Goal: Task Accomplishment & Management: Complete application form

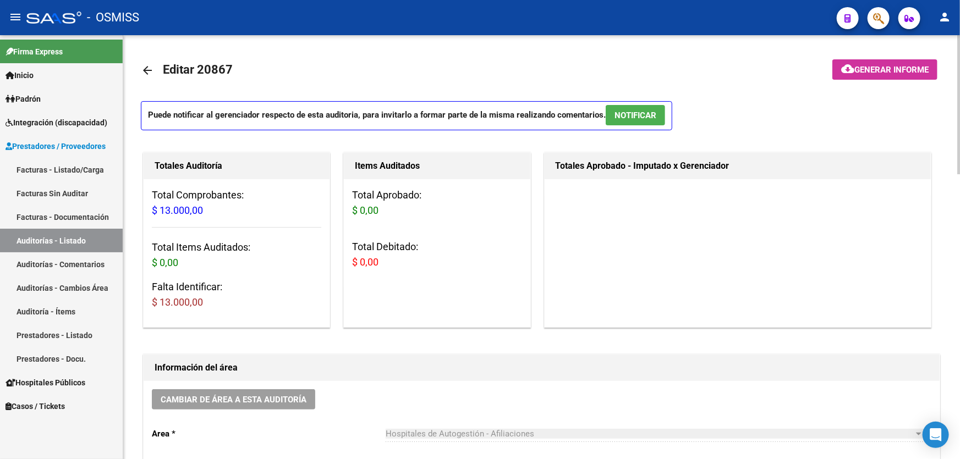
scroll to position [700, 0]
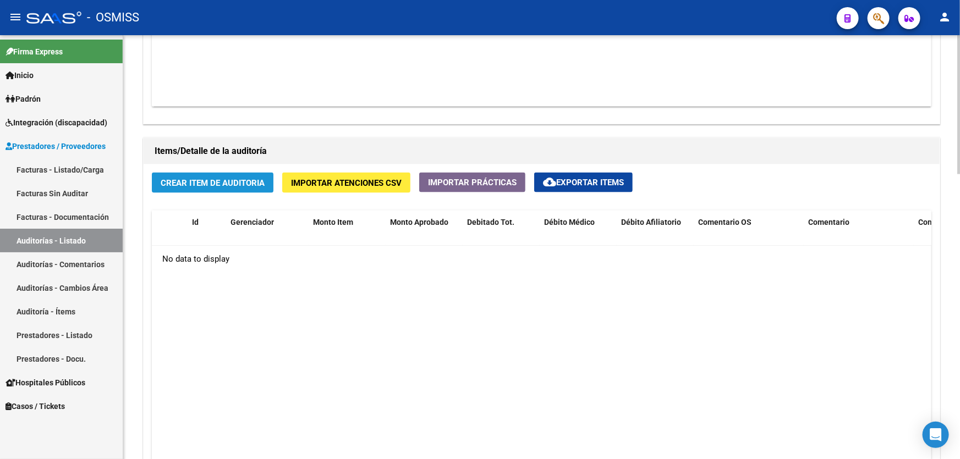
click at [205, 182] on span "Crear Item de Auditoria" at bounding box center [213, 183] width 104 height 10
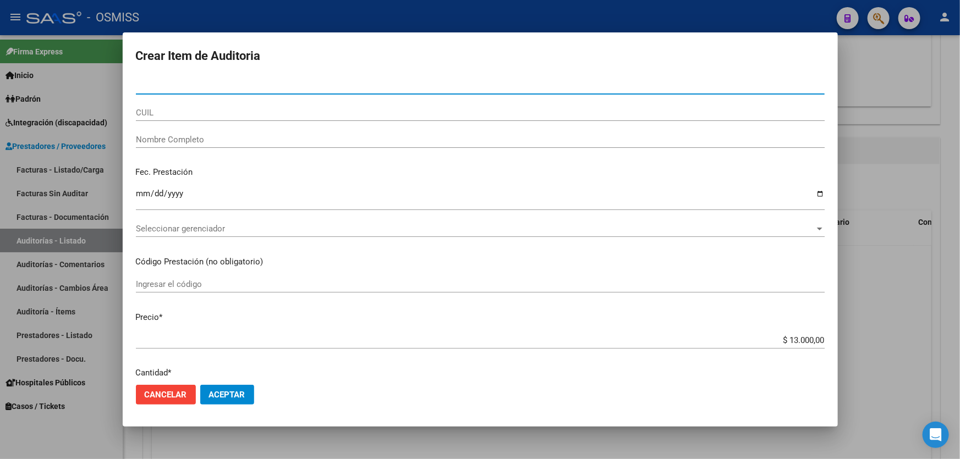
type input "54436141"
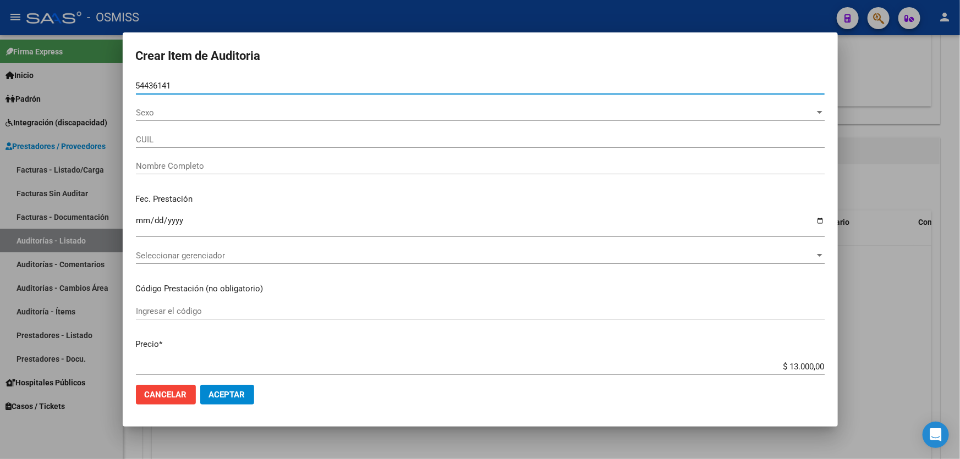
type input "23544361414"
type input "[PERSON_NAME] [PERSON_NAME]"
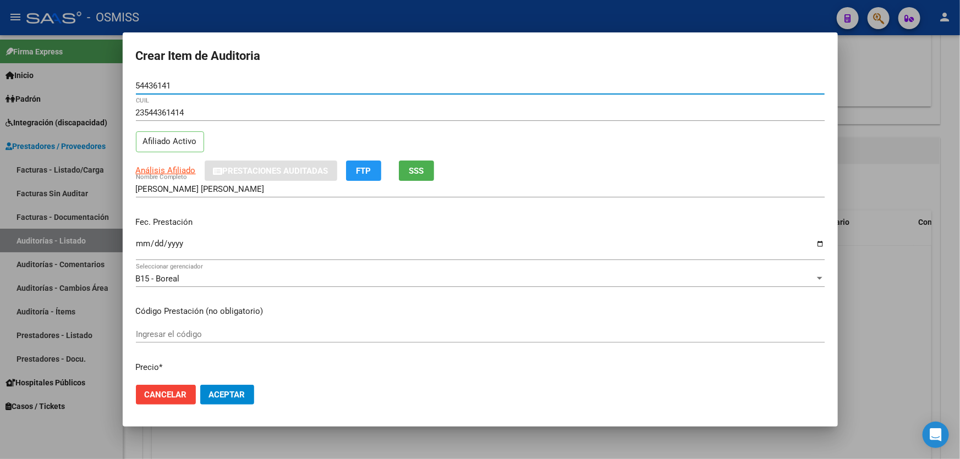
type input "54436141"
drag, startPoint x: 144, startPoint y: 245, endPoint x: 158, endPoint y: 231, distance: 20.2
click at [144, 245] on input "Ingresar la fecha" at bounding box center [480, 248] width 689 height 18
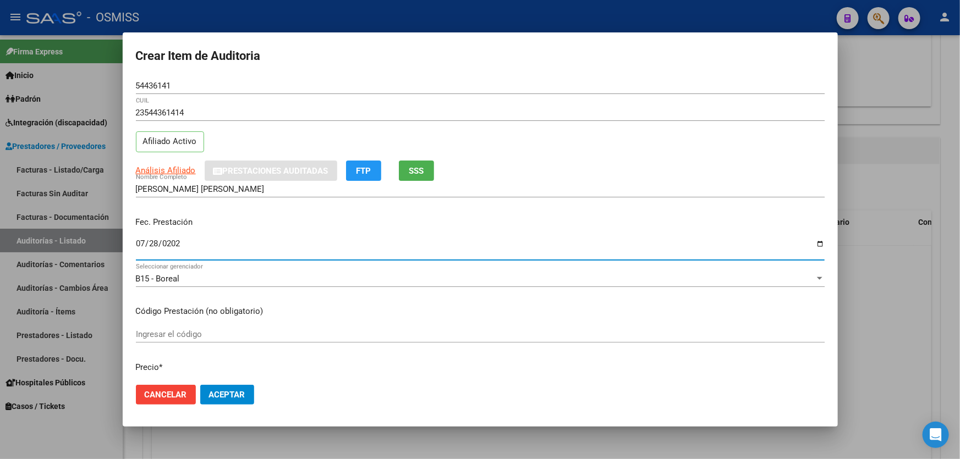
type input "[DATE]"
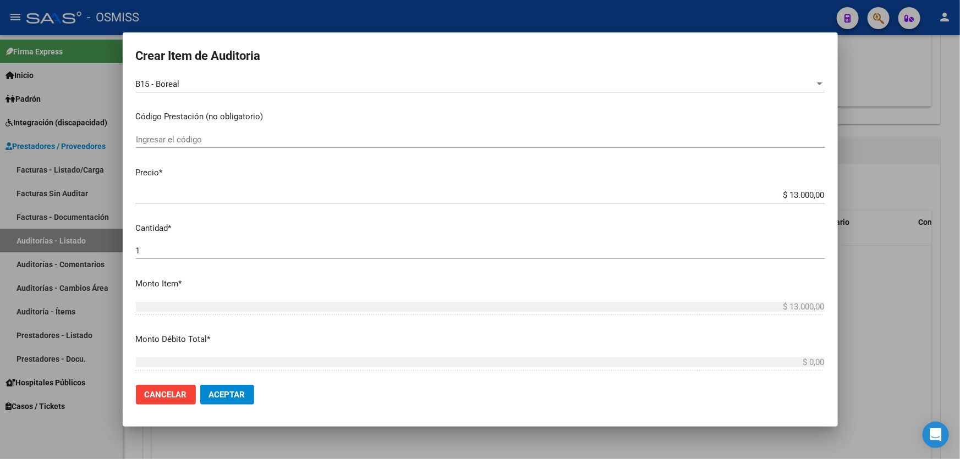
scroll to position [200, 0]
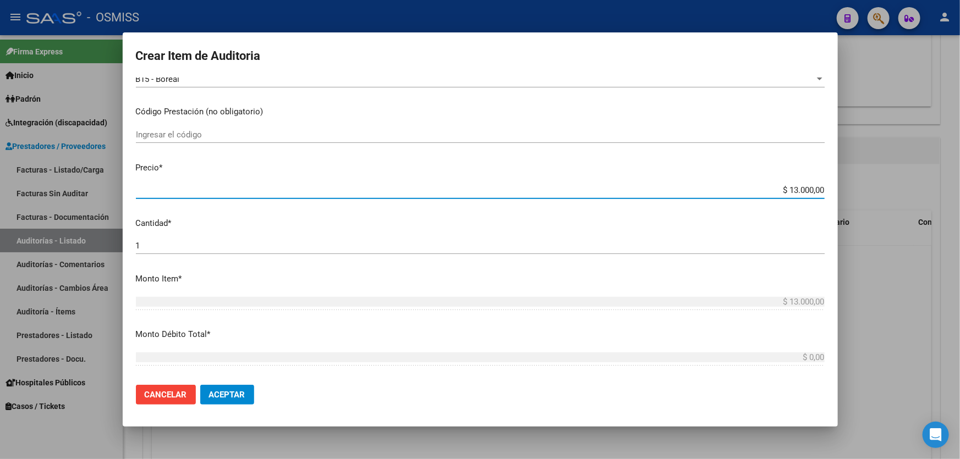
click at [759, 189] on input "$ 13.000,00" at bounding box center [480, 190] width 689 height 10
click at [245, 398] on button "Aceptar" at bounding box center [227, 395] width 54 height 20
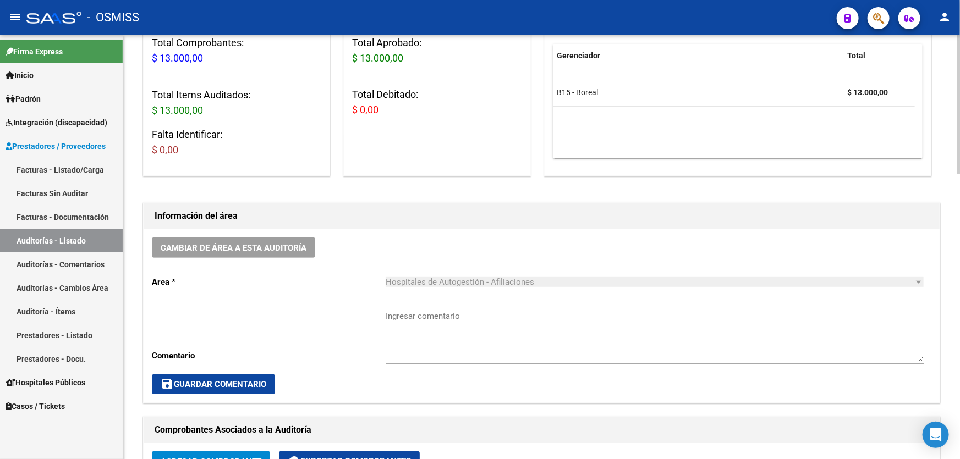
scroll to position [150, 0]
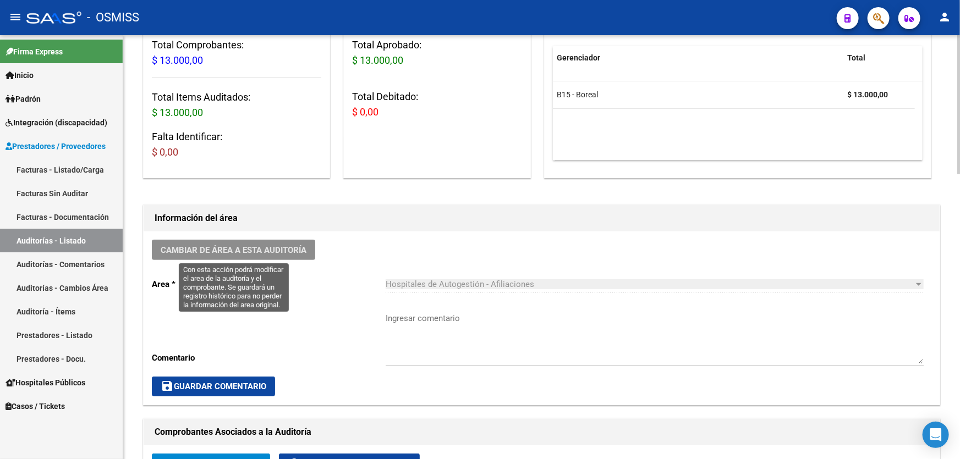
click at [294, 249] on span "Cambiar de área a esta auditoría" at bounding box center [234, 250] width 146 height 10
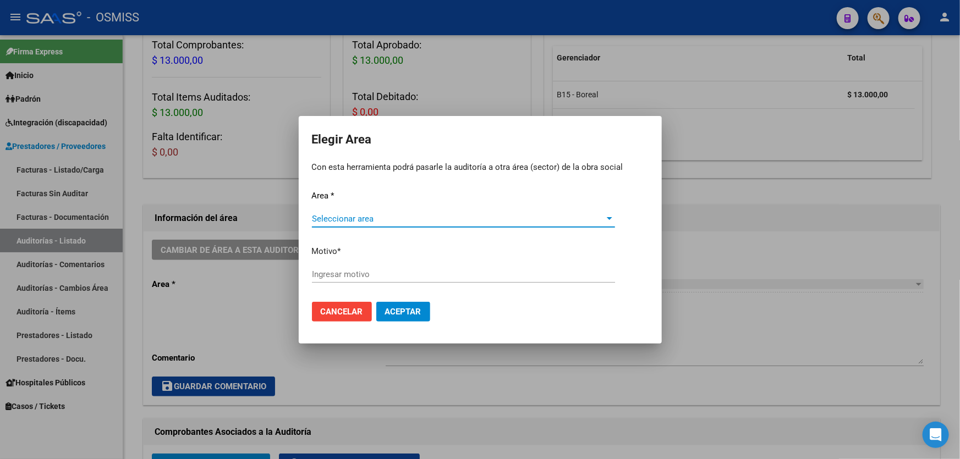
click at [411, 214] on span "Seleccionar area" at bounding box center [458, 219] width 293 height 10
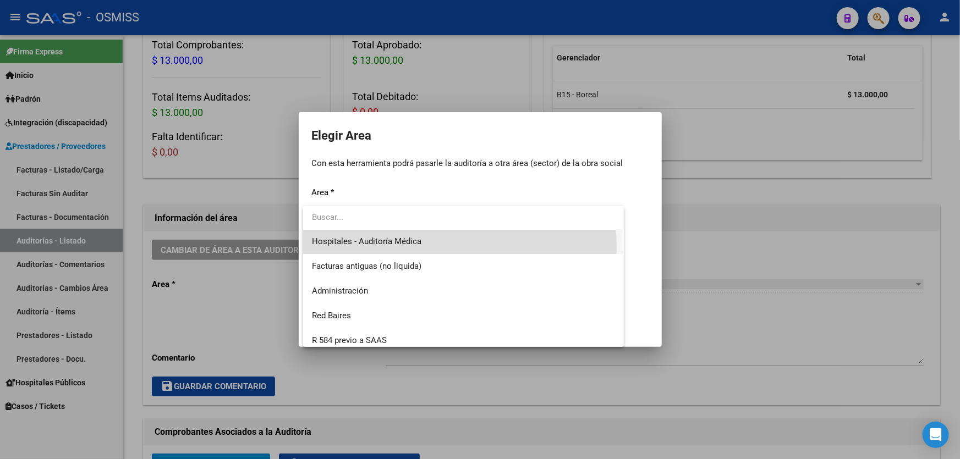
click at [404, 248] on span "Hospitales - Auditoría Médica" at bounding box center [463, 241] width 303 height 25
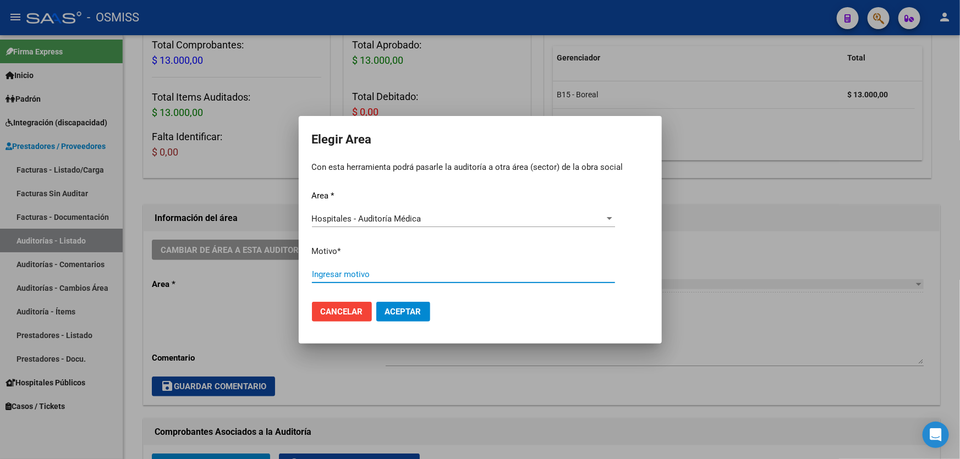
click at [391, 277] on input "Ingresar motivo" at bounding box center [463, 275] width 303 height 10
type input "AUDITADO"
click at [406, 316] on button "Aceptar" at bounding box center [403, 312] width 54 height 20
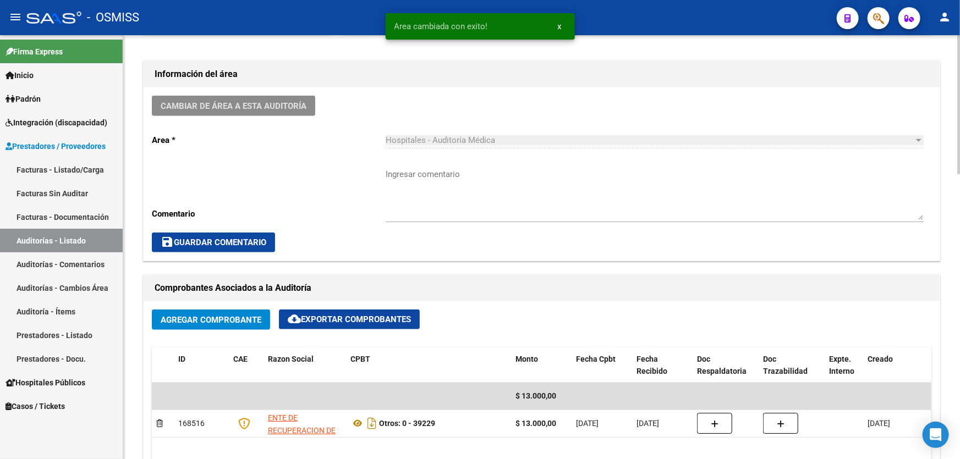
scroll to position [300, 0]
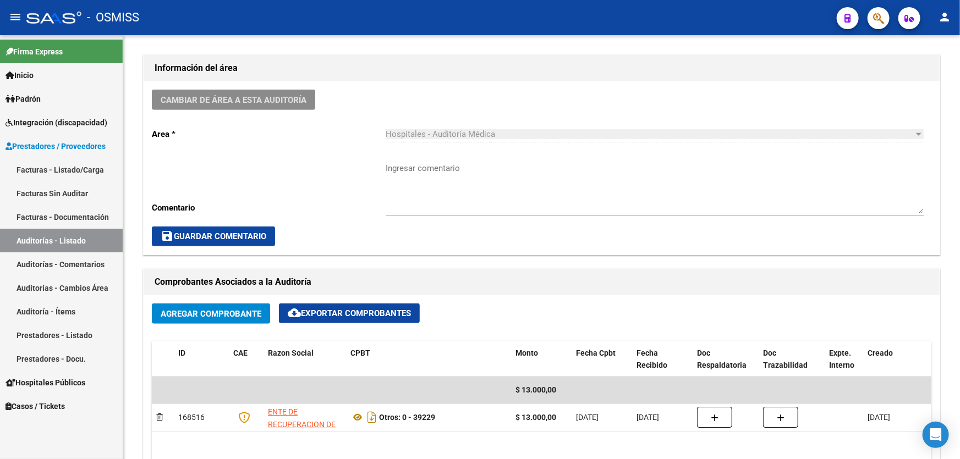
click at [108, 231] on link "Auditorías - Listado" at bounding box center [61, 241] width 123 height 24
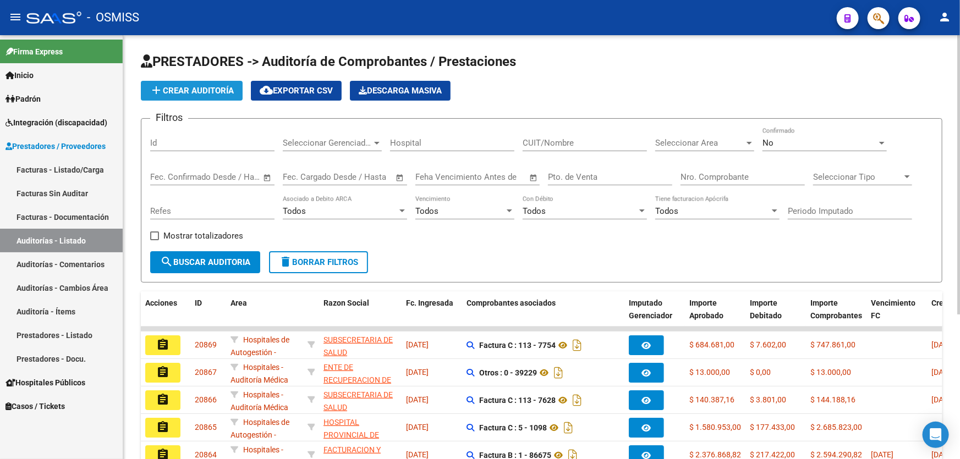
click at [205, 92] on span "add Crear Auditoría" at bounding box center [192, 91] width 84 height 10
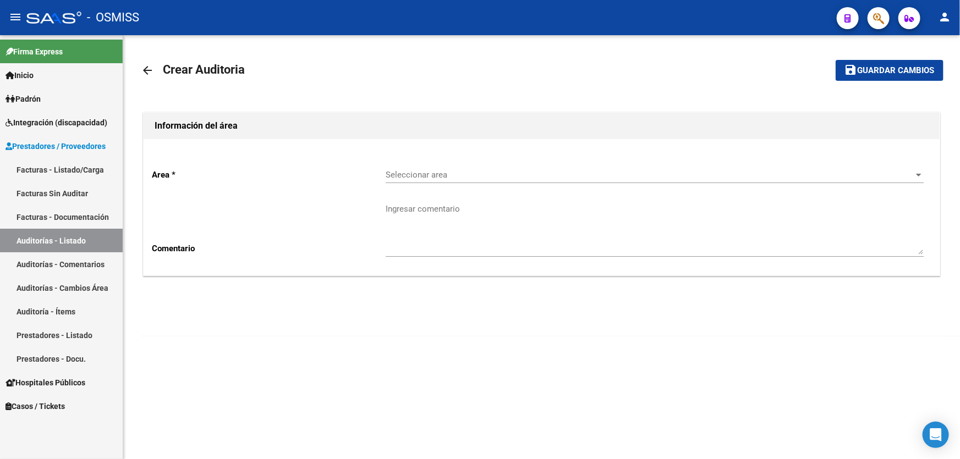
click at [451, 173] on span "Seleccionar area" at bounding box center [650, 175] width 528 height 10
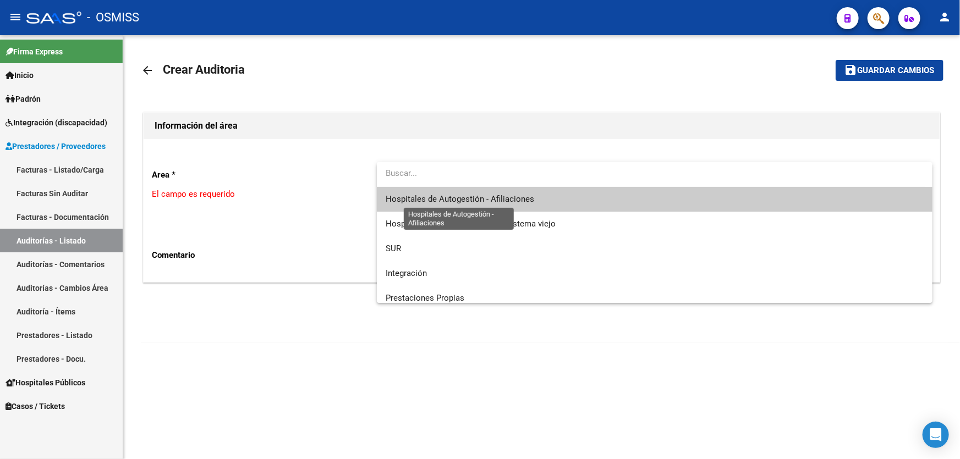
click at [482, 202] on span "Hospitales de Autogestión - Afiliaciones" at bounding box center [460, 199] width 149 height 10
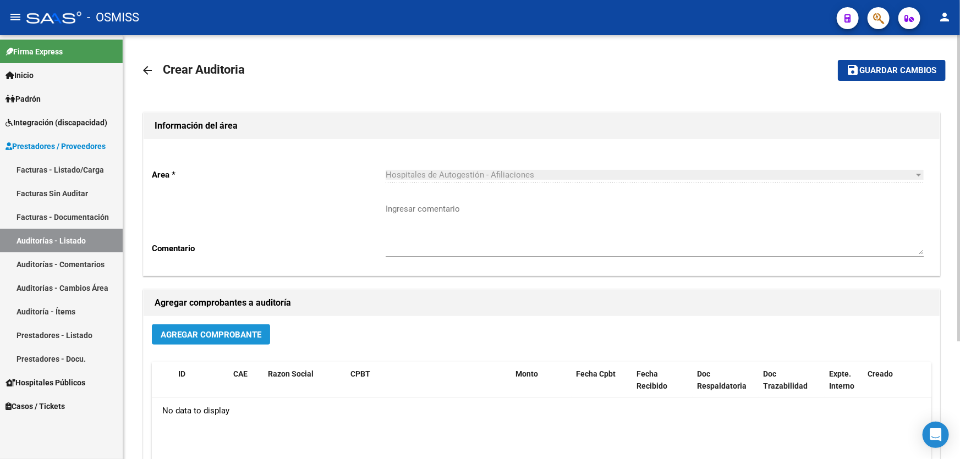
click at [215, 343] on button "Agregar Comprobante" at bounding box center [211, 335] width 118 height 20
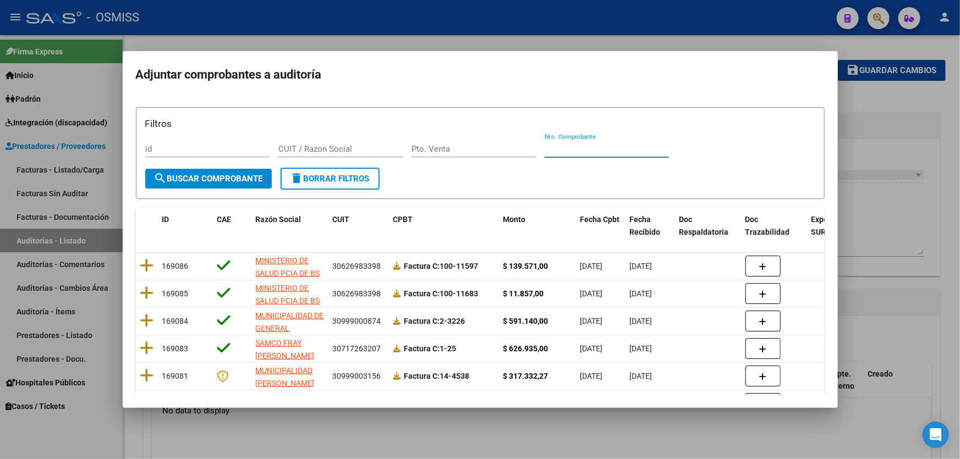
click at [603, 149] on input "Nro. Comprobante" at bounding box center [607, 149] width 124 height 10
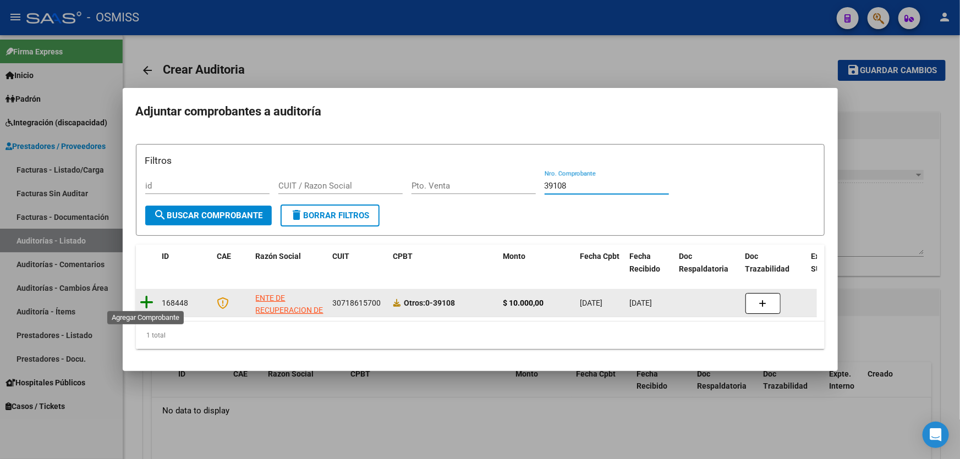
type input "39108"
click at [141, 300] on icon at bounding box center [147, 302] width 14 height 15
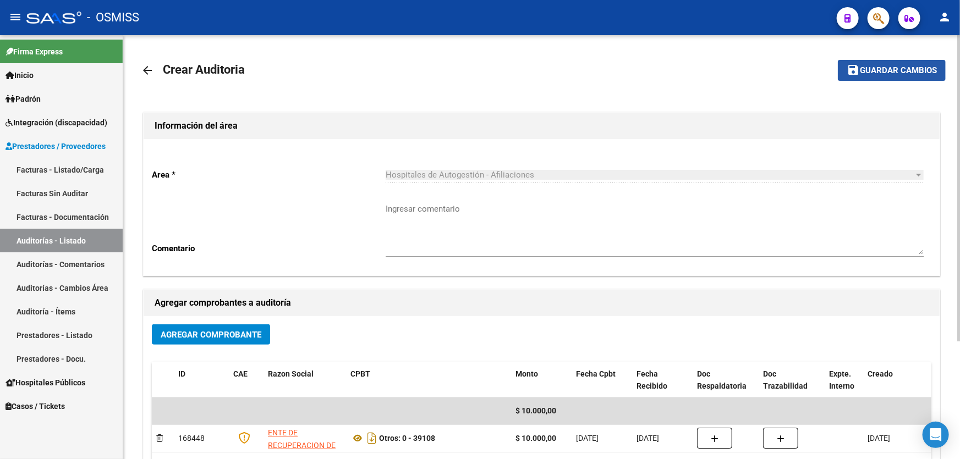
click at [879, 70] on span "Guardar cambios" at bounding box center [898, 71] width 77 height 10
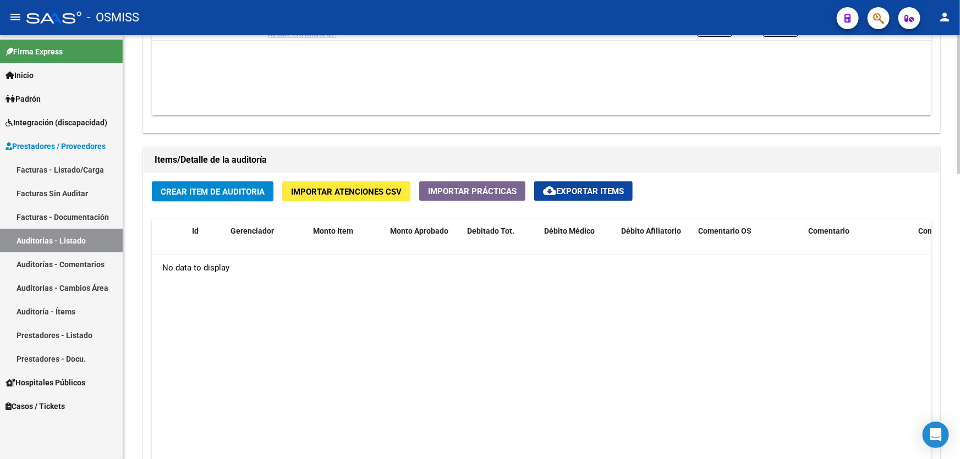
scroll to position [750, 0]
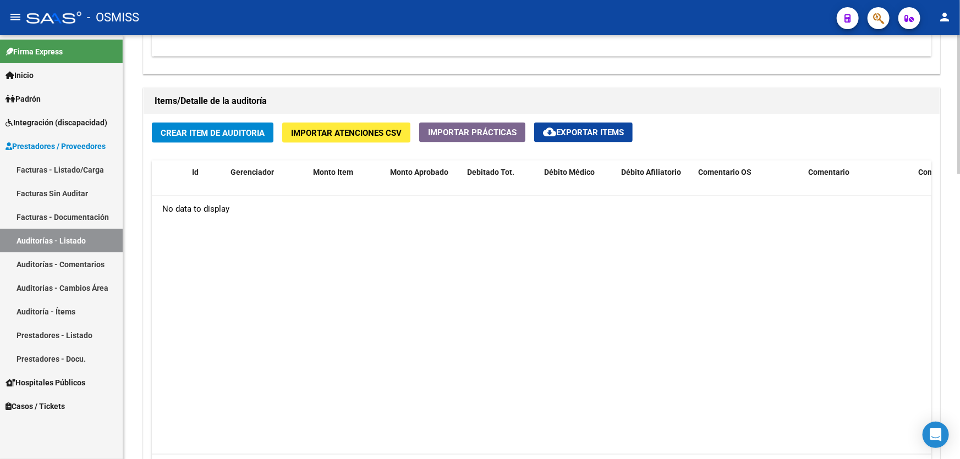
drag, startPoint x: 264, startPoint y: 337, endPoint x: 271, endPoint y: 353, distance: 17.0
click at [264, 337] on datatable-body "No data to display" at bounding box center [542, 325] width 780 height 259
click at [267, 132] on button "Crear Item de Auditoria" at bounding box center [213, 133] width 122 height 20
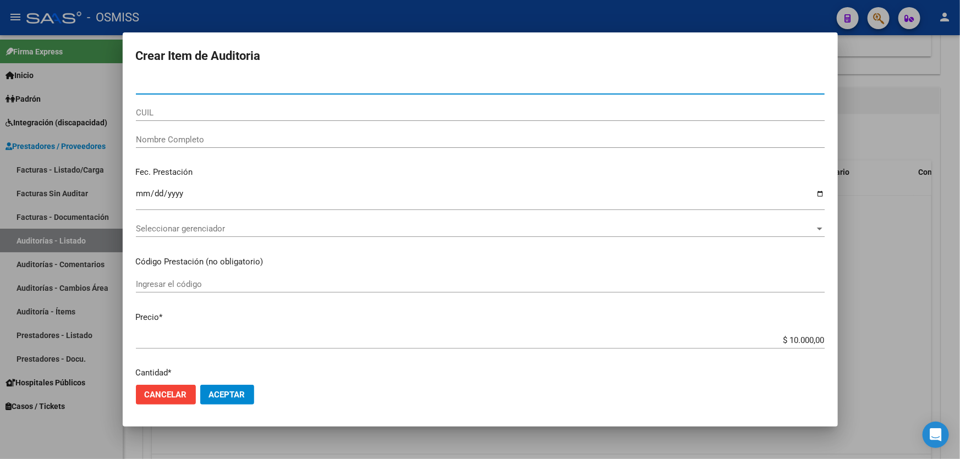
type input "24580527"
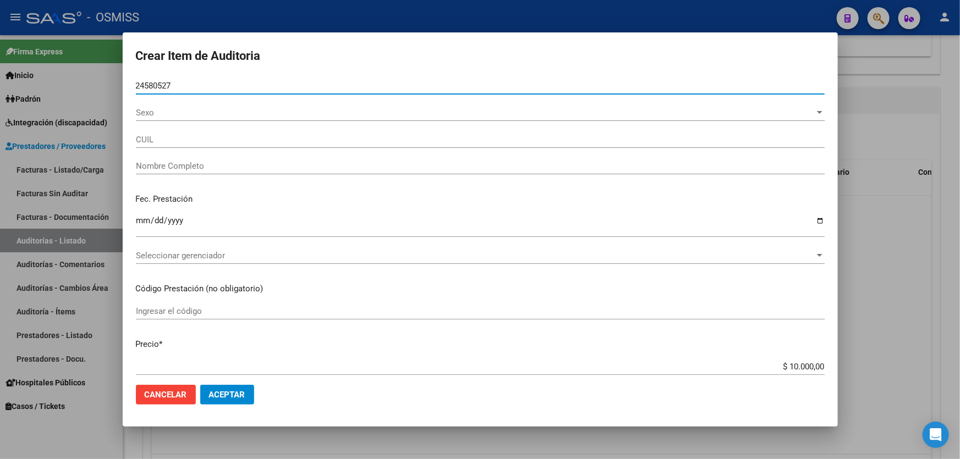
type input "20245805277"
type input "GUI�[PERSON_NAME]"
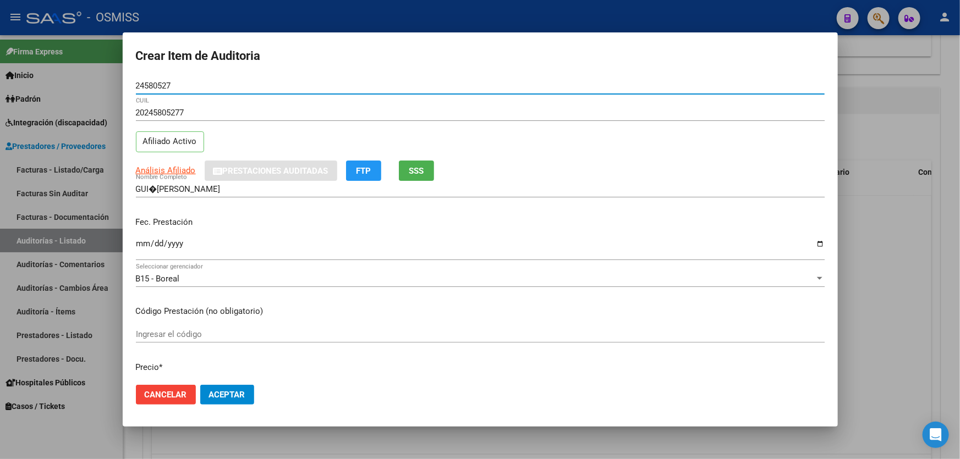
type input "24580527"
click at [156, 191] on input "GUI�[PERSON_NAME]" at bounding box center [480, 189] width 689 height 10
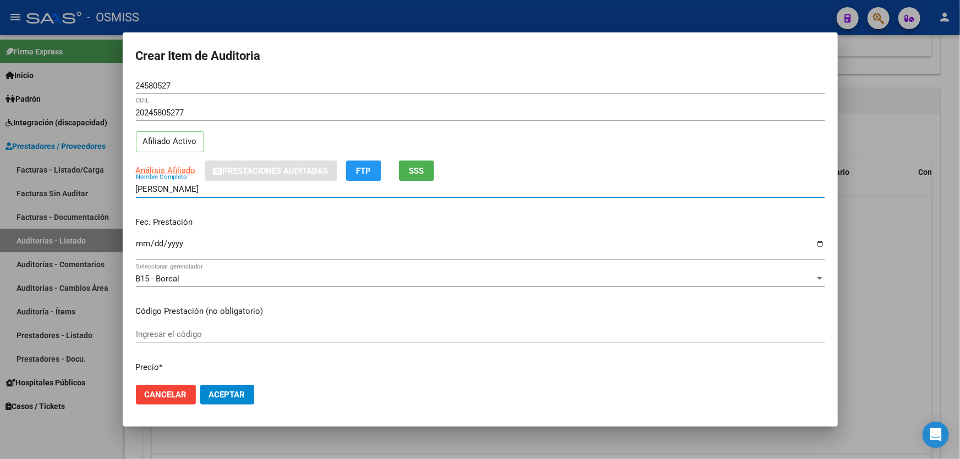
type input "[PERSON_NAME]"
click at [139, 244] on input "Ingresar la fecha" at bounding box center [480, 248] width 689 height 18
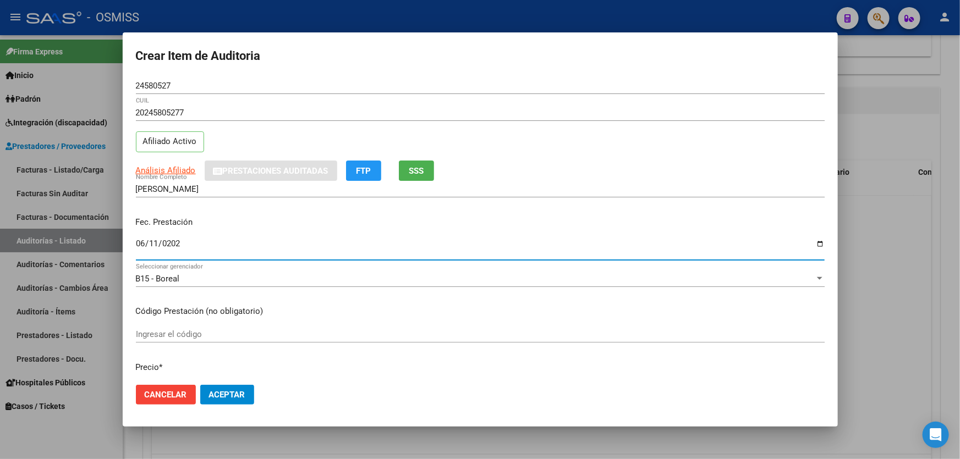
type input "[DATE]"
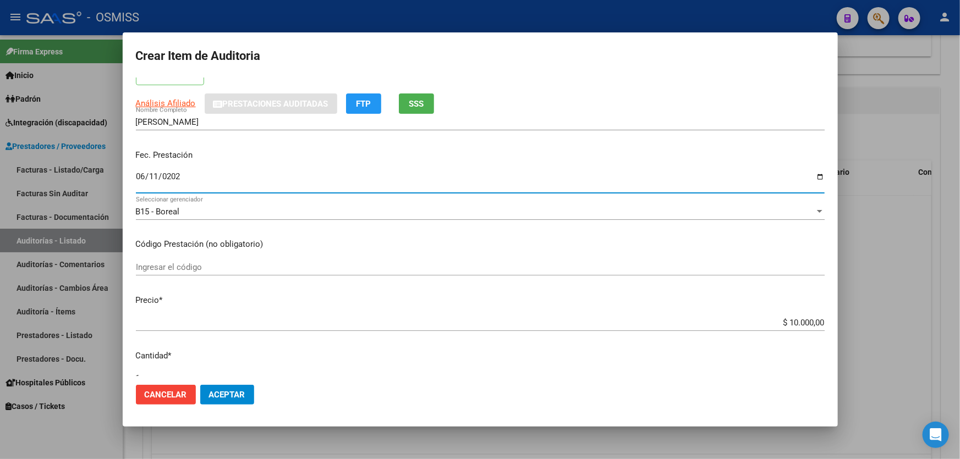
scroll to position [150, 0]
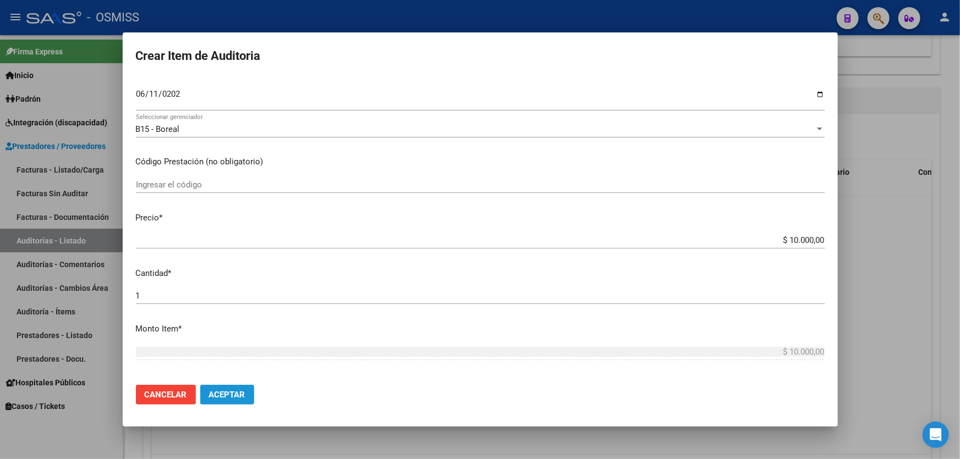
click at [242, 397] on span "Aceptar" at bounding box center [227, 395] width 36 height 10
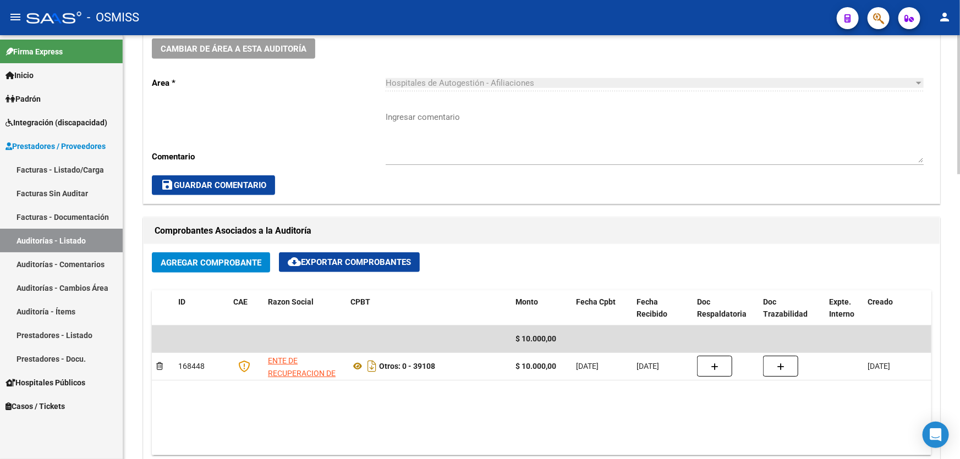
scroll to position [300, 0]
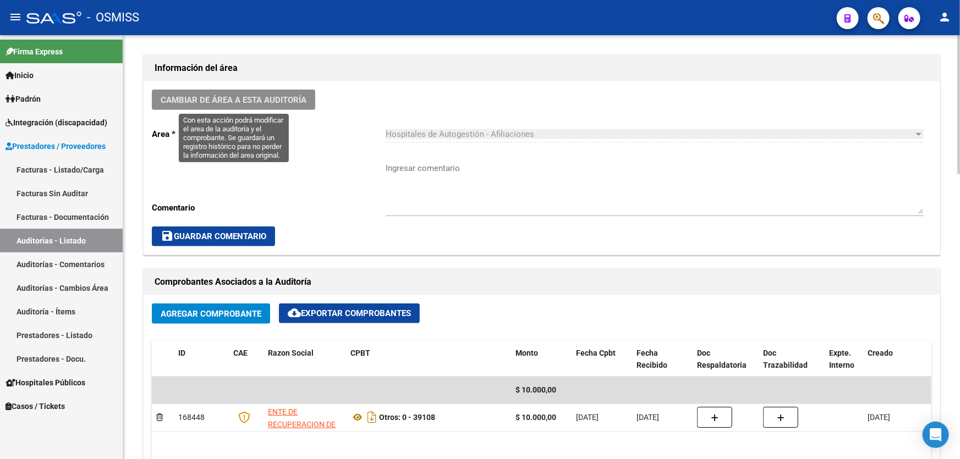
click at [312, 100] on button "Cambiar de área a esta auditoría" at bounding box center [233, 100] width 163 height 20
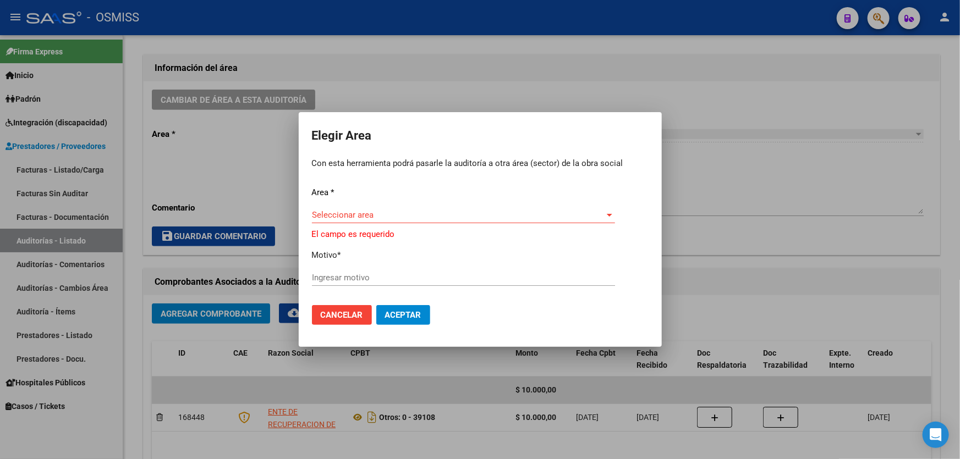
click at [358, 212] on div "Seleccionar area Seleccionar area" at bounding box center [463, 215] width 303 height 17
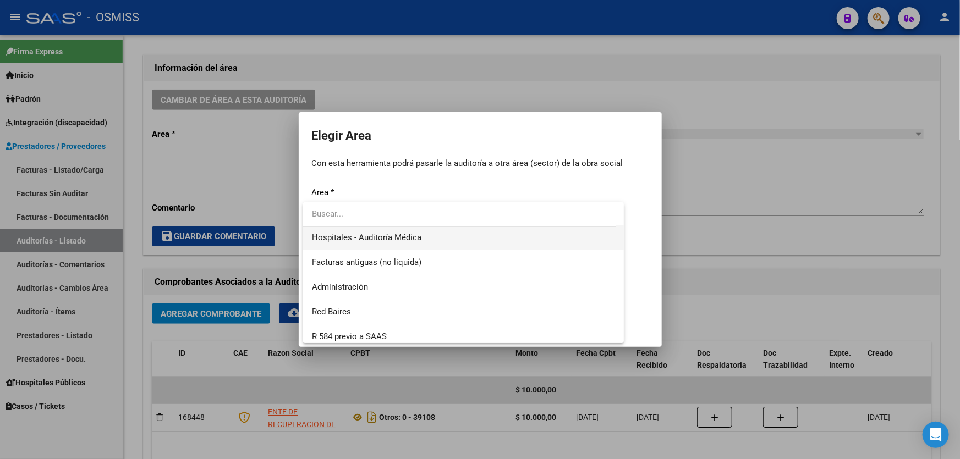
click at [375, 243] on span "Hospitales - Auditoría Médica" at bounding box center [463, 238] width 303 height 25
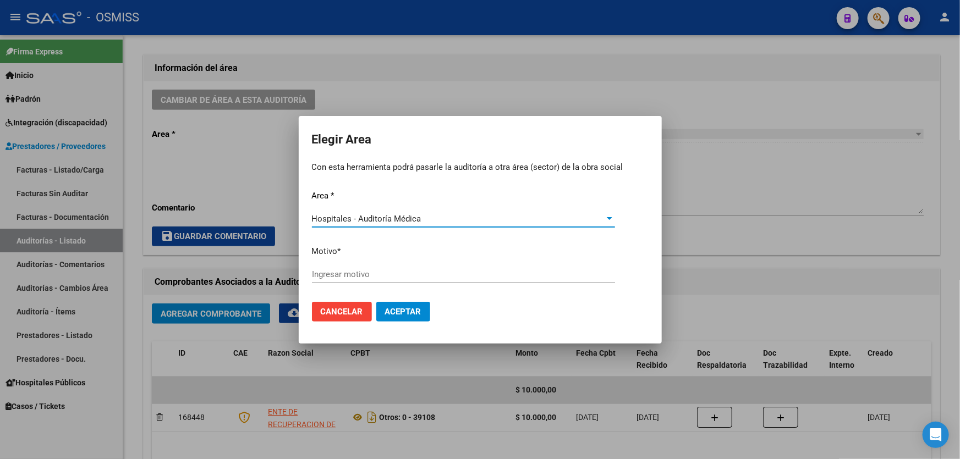
click at [374, 270] on input "Ingresar motivo" at bounding box center [463, 275] width 303 height 10
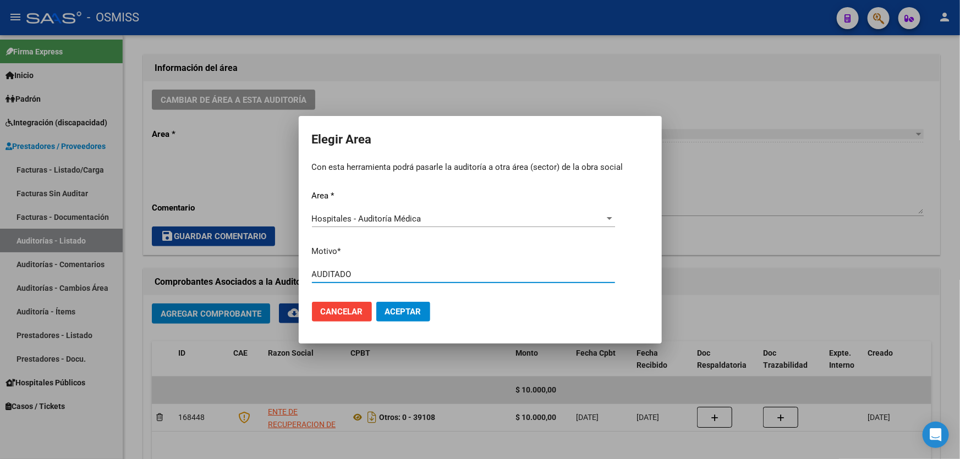
type input "AUDITADO"
click at [407, 317] on button "Aceptar" at bounding box center [403, 312] width 54 height 20
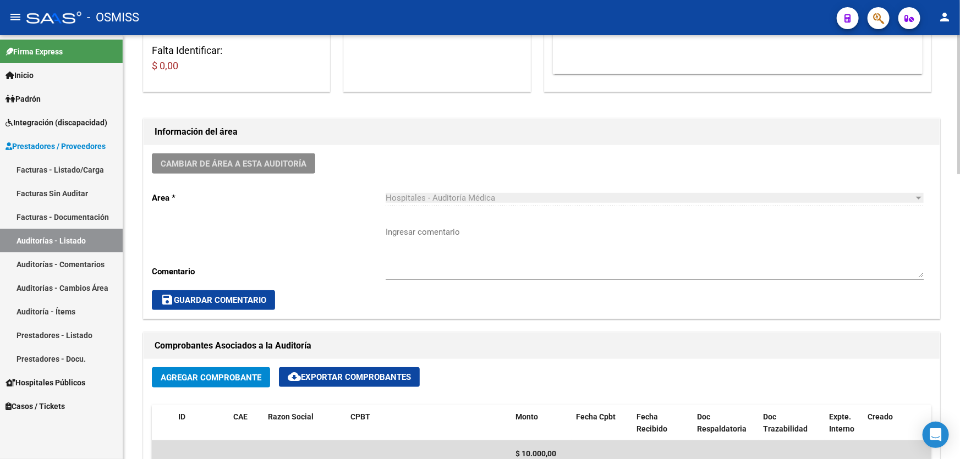
scroll to position [200, 0]
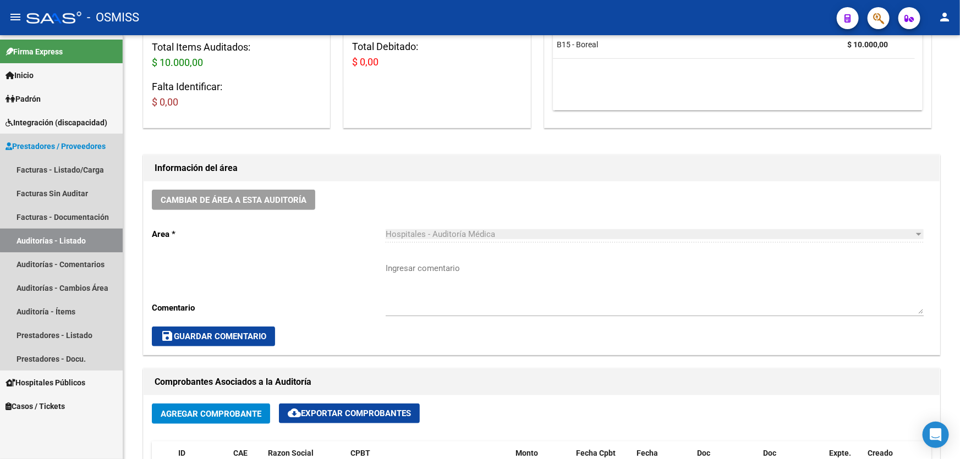
click at [102, 238] on link "Auditorías - Listado" at bounding box center [61, 241] width 123 height 24
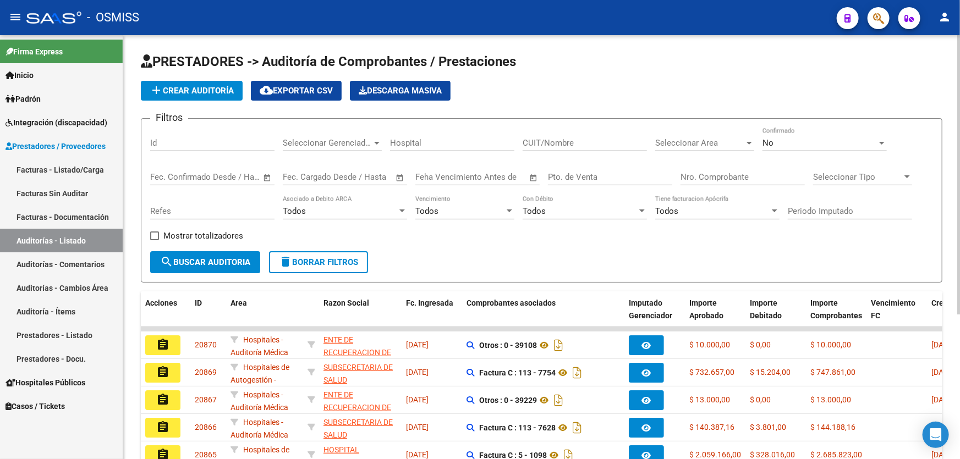
click at [221, 83] on button "add Crear Auditoría" at bounding box center [192, 91] width 102 height 20
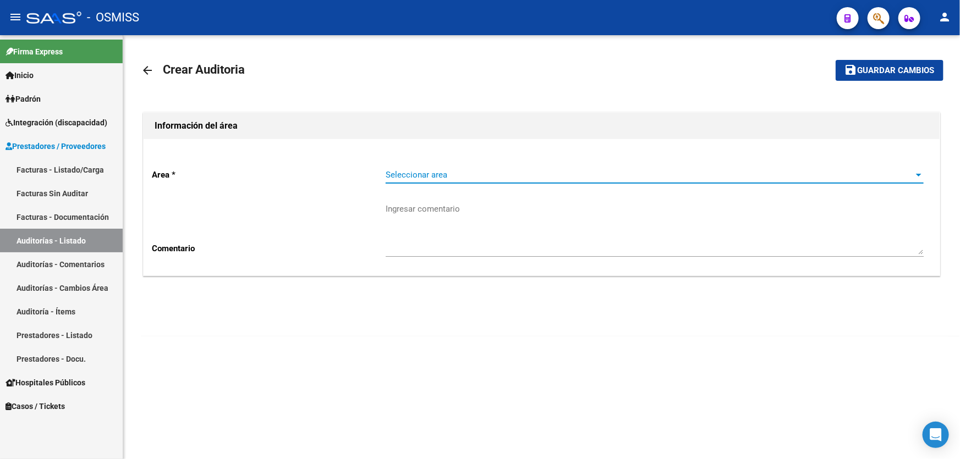
click at [565, 171] on span "Seleccionar area" at bounding box center [650, 175] width 528 height 10
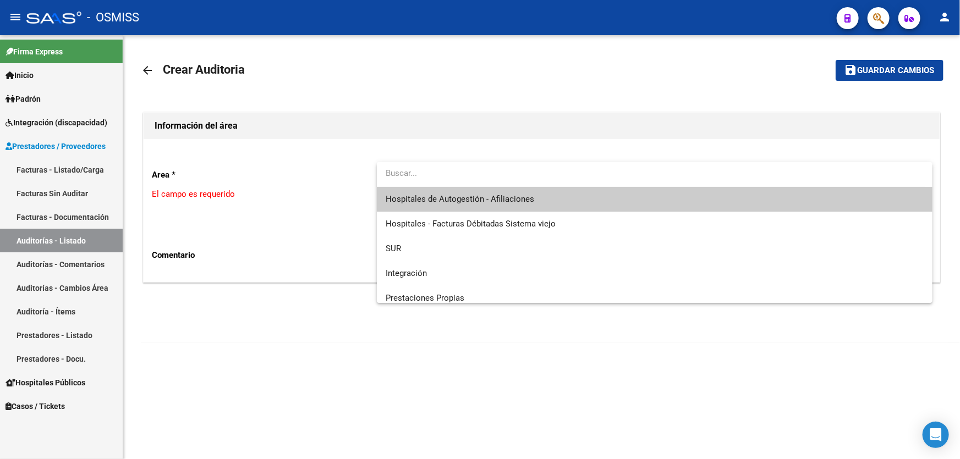
click at [578, 198] on span "Hospitales de Autogestión - Afiliaciones" at bounding box center [655, 199] width 538 height 25
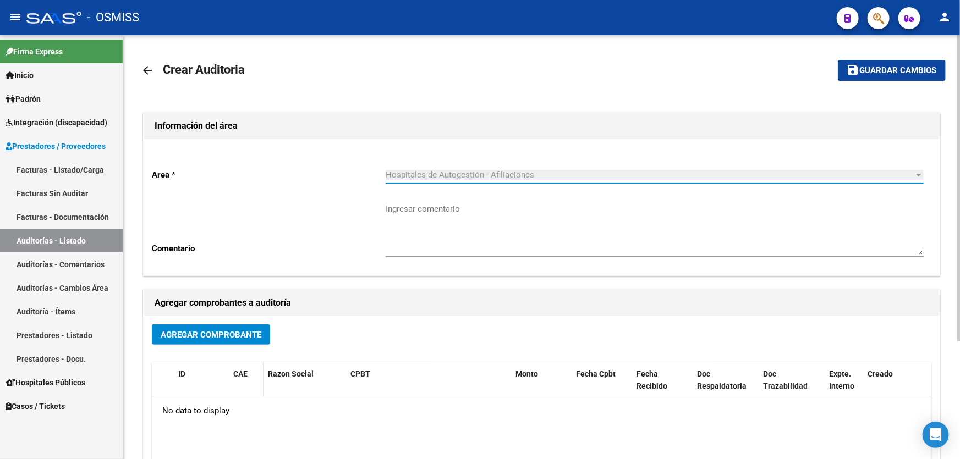
click at [247, 368] on div "CAE" at bounding box center [246, 374] width 26 height 13
click at [258, 333] on span "Agregar Comprobante" at bounding box center [211, 335] width 101 height 10
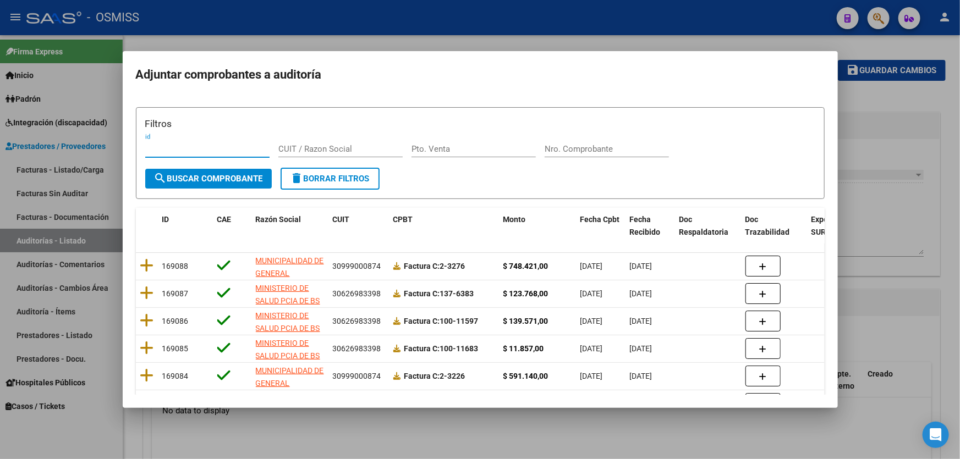
click at [569, 198] on form "Filtros id CUIT / Razon Social Pto. Venta Nro. Comprobante search Buscar Compro…" at bounding box center [480, 153] width 689 height 92
click at [573, 131] on h3 "Filtros" at bounding box center [480, 124] width 670 height 14
click at [576, 157] on div "Nro. Comprobante" at bounding box center [607, 154] width 124 height 27
click at [576, 149] on input "Nro. Comprobante" at bounding box center [607, 149] width 124 height 10
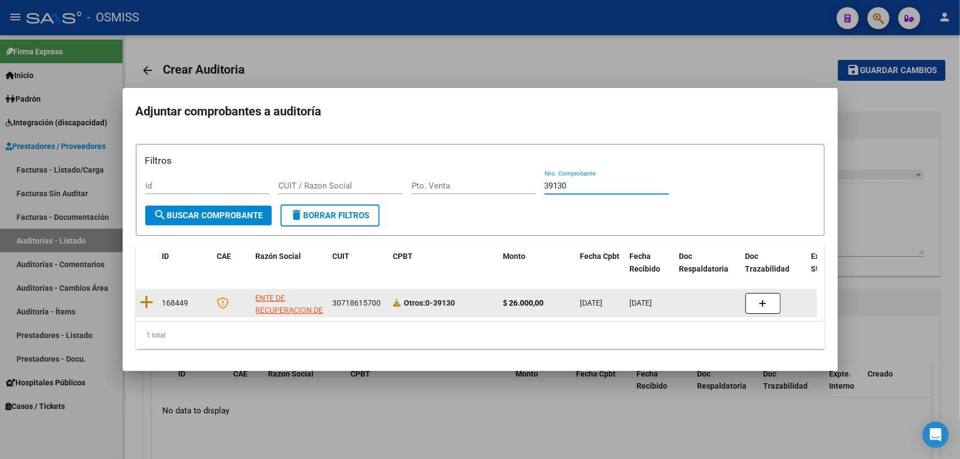
type input "39130"
click at [152, 311] on datatable-body-cell at bounding box center [147, 303] width 22 height 27
click at [152, 303] on icon at bounding box center [147, 302] width 14 height 15
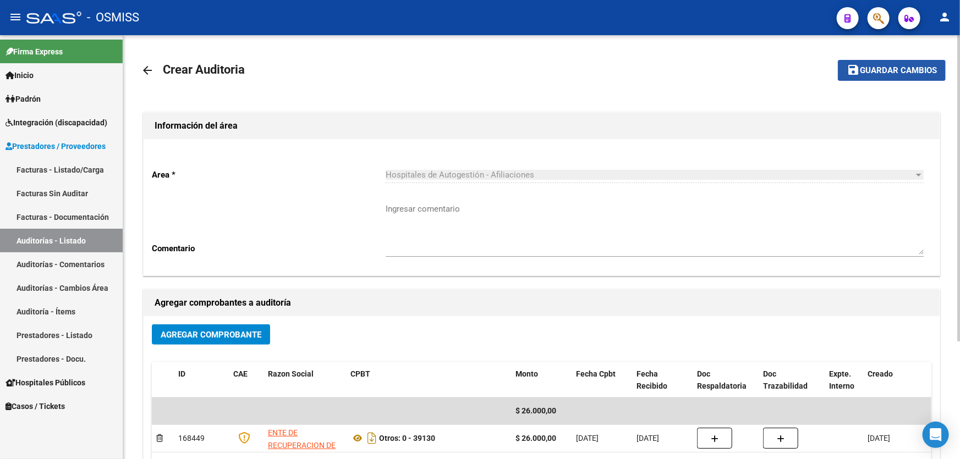
click at [858, 70] on mat-icon "save" at bounding box center [853, 69] width 13 height 13
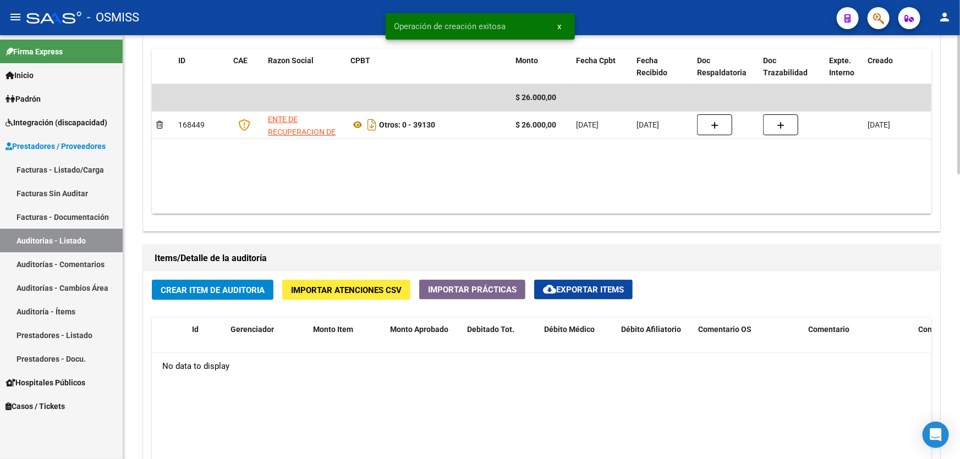
scroll to position [600, 0]
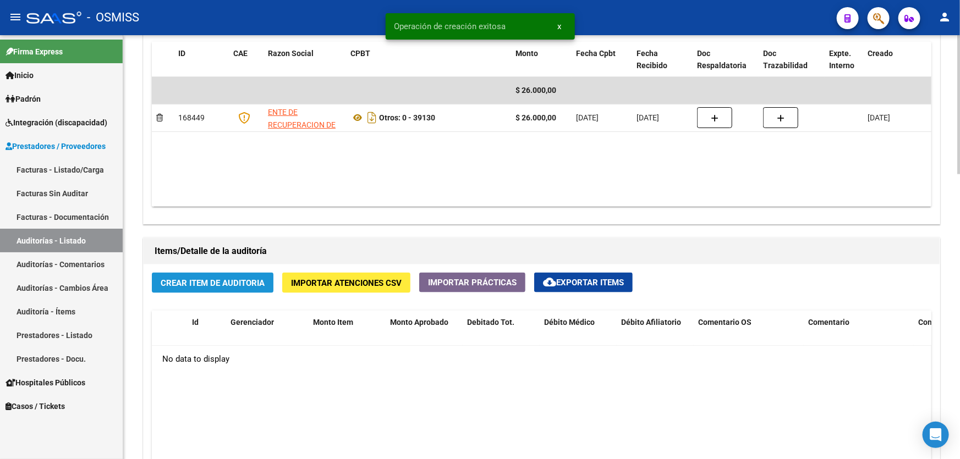
click at [215, 283] on span "Crear Item de Auditoria" at bounding box center [213, 283] width 104 height 10
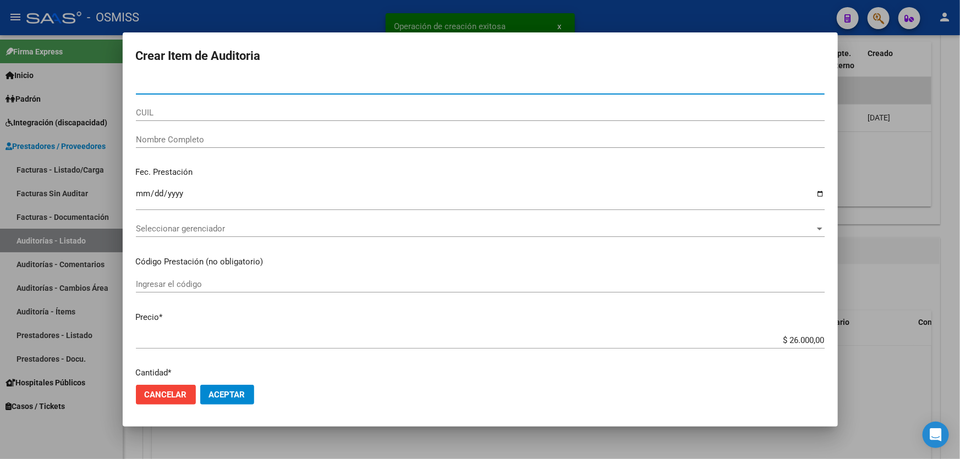
type input "26677739"
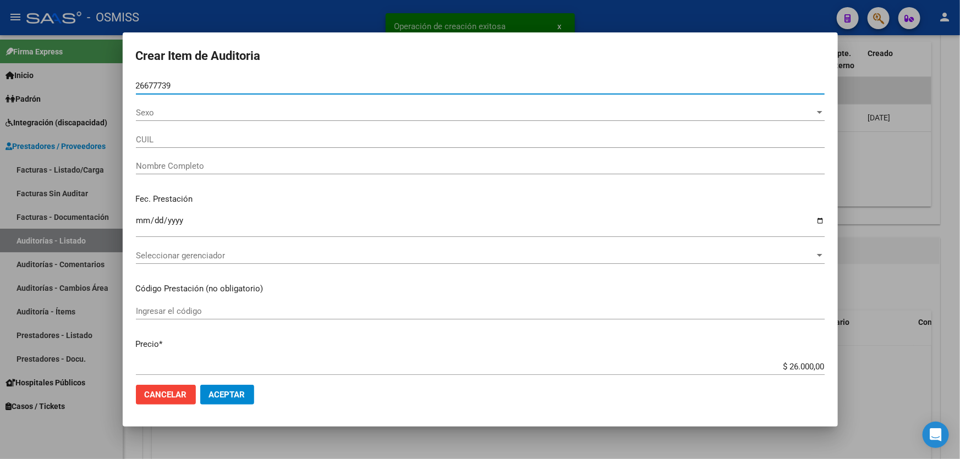
type input "27266777391"
type input "ZETA [PERSON_NAME]"
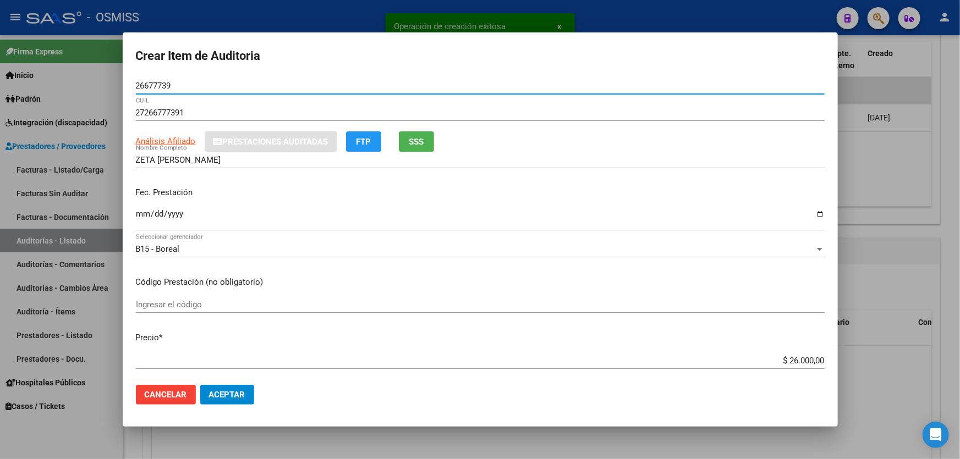
type input "26677739"
click at [136, 232] on div "Ingresar la fecha" at bounding box center [480, 224] width 689 height 34
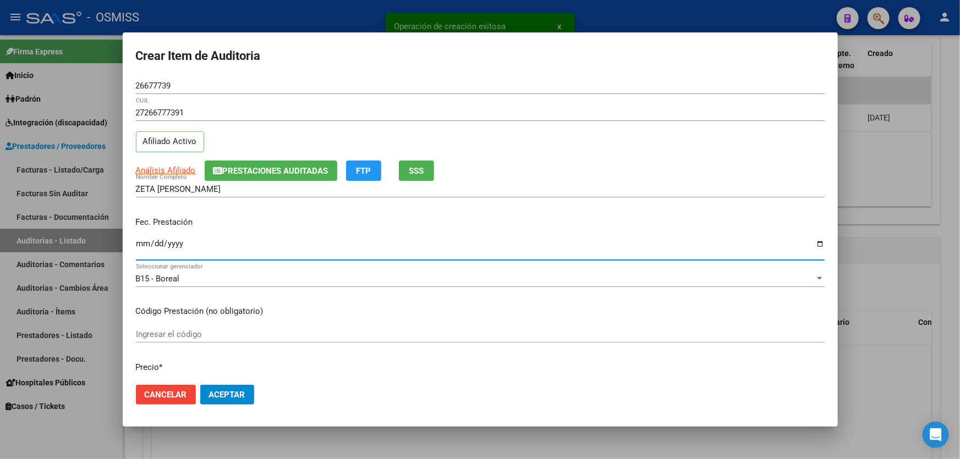
click at [145, 240] on input "Ingresar la fecha" at bounding box center [480, 248] width 689 height 18
type input "[DATE]"
click at [523, 221] on p "Fec. Prestación" at bounding box center [480, 222] width 689 height 13
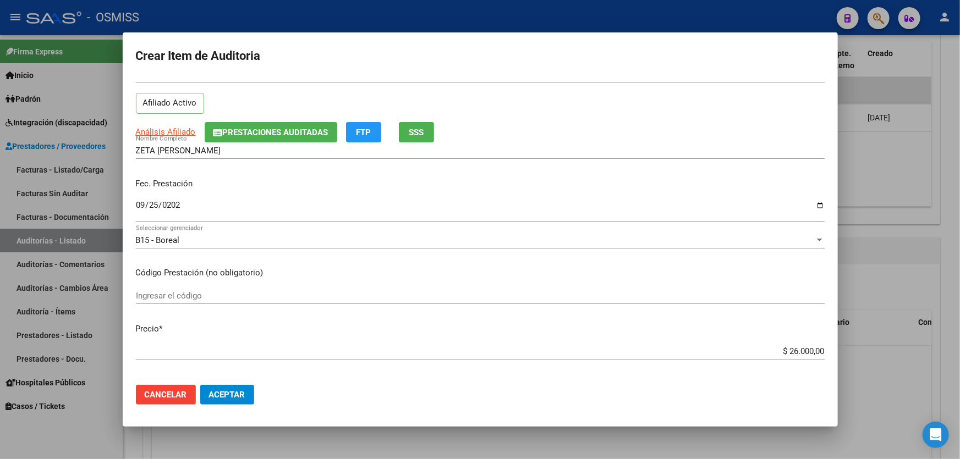
scroll to position [100, 0]
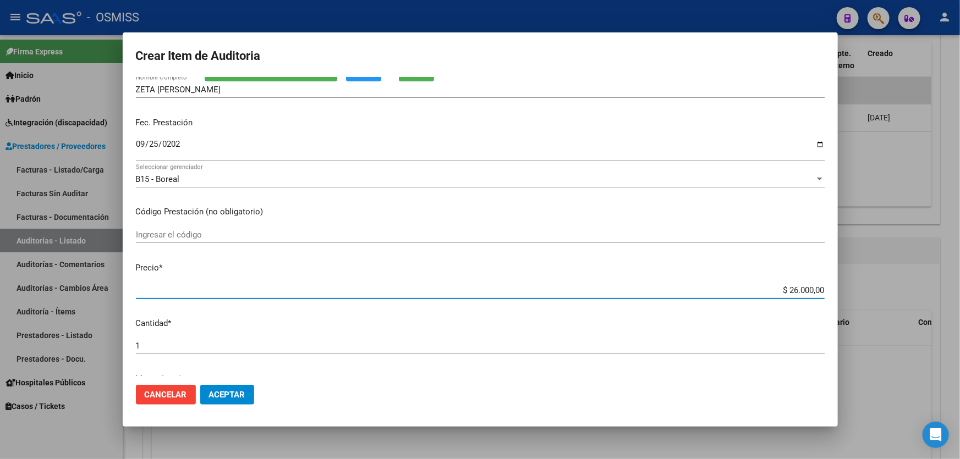
drag, startPoint x: 753, startPoint y: 290, endPoint x: 960, endPoint y: 291, distance: 206.9
click at [960, 291] on div "Crear Item de Auditoria 26677739 Nro Documento 27266777391 CUIL Afiliado Activo…" at bounding box center [480, 229] width 960 height 459
type input "$ 0,08"
type input "$ 0,80"
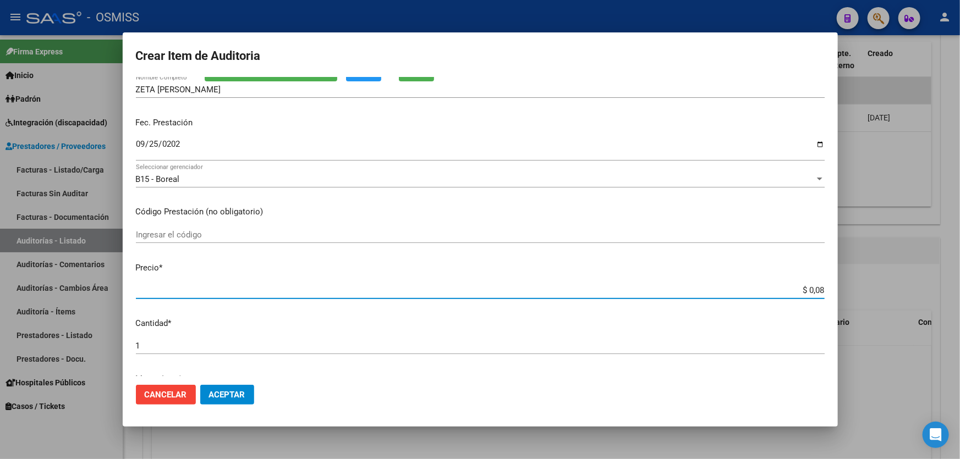
type input "$ 0,80"
type input "$ 8,00"
type input "$ 80,00"
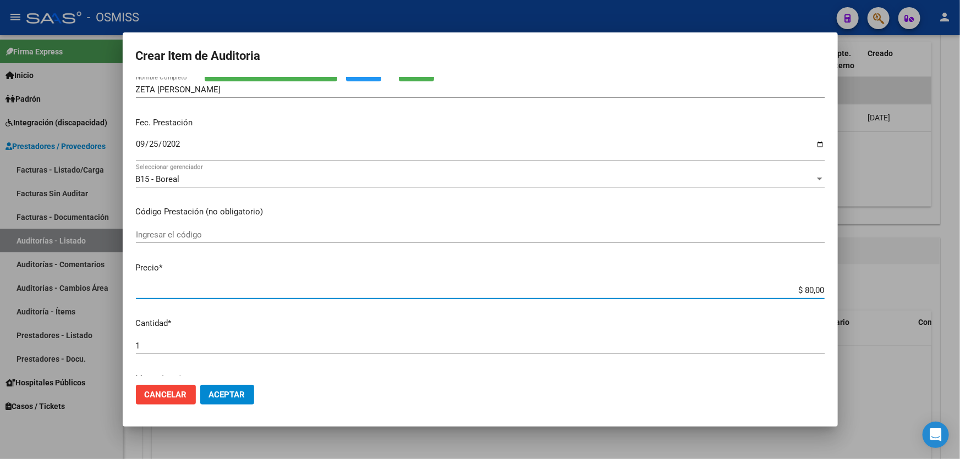
type input "$ 800,00"
type input "$ 8.000,00"
type input "$ 80.000,00"
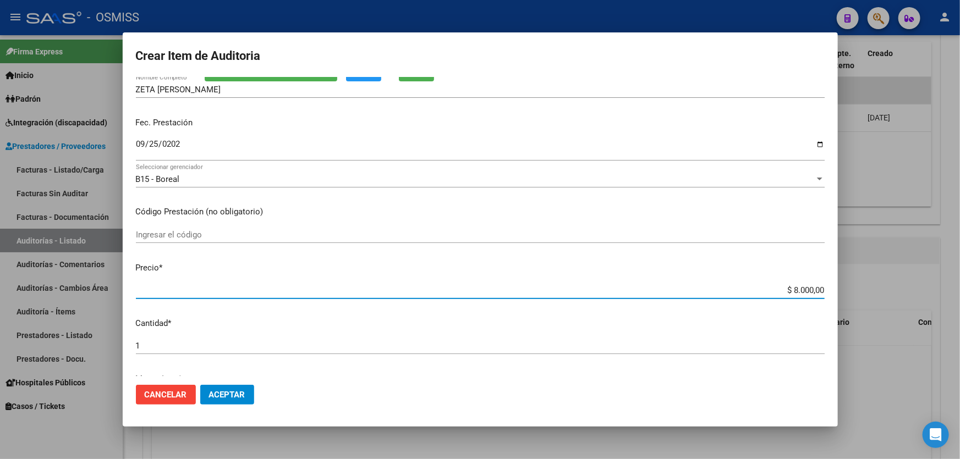
type input "$ 80.000,00"
type input "$ 8.000,00"
click at [219, 402] on button "Aceptar" at bounding box center [227, 395] width 54 height 20
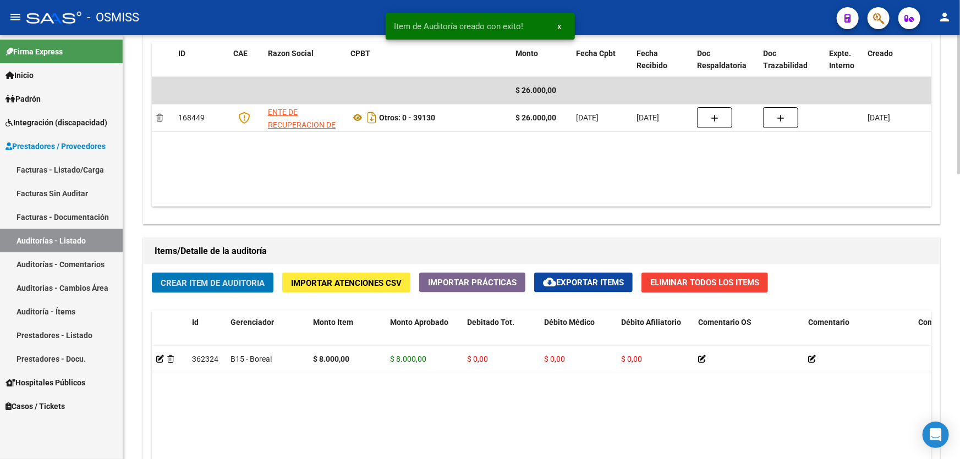
scroll to position [600, 0]
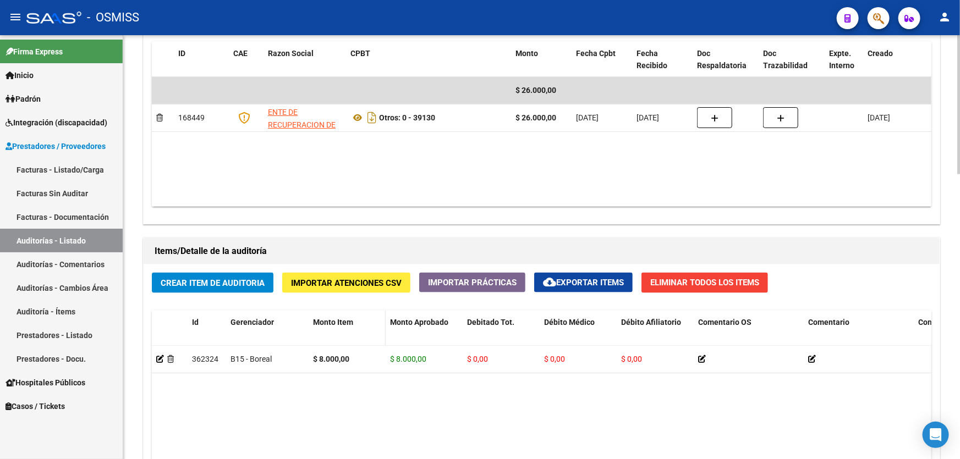
drag, startPoint x: 336, startPoint y: 374, endPoint x: 348, endPoint y: 342, distance: 33.9
click at [203, 261] on div "Items/Detalle de la auditoría" at bounding box center [542, 251] width 796 height 26
click at [204, 294] on div "Crear Item de Auditoria Importar Atenciones CSV Importar Prácticas cloud_downlo…" at bounding box center [542, 457] width 796 height 385
click at [198, 273] on button "Crear Item de Auditoria" at bounding box center [213, 283] width 122 height 20
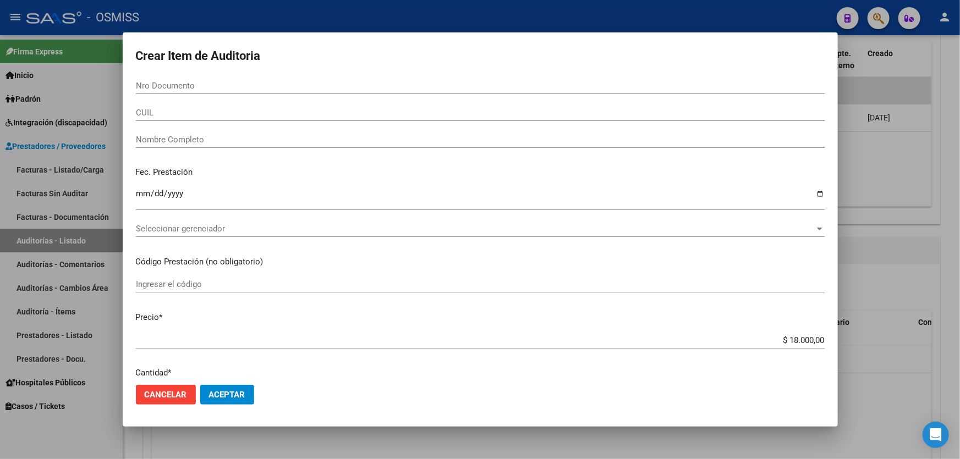
paste input "54924261"
type input "54924261"
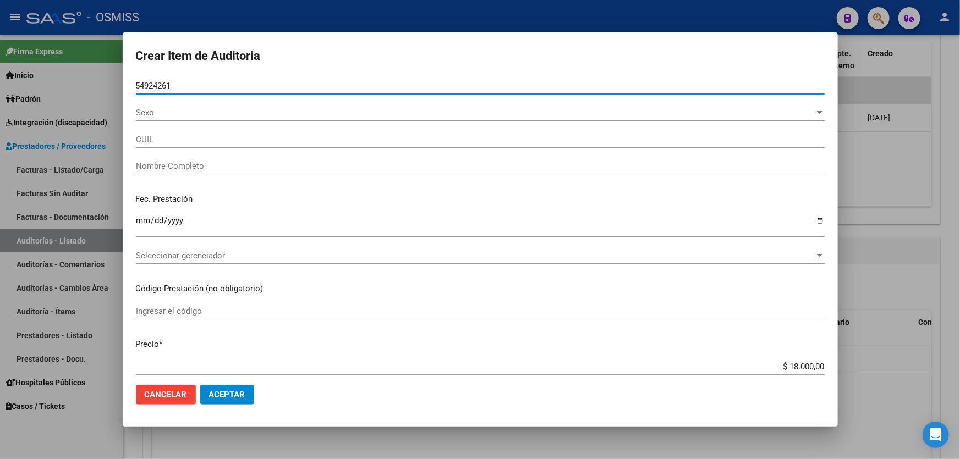
type input "20549242619"
type input "[PERSON_NAME] [PERSON_NAME]"
type input "54924261"
click at [137, 219] on input "Ingresar la fecha" at bounding box center [480, 225] width 689 height 18
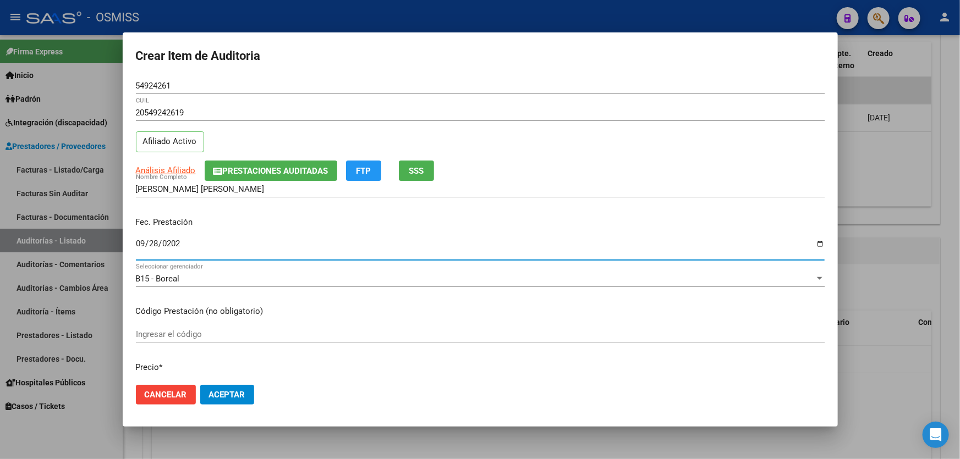
type input "[DATE]"
click at [739, 314] on p "Código Prestación (no obligatorio)" at bounding box center [480, 311] width 689 height 13
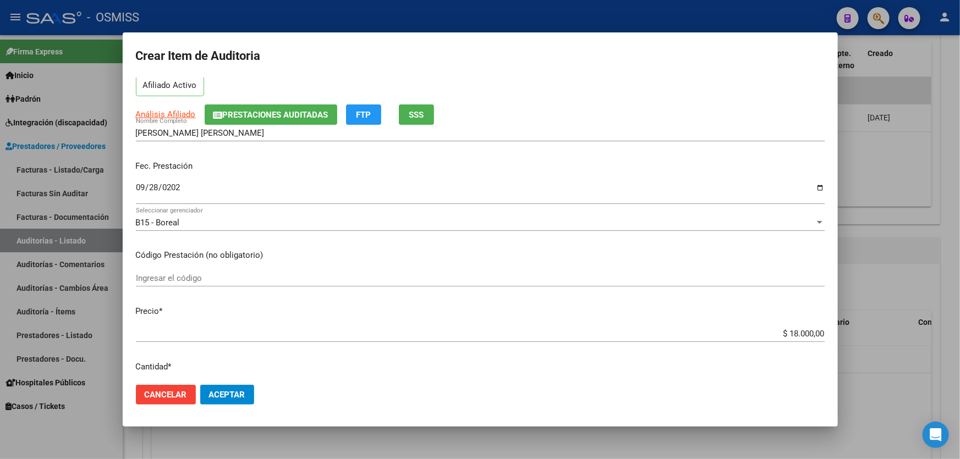
scroll to position [150, 0]
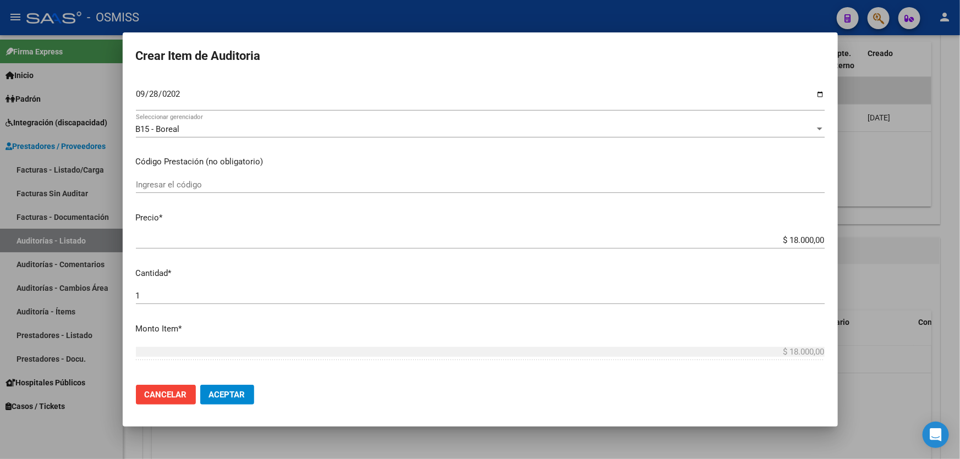
drag, startPoint x: 747, startPoint y: 243, endPoint x: 914, endPoint y: 220, distance: 168.3
click at [913, 220] on div "Crear Item de Auditoria 54924261 Nro Documento 20549242619 CUIL Afiliado Activo…" at bounding box center [480, 229] width 960 height 459
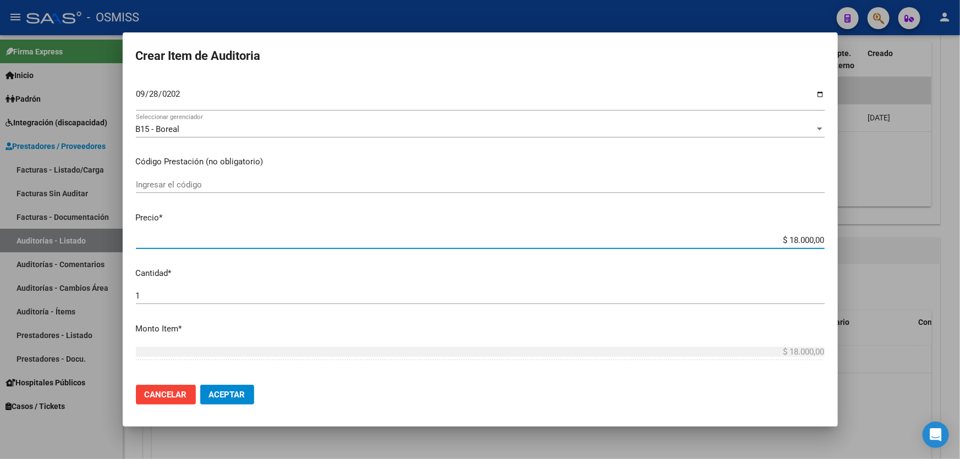
type input "$ 0,01"
type input "$ 0,10"
type input "$ 1,00"
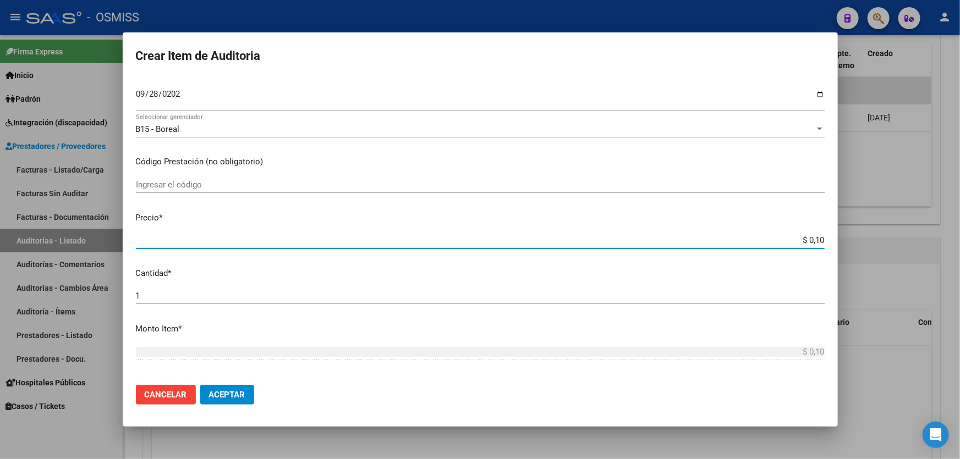
type input "$ 1,00"
type input "$ 10,00"
type input "$ 100,00"
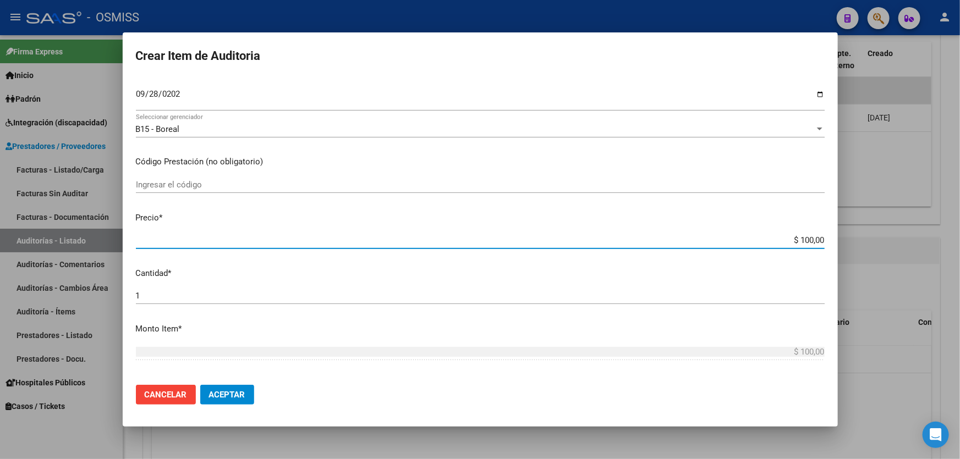
type input "$ 1.000,00"
type input "$ 10.000,00"
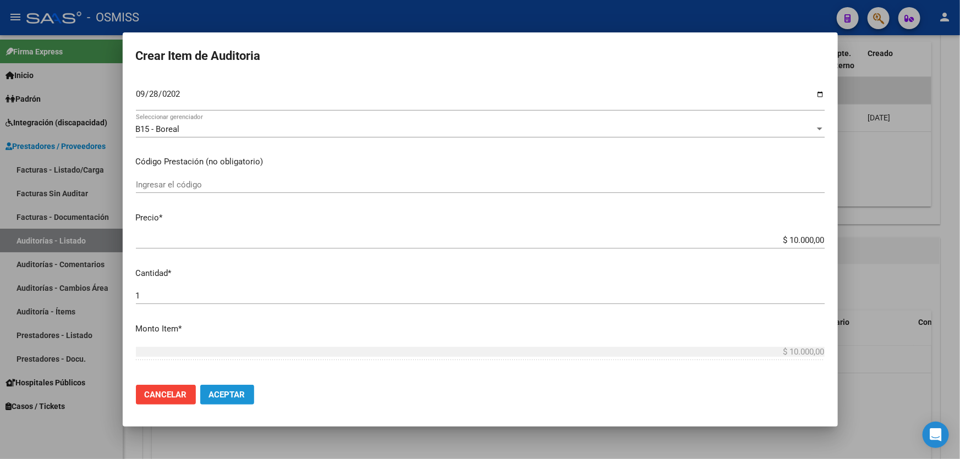
click at [231, 392] on span "Aceptar" at bounding box center [227, 395] width 36 height 10
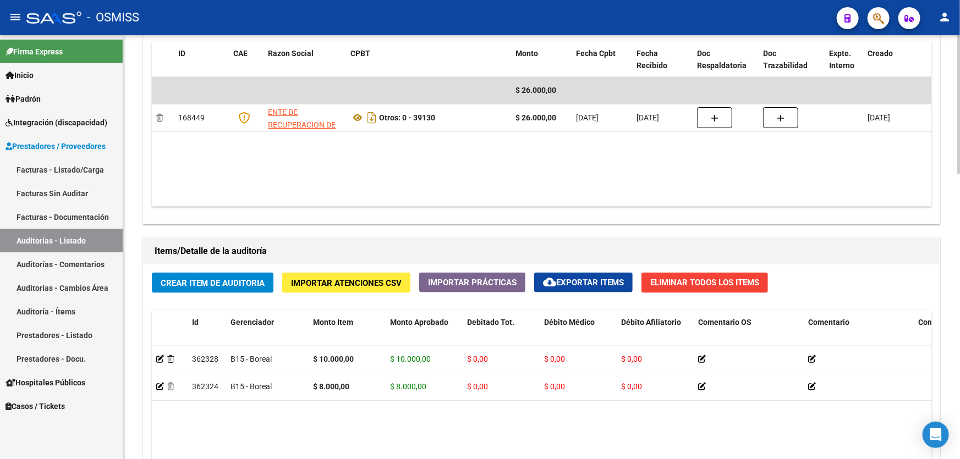
click at [526, 226] on div "Información del área Cambiar de área a esta auditoría Area * Hospitales de Auto…" at bounding box center [542, 216] width 802 height 945
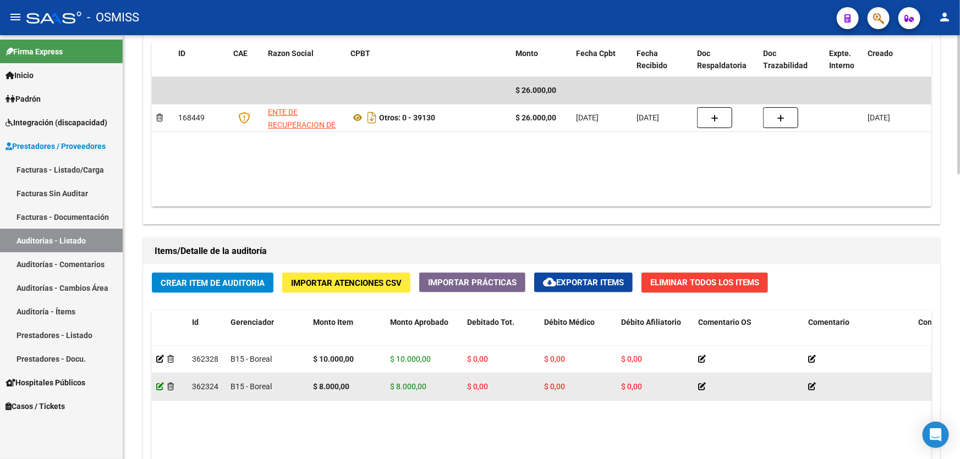
click at [160, 387] on icon at bounding box center [160, 387] width 8 height 8
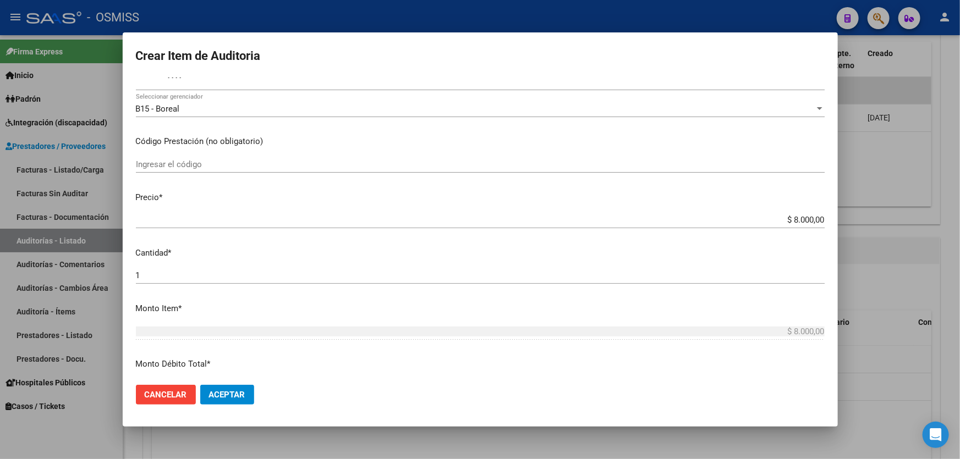
click at [168, 282] on div "1 Ingresar la cantidad" at bounding box center [480, 275] width 689 height 17
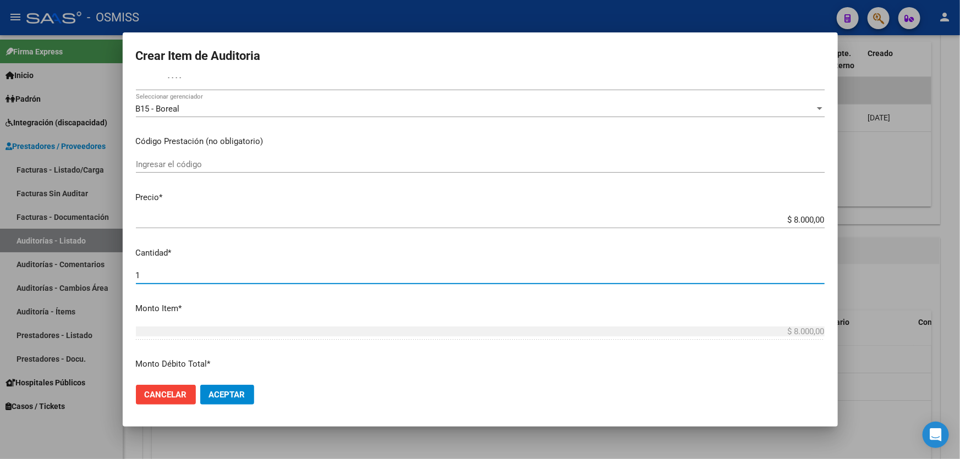
drag, startPoint x: 165, startPoint y: 275, endPoint x: 65, endPoint y: 264, distance: 100.3
click at [67, 264] on div "Crear Item de Auditoria 26677739 Nro Documento 27266777391 CUIL Afiliado Activo…" at bounding box center [480, 229] width 960 height 459
type input "2"
type input "$ 16.000,00"
type input "2"
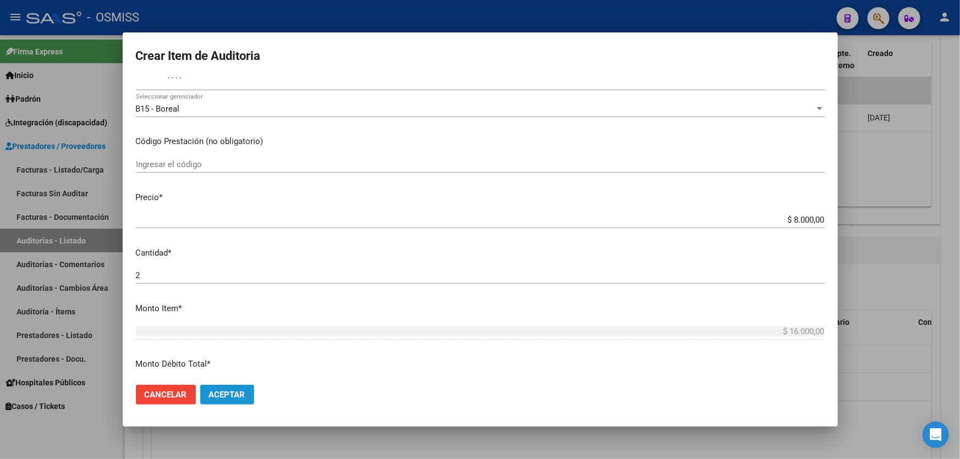
click at [242, 394] on span "Aceptar" at bounding box center [227, 395] width 36 height 10
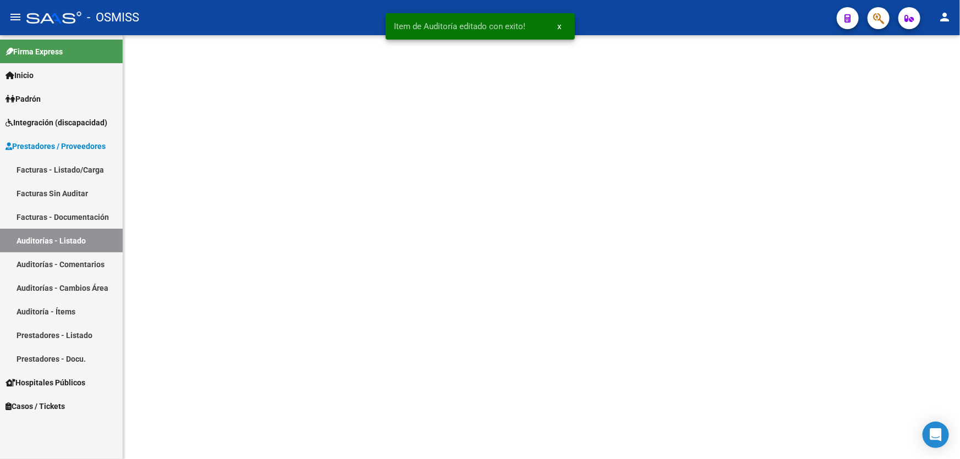
scroll to position [0, 0]
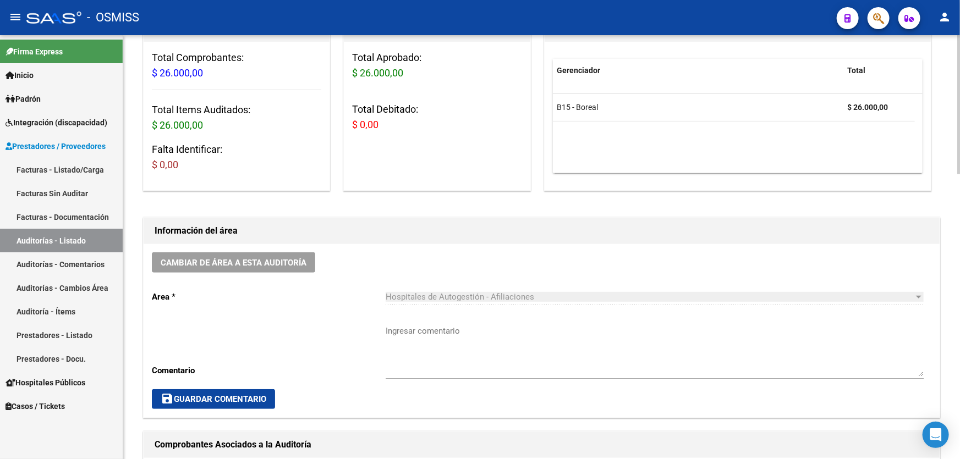
scroll to position [50, 0]
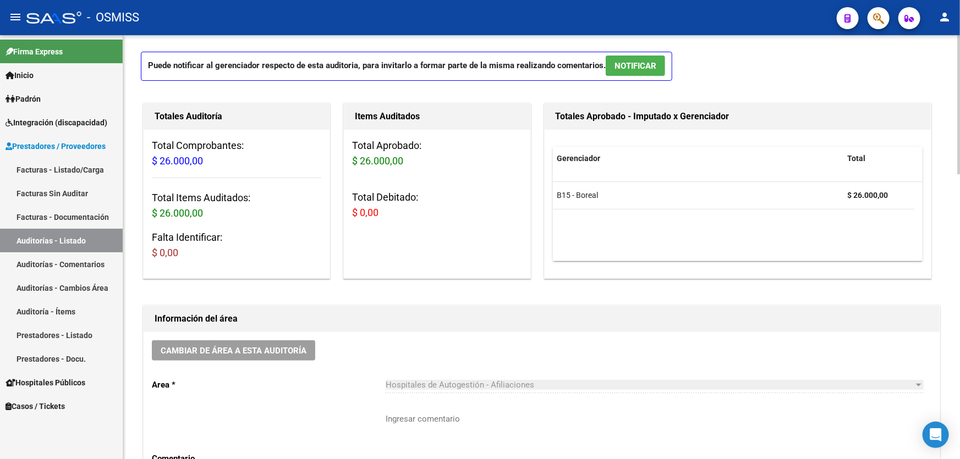
click at [293, 336] on div "Cambiar de área a esta auditoría Area * Hospitales de Autogestión - Afiliacione…" at bounding box center [542, 418] width 796 height 173
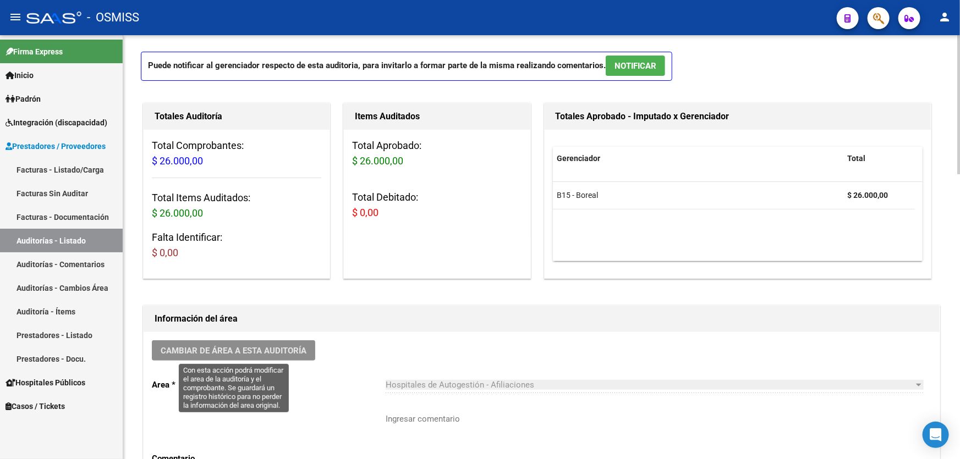
click at [291, 347] on span "Cambiar de área a esta auditoría" at bounding box center [234, 351] width 146 height 10
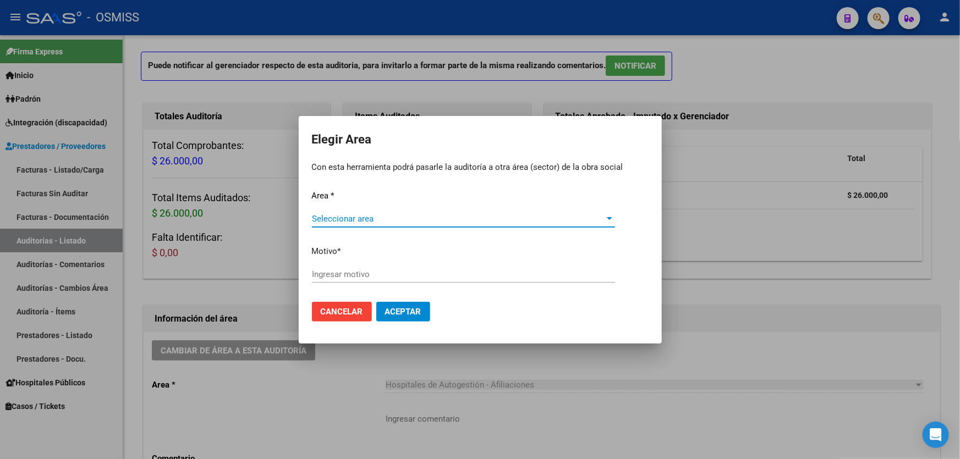
click at [338, 220] on span "Seleccionar area" at bounding box center [458, 219] width 293 height 10
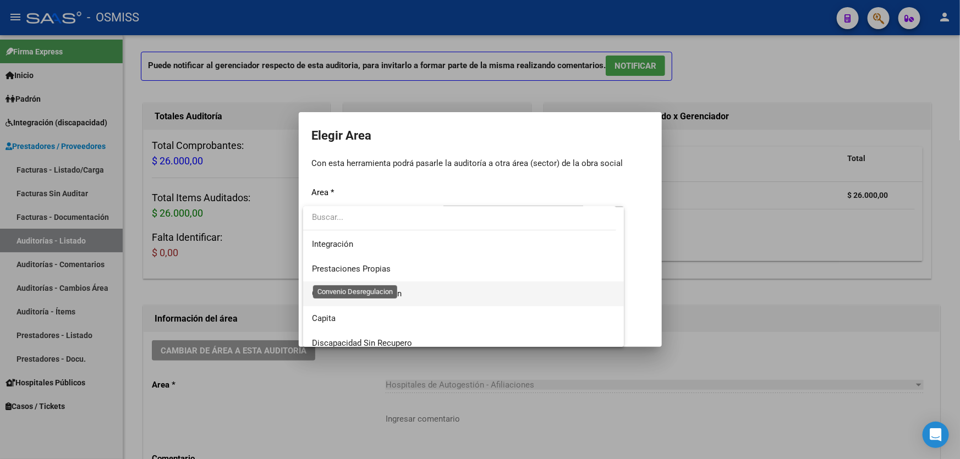
scroll to position [150, 0]
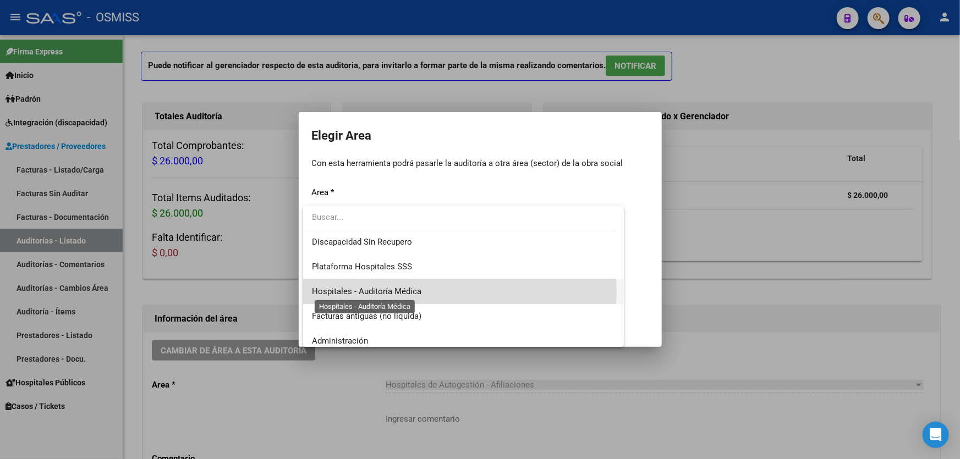
click at [400, 292] on span "Hospitales - Auditoría Médica" at bounding box center [367, 292] width 110 height 10
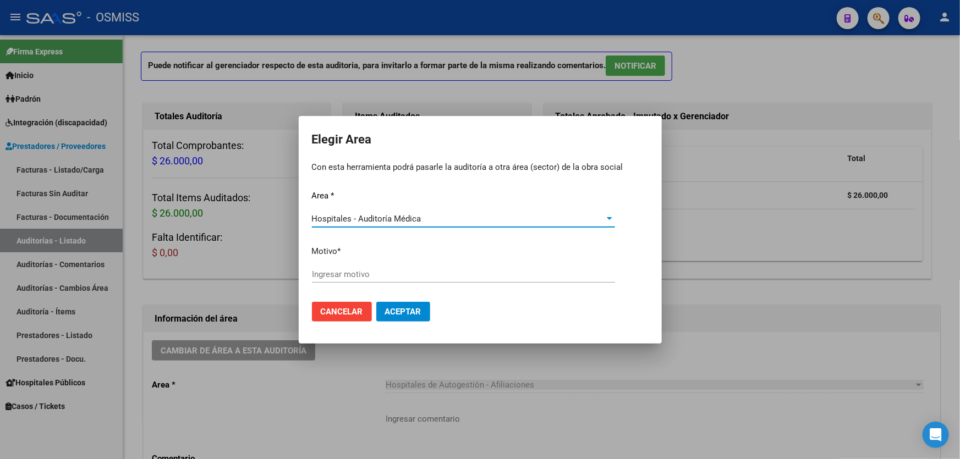
click at [413, 277] on input "Ingresar motivo" at bounding box center [463, 275] width 303 height 10
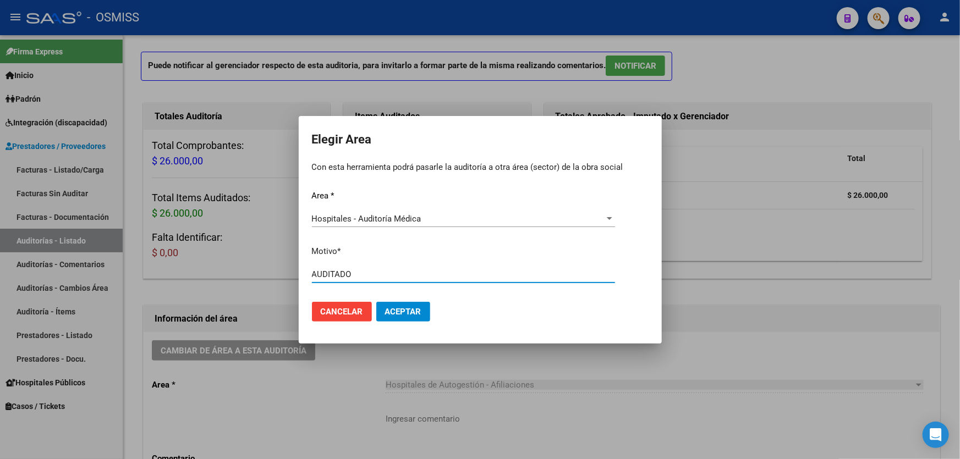
type input "AUDITADO"
click at [407, 341] on mat-dialog-container "Elegir Area Con esta herramienta podrá pasarle la auditoría a otra área (sector…" at bounding box center [480, 230] width 363 height 228
click at [402, 315] on span "Aceptar" at bounding box center [403, 312] width 36 height 10
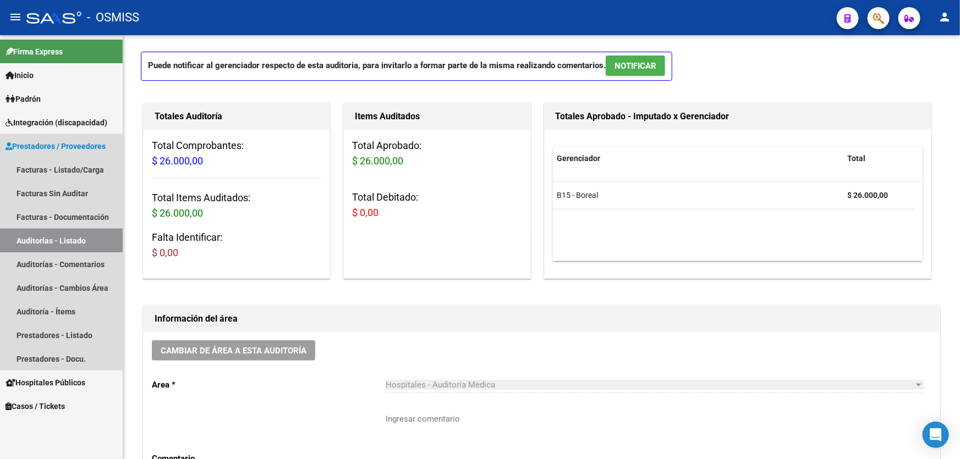
click at [100, 244] on link "Auditorías - Listado" at bounding box center [61, 241] width 123 height 24
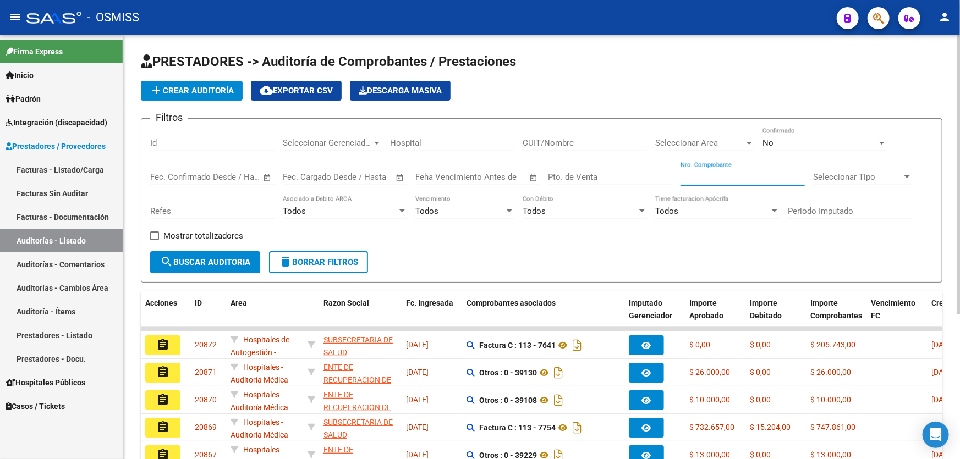
click at [707, 177] on input "Nro. Comprobante" at bounding box center [743, 177] width 124 height 10
click at [206, 86] on span "add Crear Auditoría" at bounding box center [192, 91] width 84 height 10
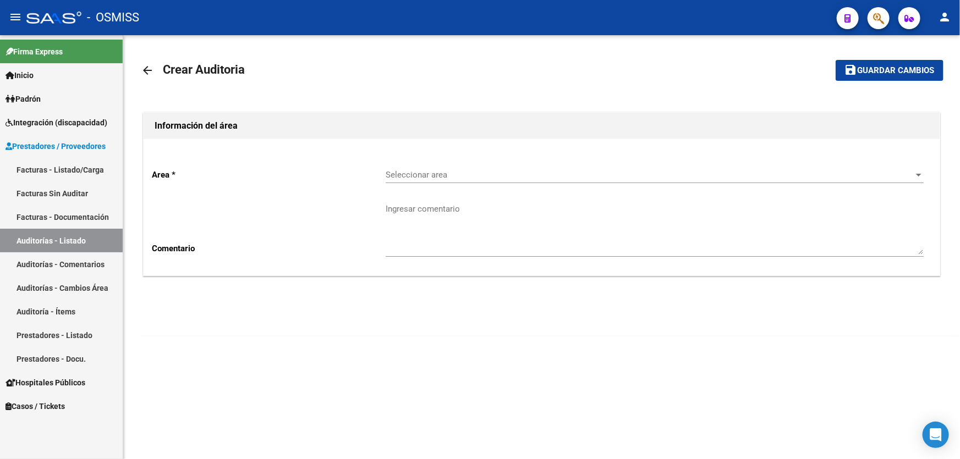
click at [442, 176] on span "Seleccionar area" at bounding box center [650, 175] width 528 height 10
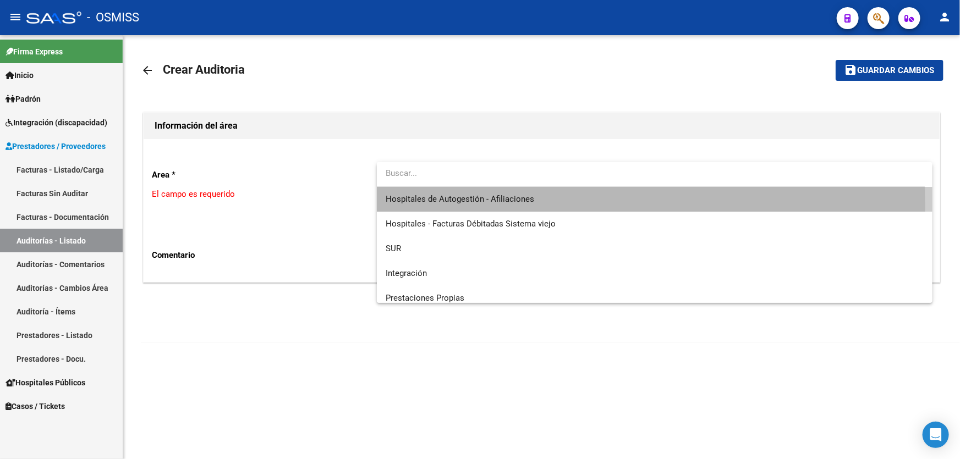
click at [468, 205] on span "Hospitales de Autogestión - Afiliaciones" at bounding box center [655, 199] width 538 height 25
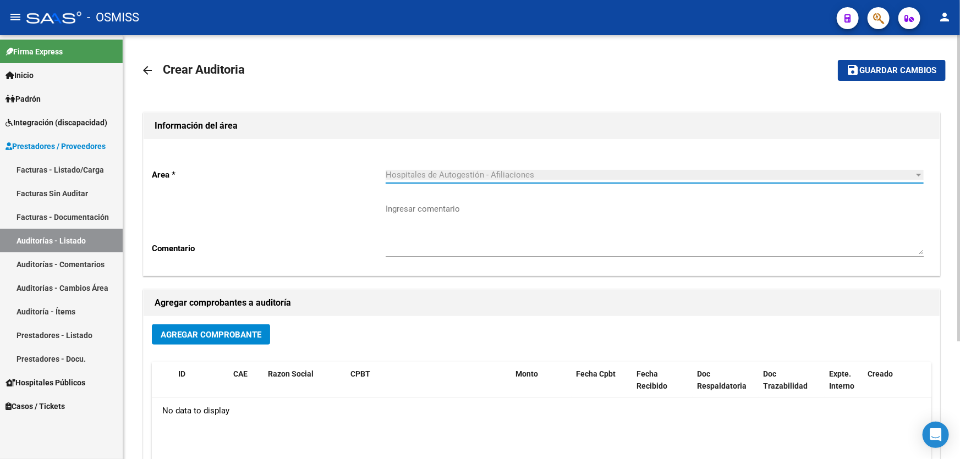
click at [250, 336] on span "Agregar Comprobante" at bounding box center [211, 335] width 101 height 10
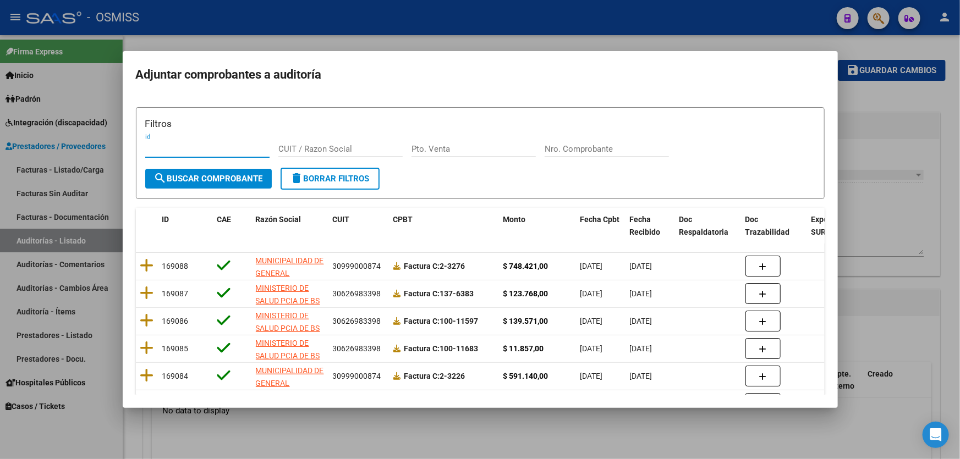
click at [595, 149] on input "Nro. Comprobante" at bounding box center [607, 149] width 124 height 10
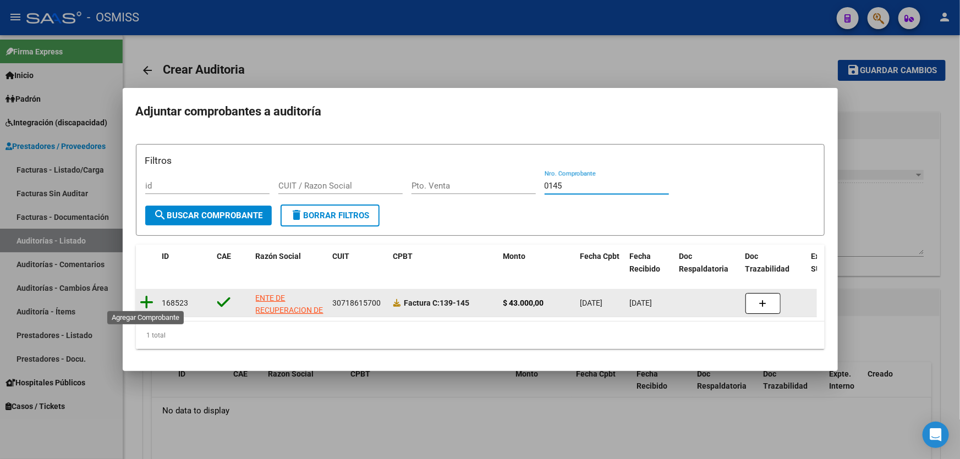
type input "0145"
click at [140, 300] on icon at bounding box center [147, 302] width 14 height 15
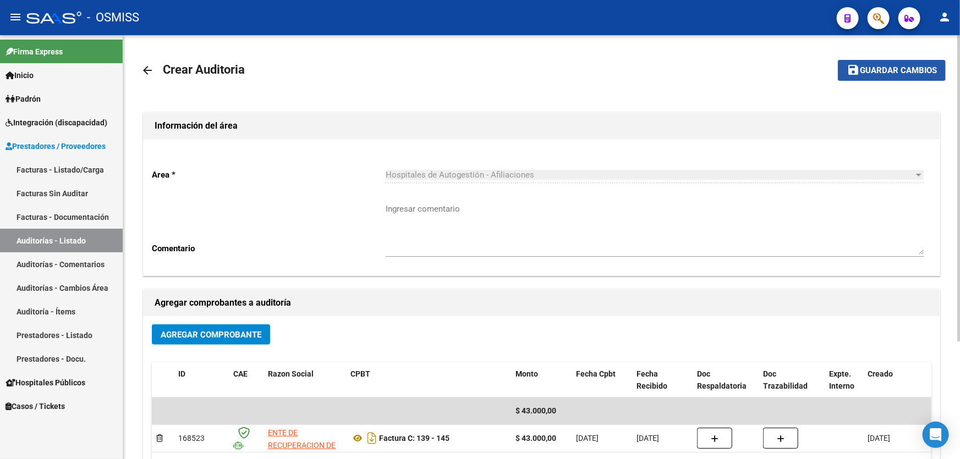
click at [898, 67] on span "Guardar cambios" at bounding box center [898, 71] width 77 height 10
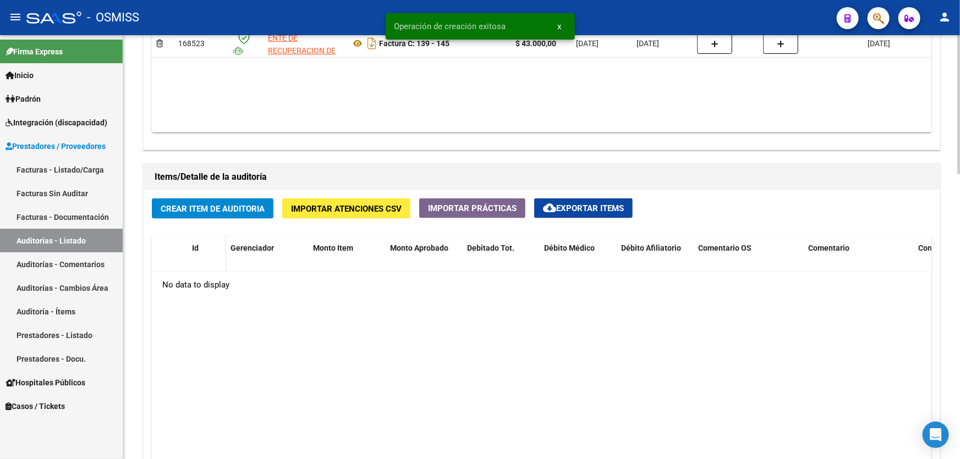
scroll to position [700, 0]
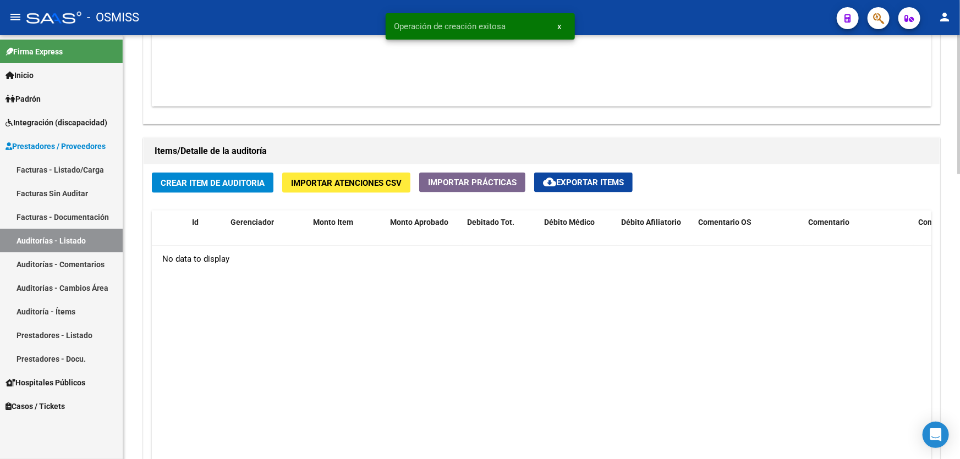
click at [207, 178] on span "Crear Item de Auditoria" at bounding box center [213, 183] width 104 height 10
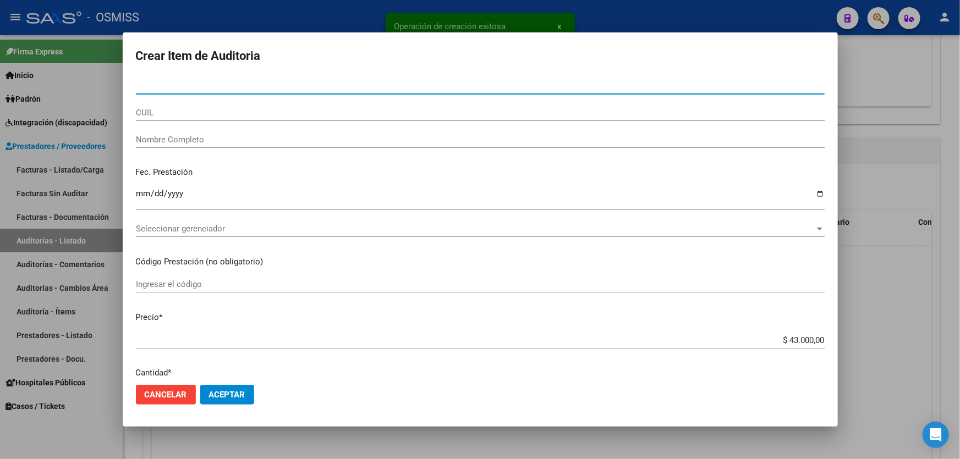
paste input "57581598"
type input "57581598"
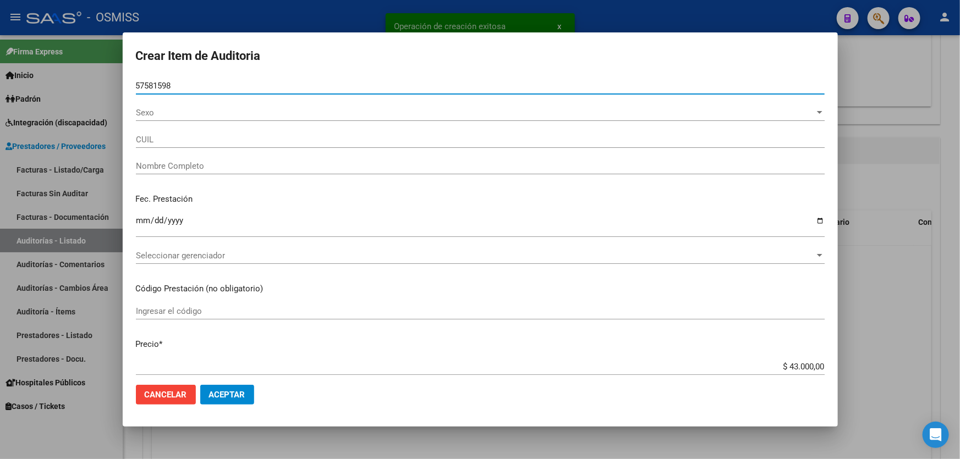
type input "27575815982"
type input "[PERSON_NAME]"
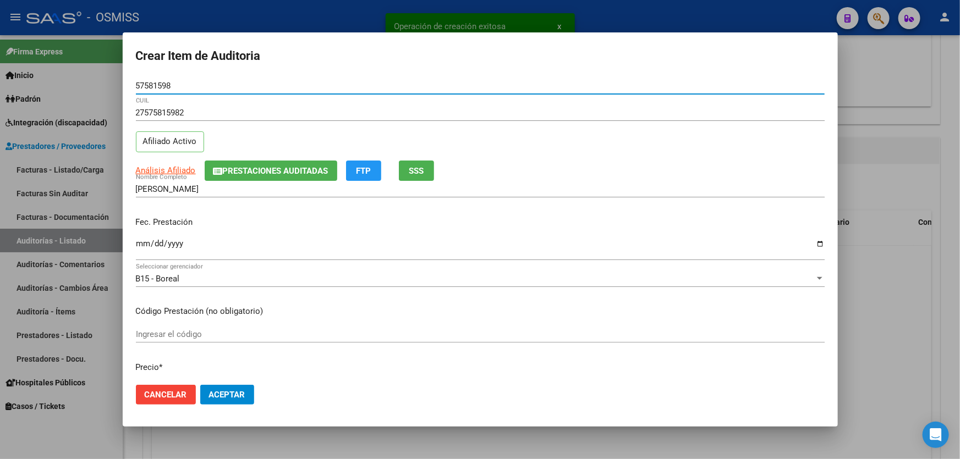
type input "57581598"
click at [143, 245] on input "Ingresar la fecha" at bounding box center [480, 248] width 689 height 18
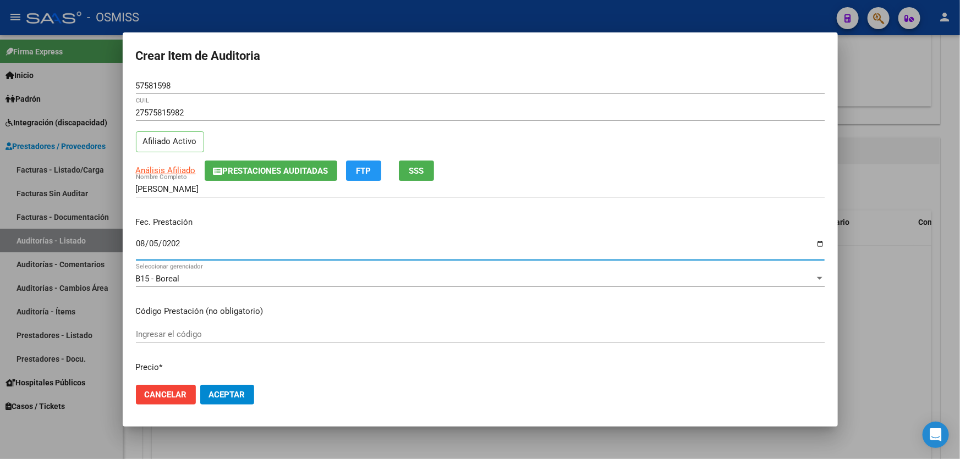
type input "[DATE]"
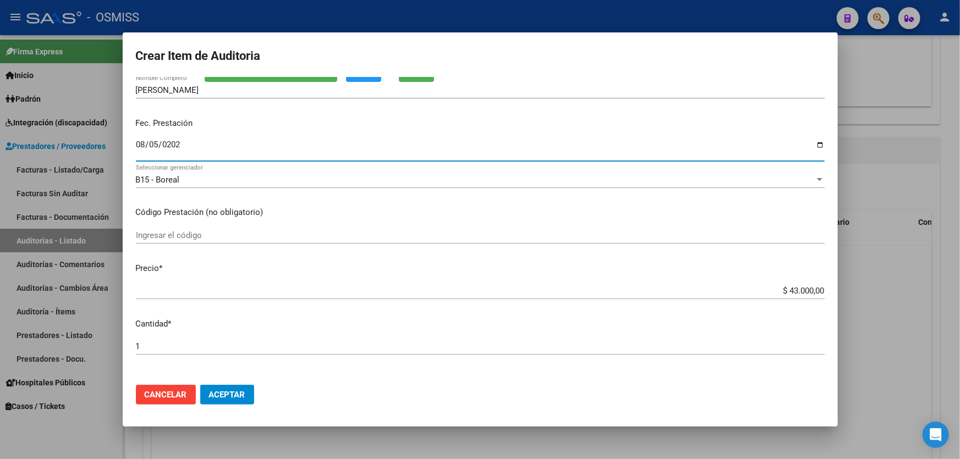
scroll to position [100, 0]
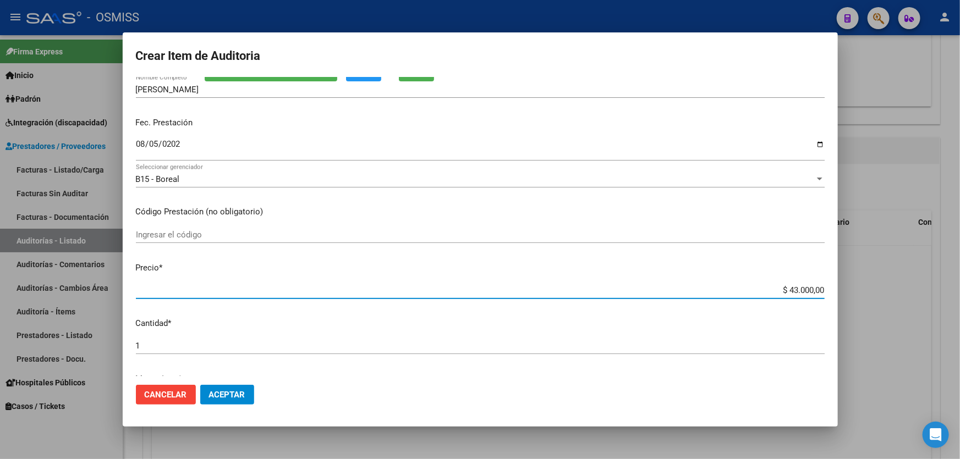
drag, startPoint x: 754, startPoint y: 289, endPoint x: 960, endPoint y: 291, distance: 205.3
click at [960, 292] on div "Crear Item de Auditoria 57581598 Nro Documento 27575815982 CUIL Afiliado Activo…" at bounding box center [480, 229] width 960 height 459
type input "$ 0,01"
type input "$ 0,13"
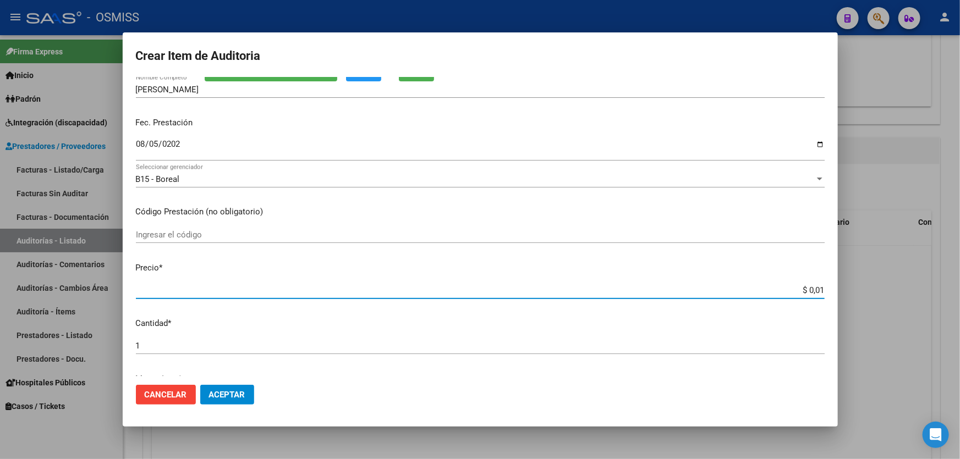
type input "$ 0,13"
type input "$ 1,30"
type input "$ 13,00"
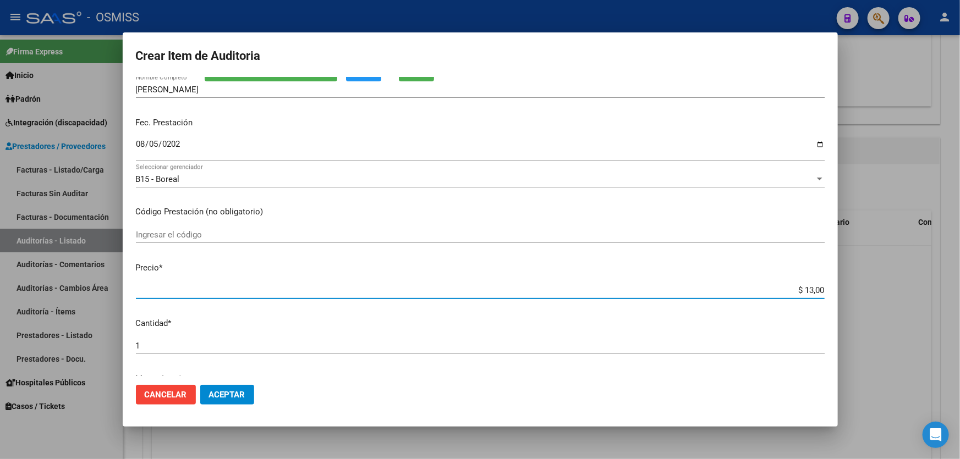
type input "$ 130,00"
type input "$ 1.300,00"
type input "$ 13.000,00"
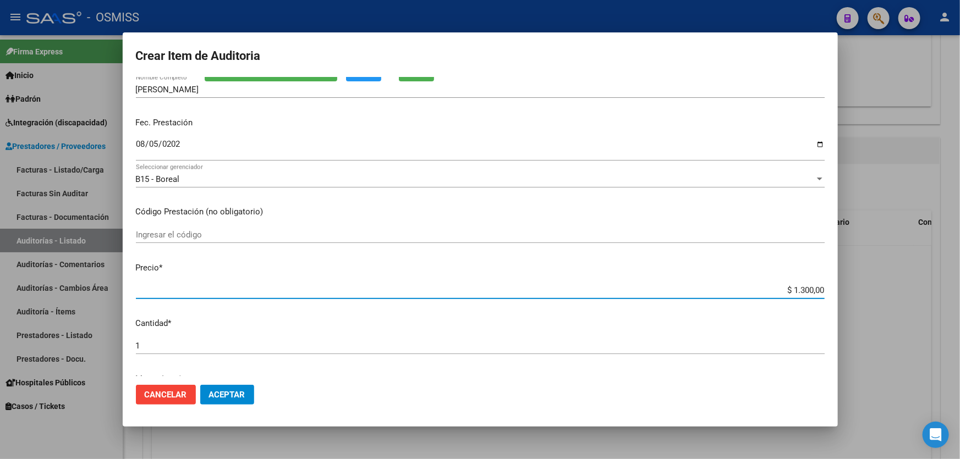
type input "$ 13.000,00"
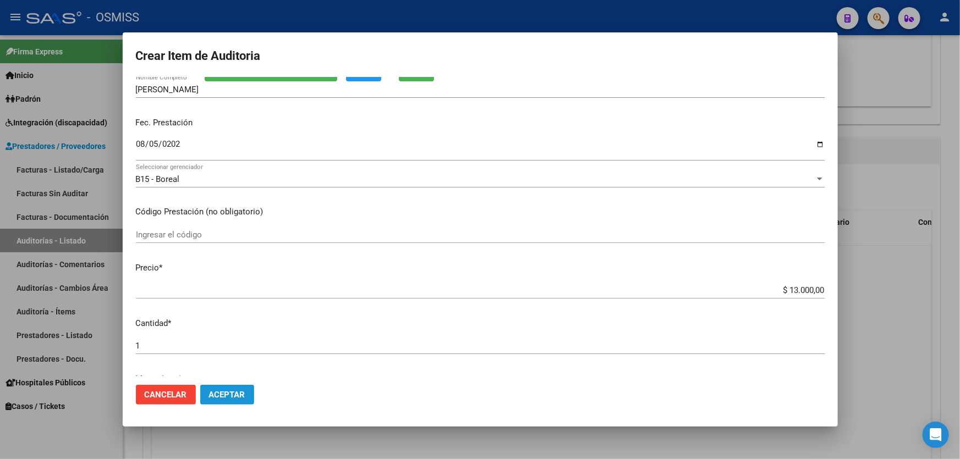
click at [227, 391] on span "Aceptar" at bounding box center [227, 395] width 36 height 10
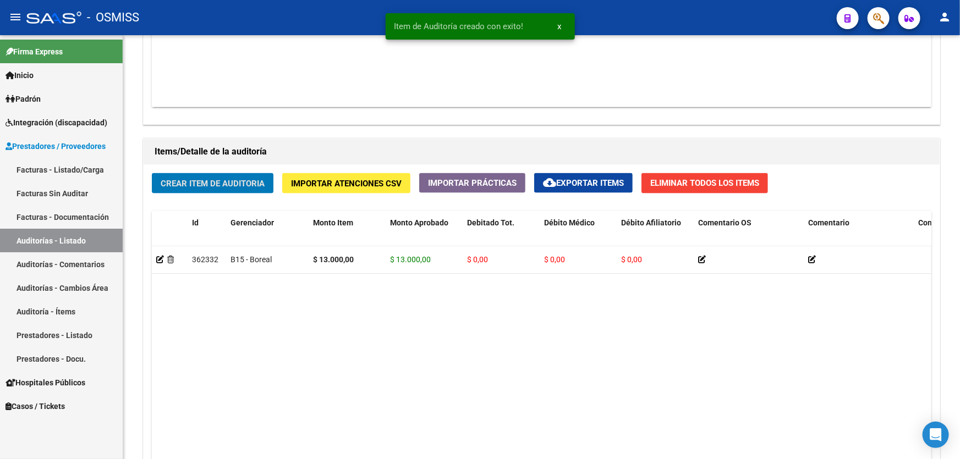
scroll to position [701, 0]
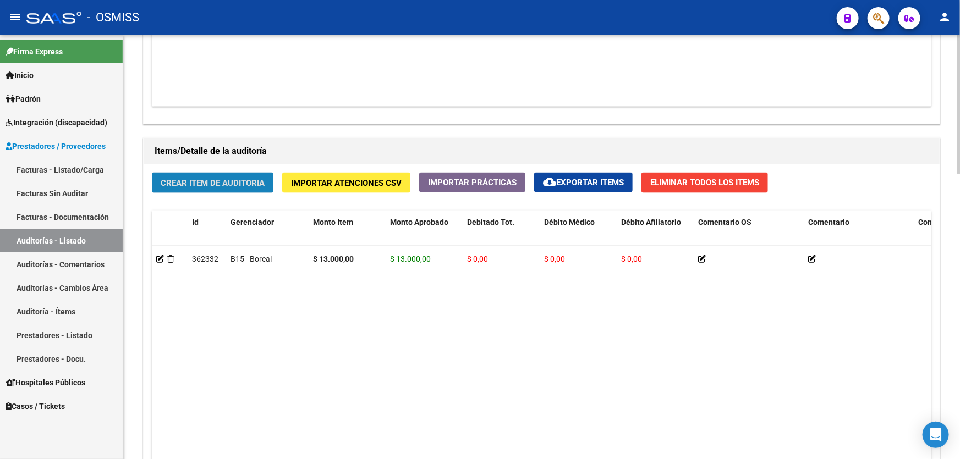
click at [236, 182] on span "Crear Item de Auditoria" at bounding box center [213, 183] width 104 height 10
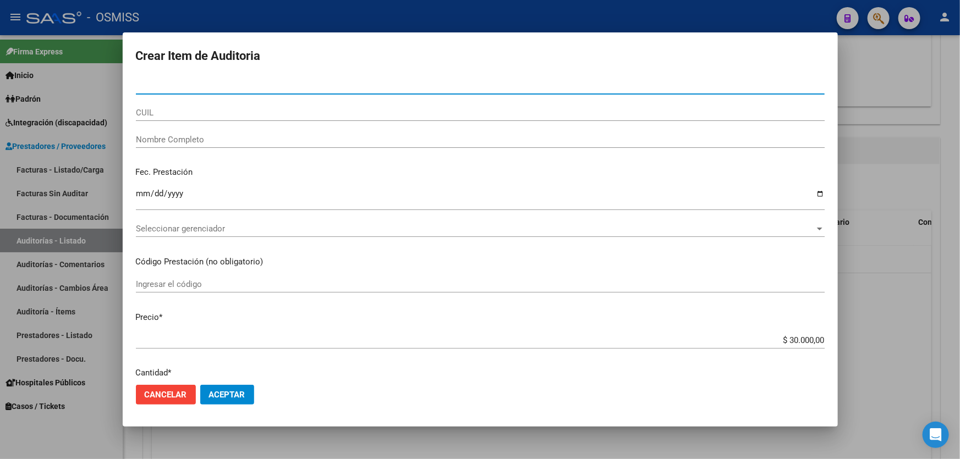
type input "47019405"
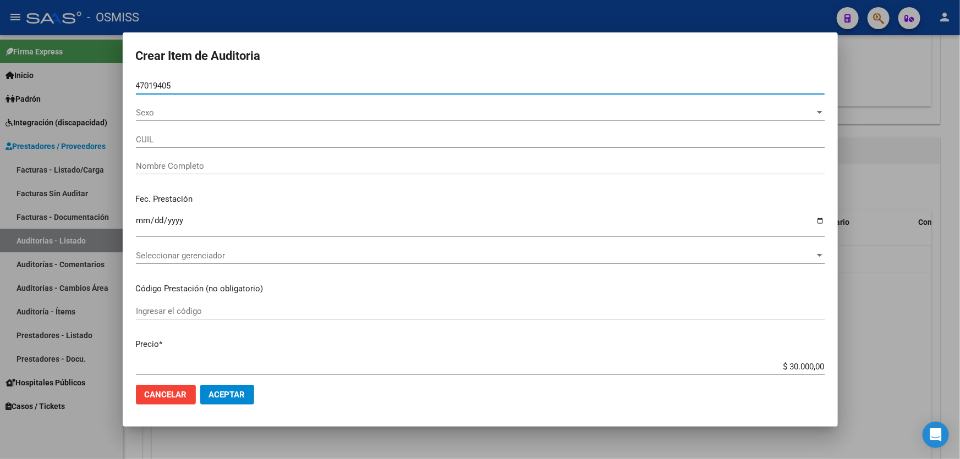
type input "27470194052"
type input "[PERSON_NAME]"
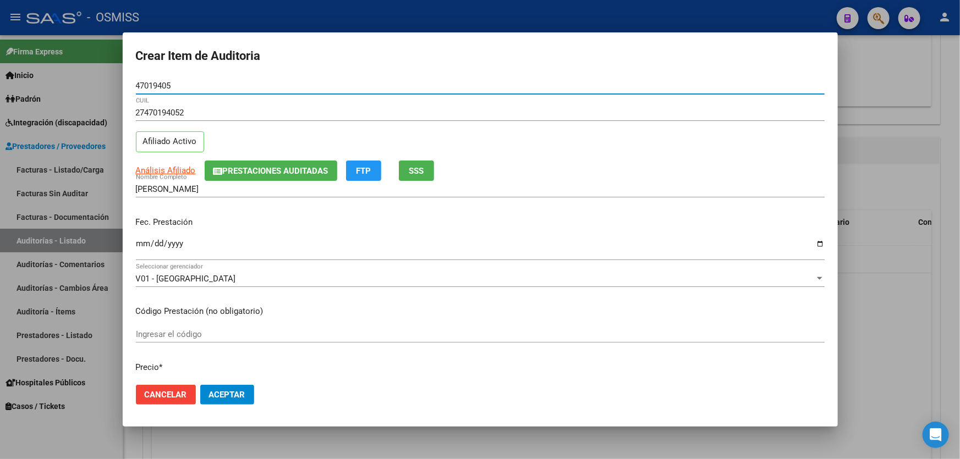
type input "47019405"
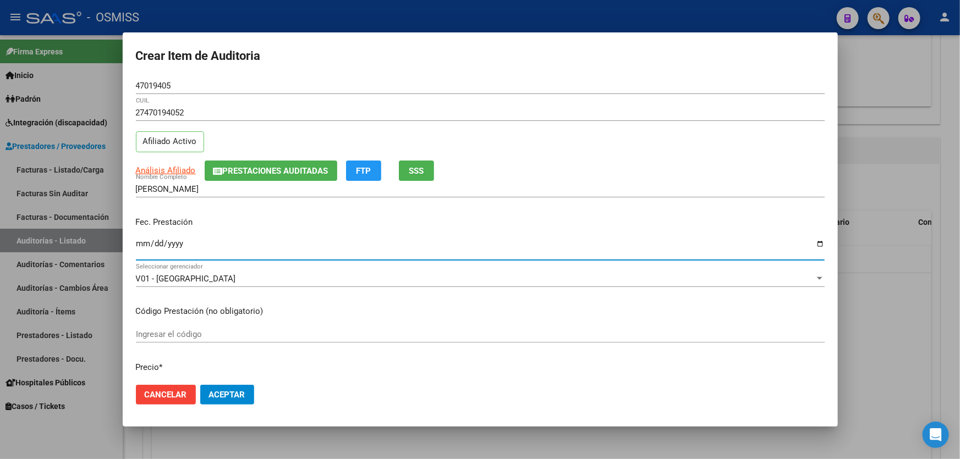
click at [143, 242] on input "Ingresar la fecha" at bounding box center [480, 248] width 689 height 18
type input "[DATE]"
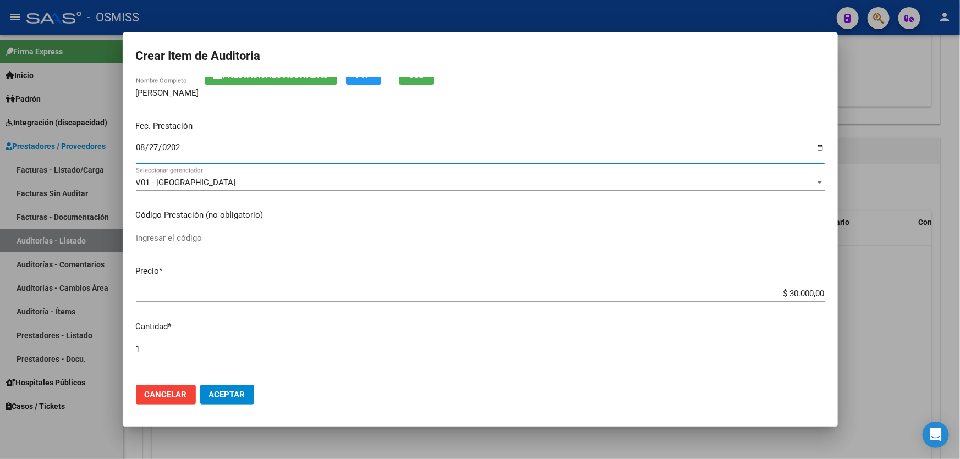
scroll to position [150, 0]
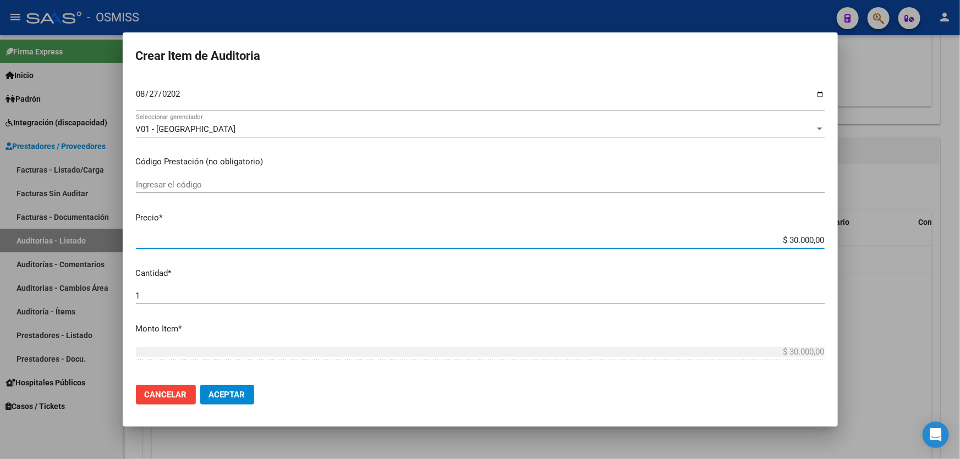
drag, startPoint x: 760, startPoint y: 239, endPoint x: 915, endPoint y: 240, distance: 154.1
click at [914, 240] on div "Crear Item de Auditoria 47019405 Nro Documento 27470194052 CUIL Afiliado Activo…" at bounding box center [480, 229] width 960 height 459
type input "$ 0,02"
type input "$ 0,20"
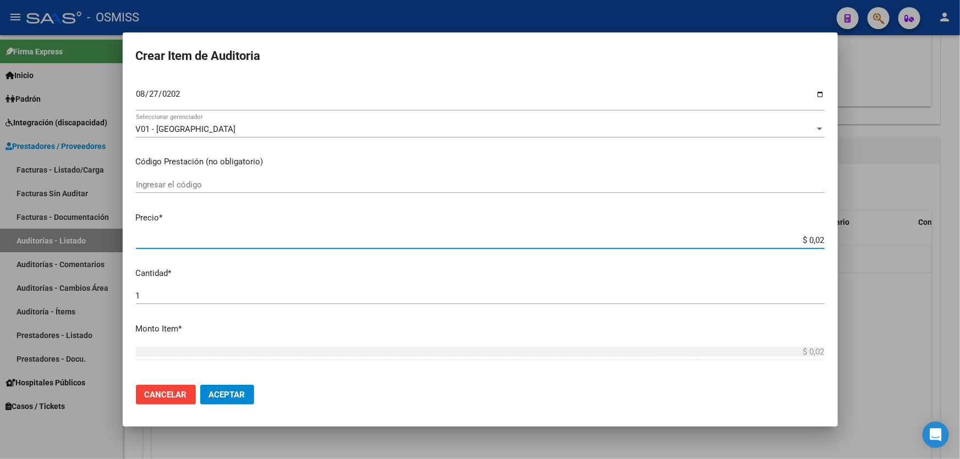
type input "$ 0,20"
type input "$ 2,00"
type input "$ 20,00"
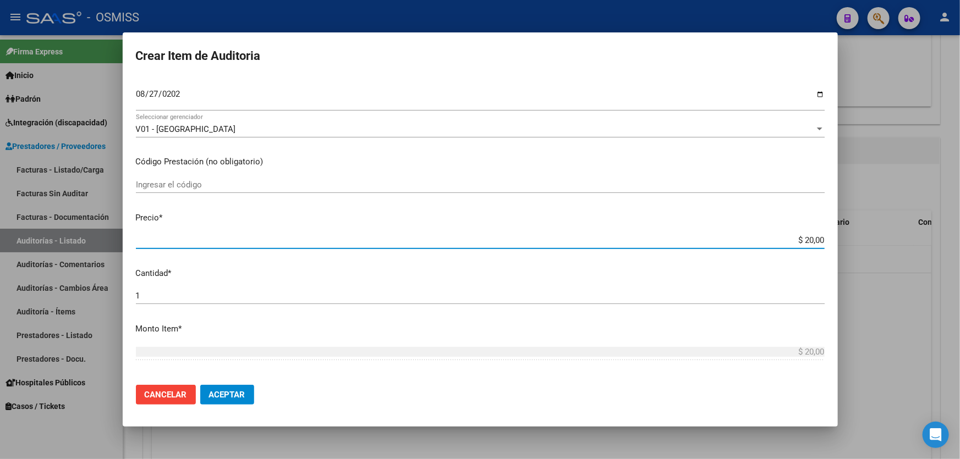
type input "$ 200,00"
type input "$ 2.000,00"
type input "$ 20.000,00"
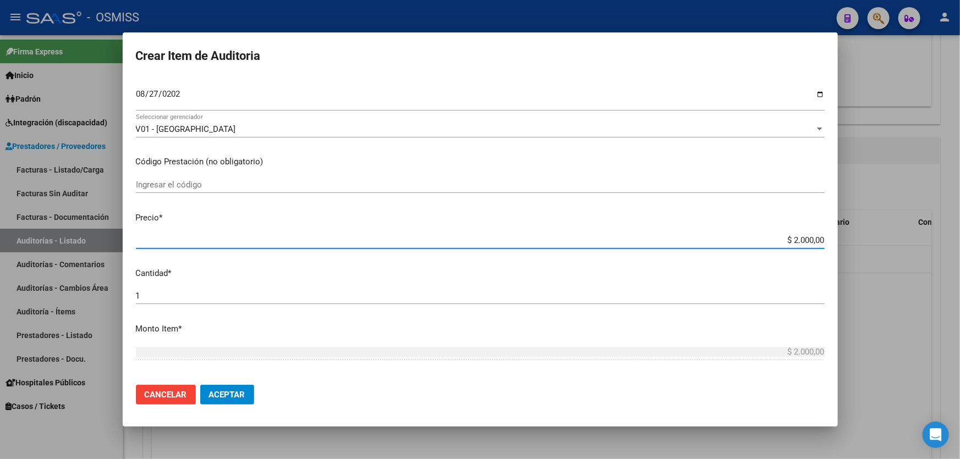
type input "$ 20.000,00"
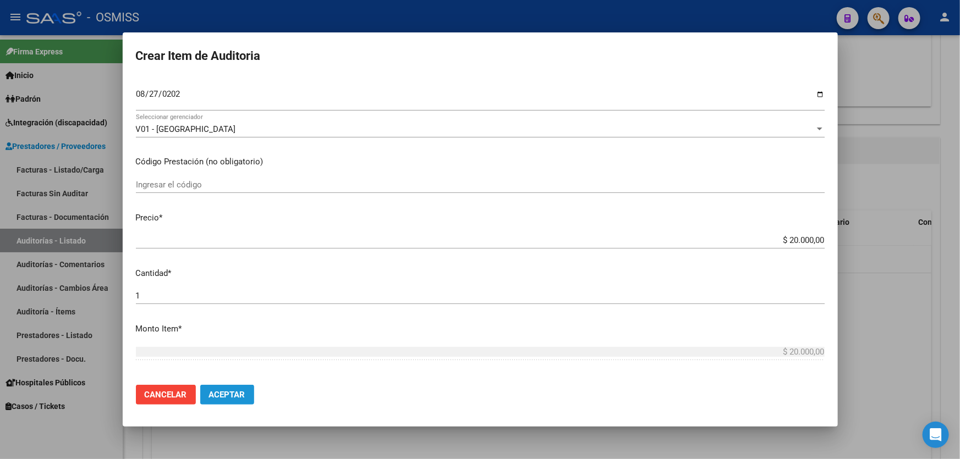
click at [247, 392] on button "Aceptar" at bounding box center [227, 395] width 54 height 20
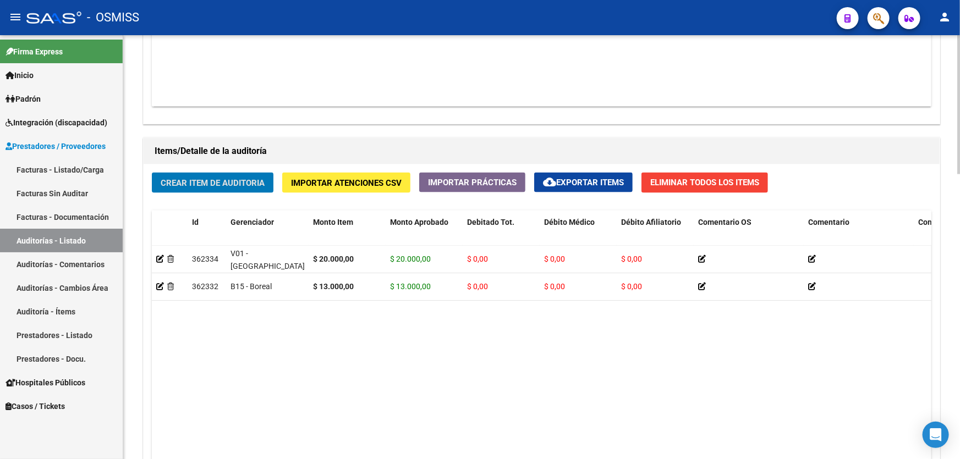
click at [258, 187] on button "Crear Item de Auditoria" at bounding box center [213, 183] width 122 height 20
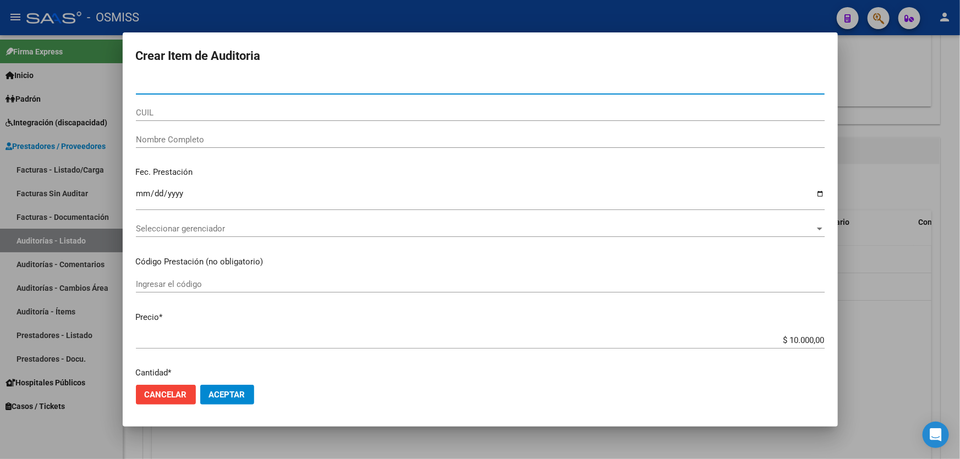
paste input "48608850"
type input "48608850"
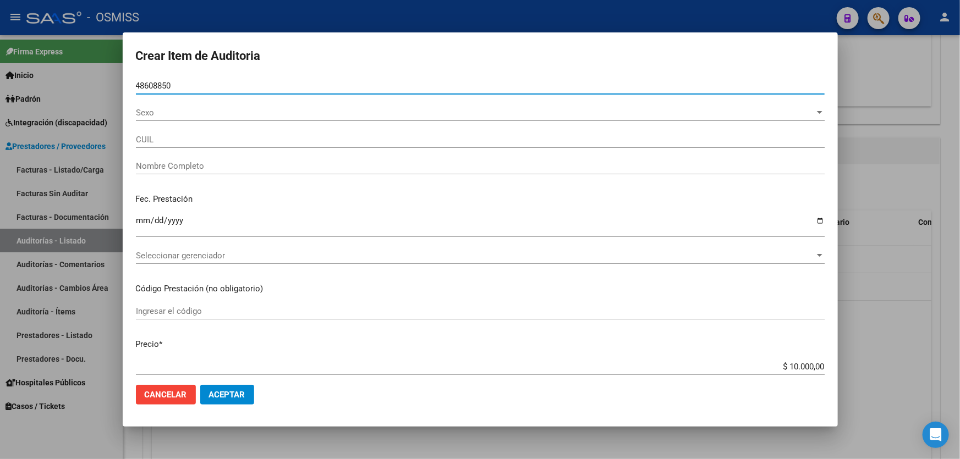
type input "27486088503"
type input "[PERSON_NAME]"
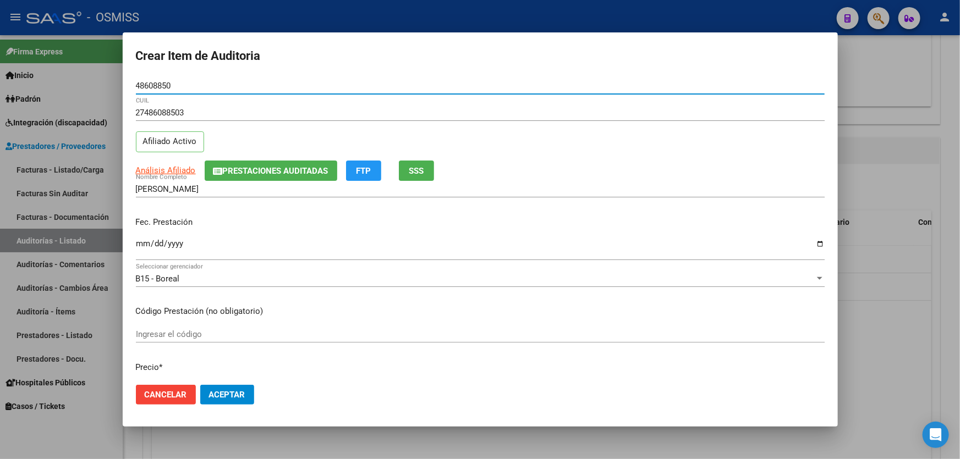
type input "48608850"
click at [143, 218] on p "Fec. Prestación" at bounding box center [480, 222] width 689 height 13
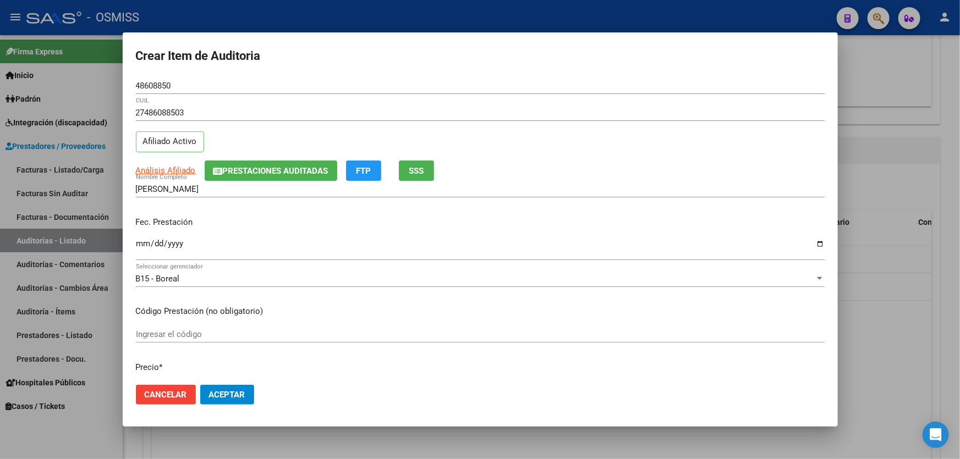
click at [133, 243] on mat-dialog-content "48608850 Nro Documento 27486088503 CUIL Afiliado Activo Análisis Afiliado Prest…" at bounding box center [480, 227] width 715 height 299
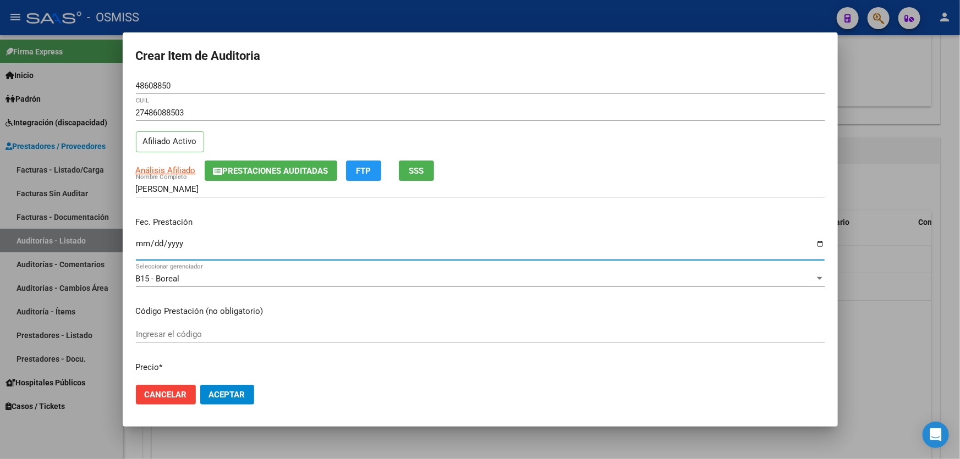
click at [138, 244] on input "Ingresar la fecha" at bounding box center [480, 248] width 689 height 18
type input "[DATE]"
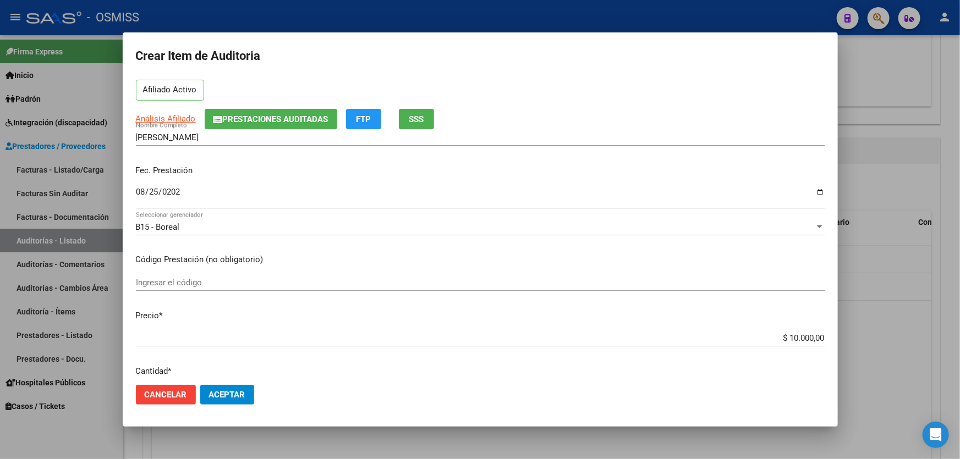
scroll to position [200, 0]
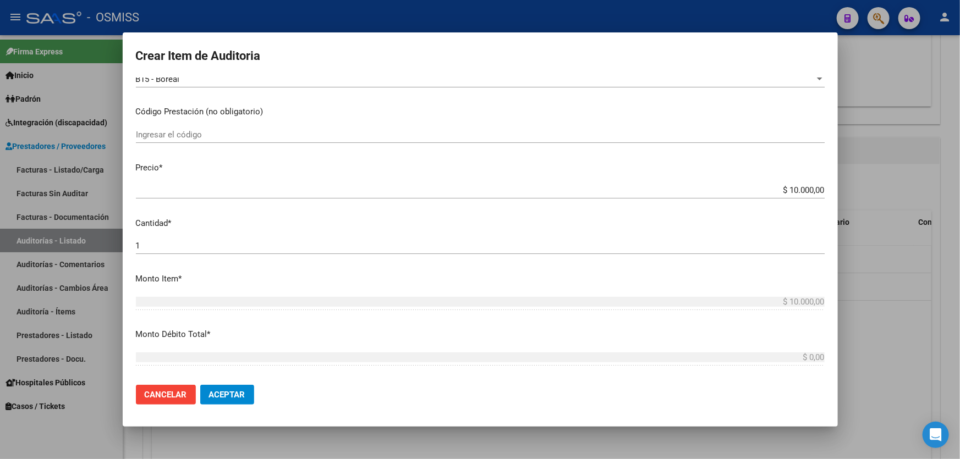
click at [242, 396] on span "Aceptar" at bounding box center [227, 395] width 36 height 10
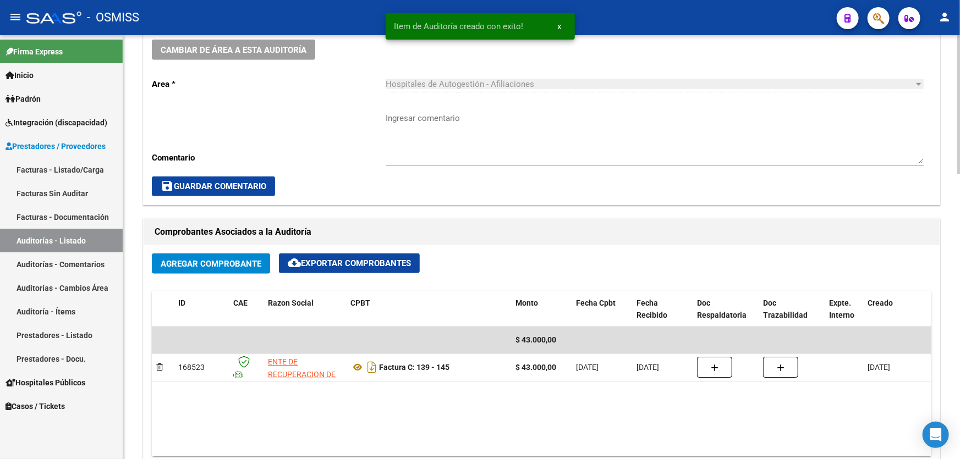
scroll to position [100, 0]
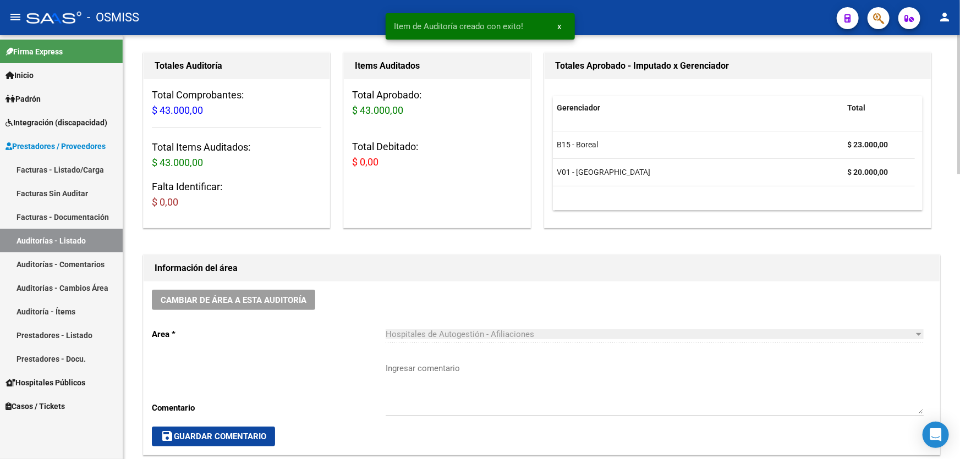
click at [231, 313] on div "Cambiar de área a esta auditoría Area * Hospitales de Autogestión - Afiliacione…" at bounding box center [542, 368] width 796 height 173
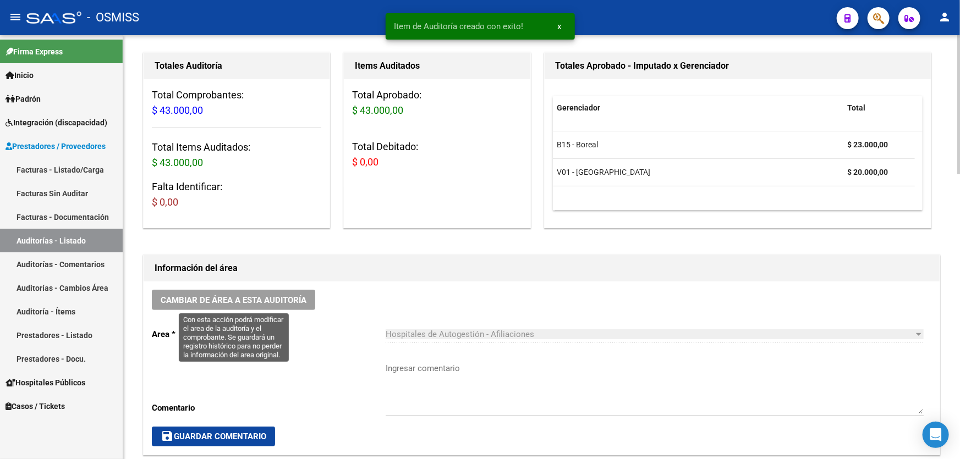
click at [238, 303] on span "Cambiar de área a esta auditoría" at bounding box center [234, 301] width 146 height 10
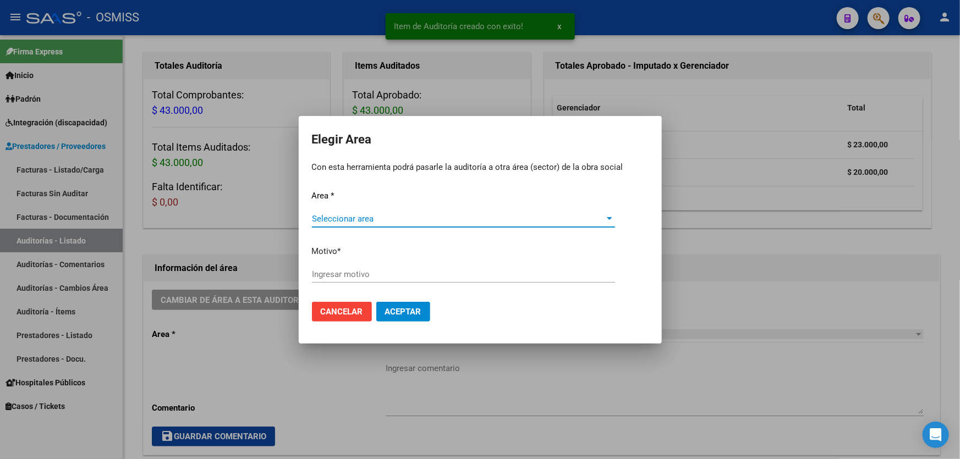
click at [336, 211] on div "Seleccionar area Seleccionar area" at bounding box center [463, 219] width 303 height 17
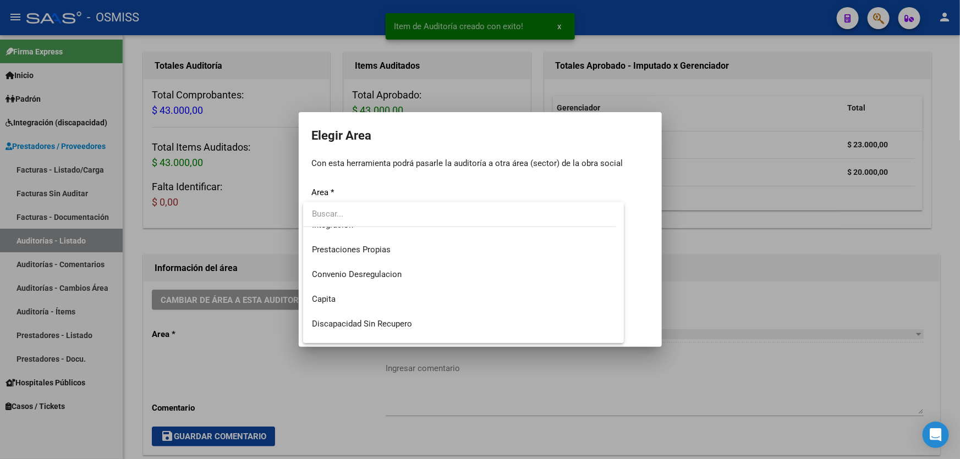
scroll to position [150, 0]
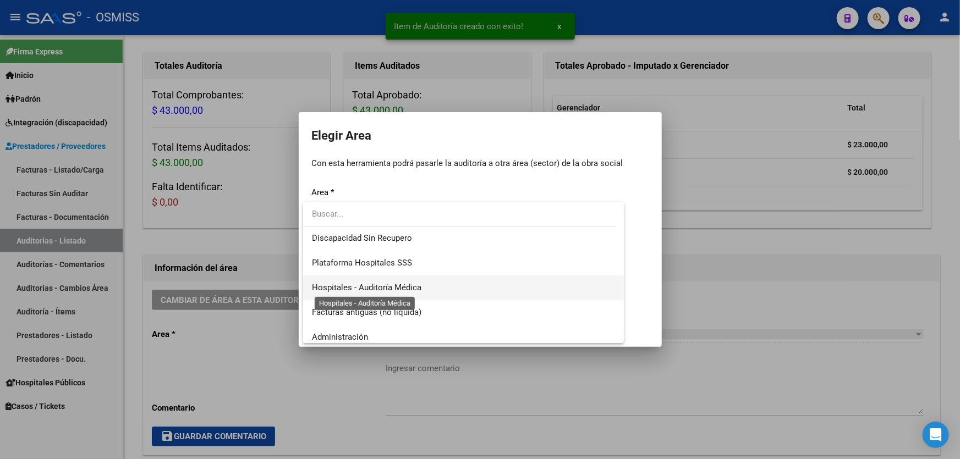
click at [388, 292] on span "Hospitales - Auditoría Médica" at bounding box center [367, 288] width 110 height 10
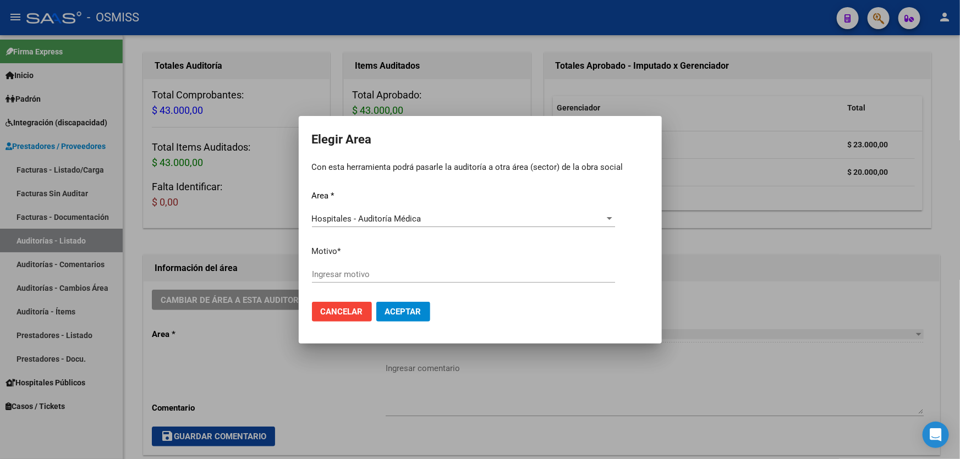
click at [395, 262] on div "Area * Hospitales - Auditoría Médica Seleccionar area Motivo * [GEOGRAPHIC_DATA…" at bounding box center [480, 241] width 337 height 103
click at [391, 270] on input "Ingresar motivo" at bounding box center [463, 275] width 303 height 10
type input "AUDITADO"
click at [385, 304] on button "Aceptar" at bounding box center [403, 312] width 54 height 20
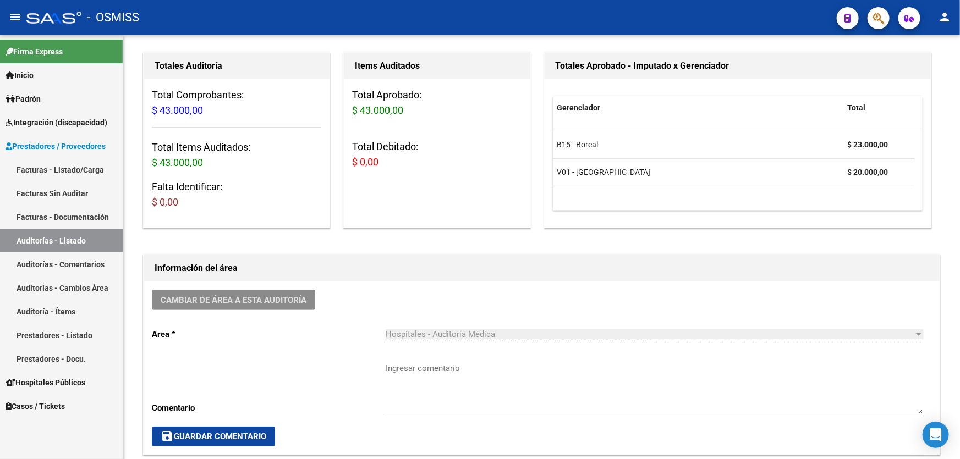
click at [78, 226] on link "Facturas - Documentación" at bounding box center [61, 217] width 123 height 24
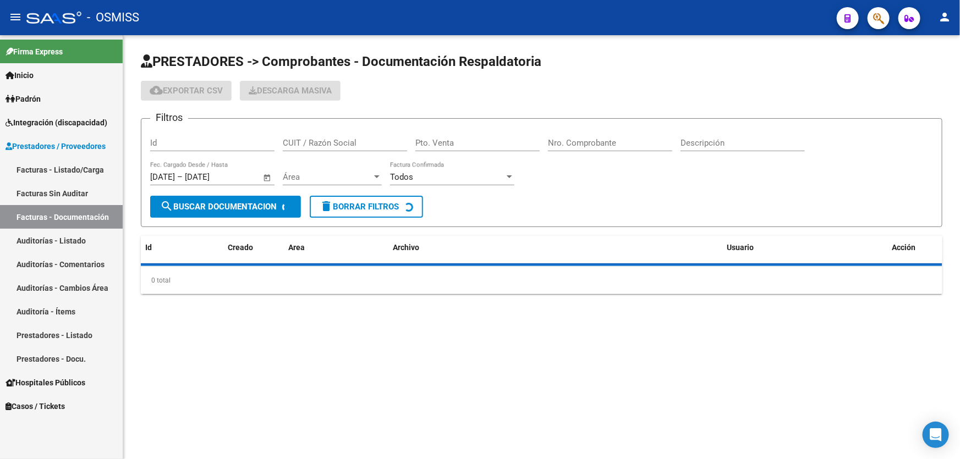
click at [79, 234] on link "Auditorías - Listado" at bounding box center [61, 241] width 123 height 24
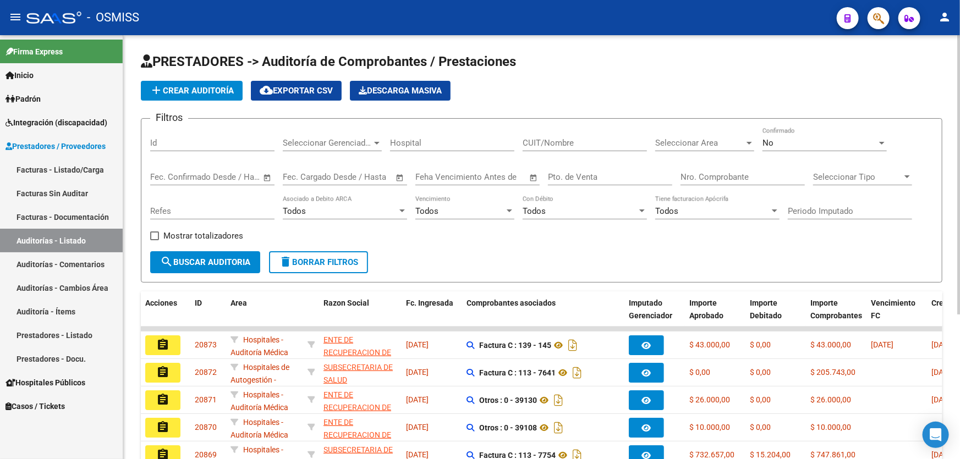
click at [206, 94] on span "add Crear Auditoría" at bounding box center [192, 91] width 84 height 10
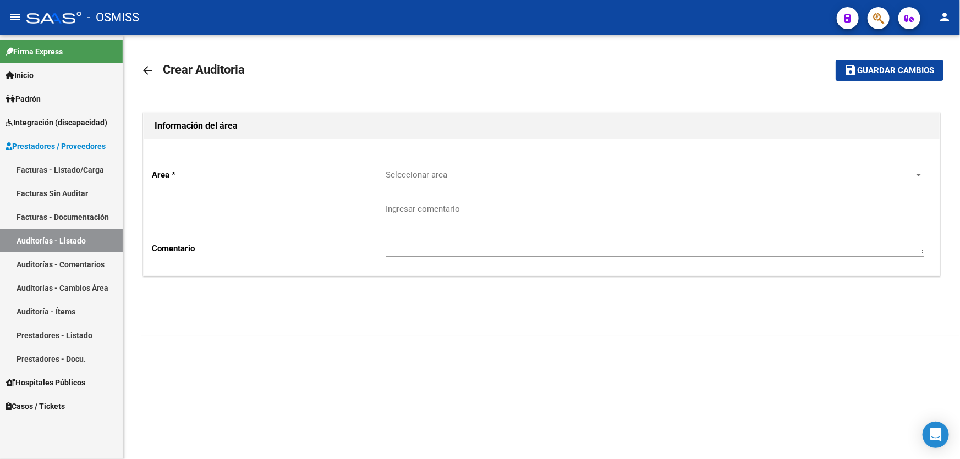
click at [413, 171] on span "Seleccionar area" at bounding box center [650, 175] width 528 height 10
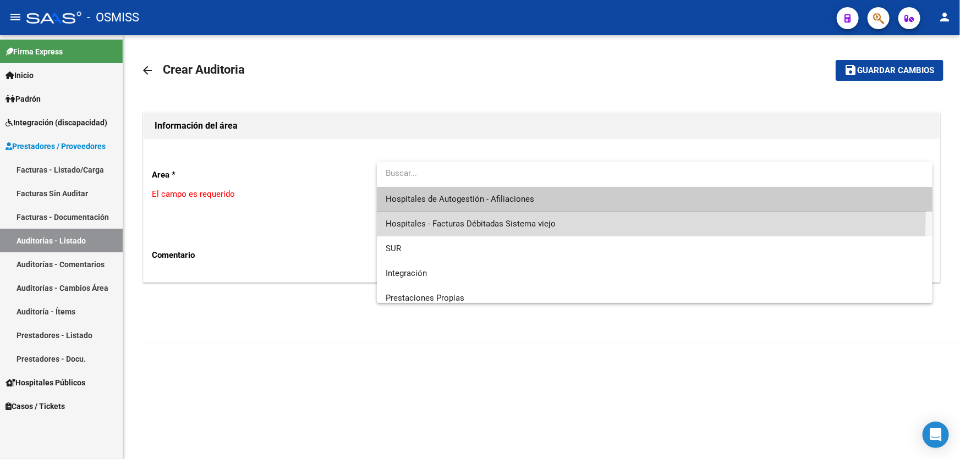
click at [472, 215] on span "Hospitales - Facturas Débitadas Sistema viejo" at bounding box center [655, 224] width 538 height 25
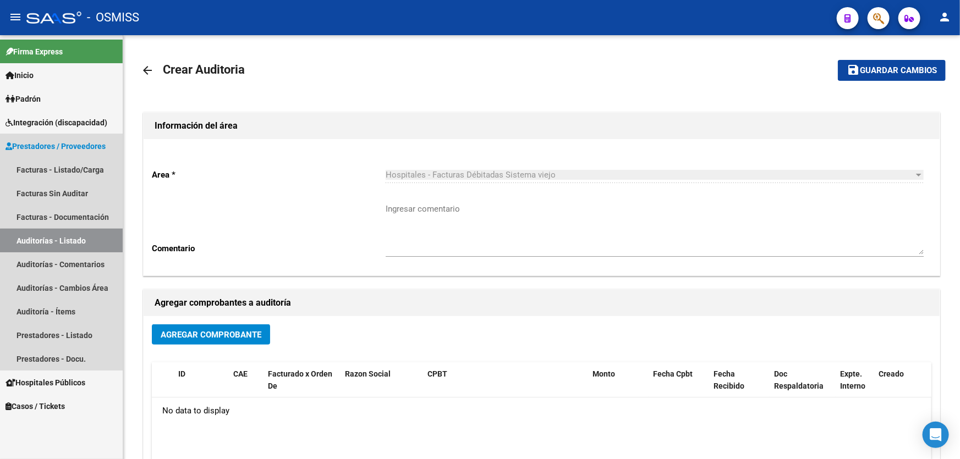
click at [103, 242] on link "Auditorías - Listado" at bounding box center [61, 241] width 123 height 24
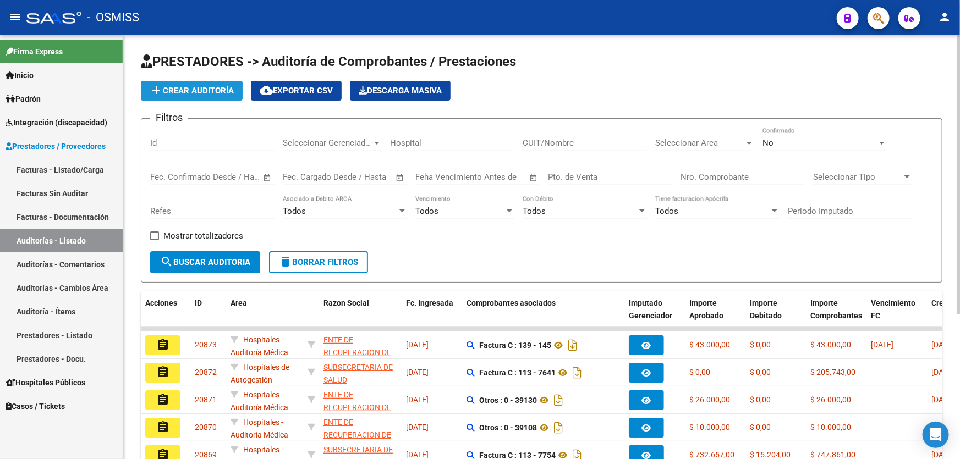
click at [182, 94] on span "add Crear Auditoría" at bounding box center [192, 91] width 84 height 10
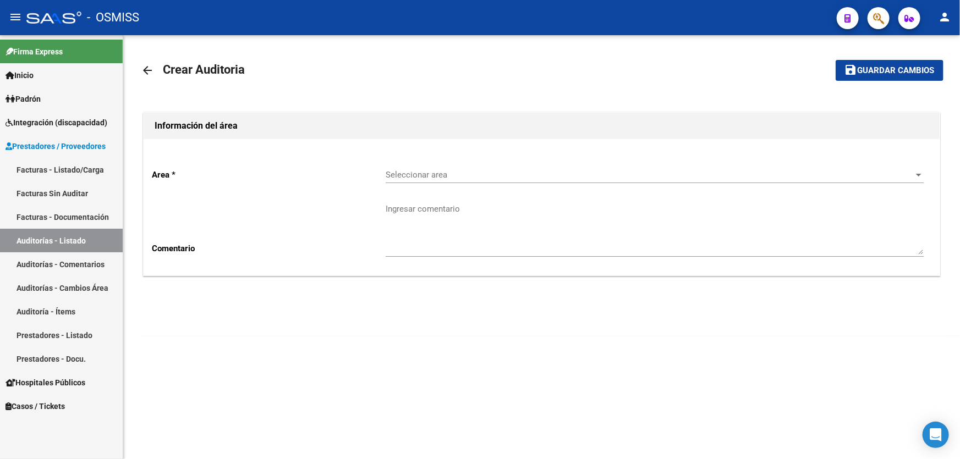
click at [502, 168] on div "Seleccionar area Seleccionar area" at bounding box center [655, 172] width 538 height 24
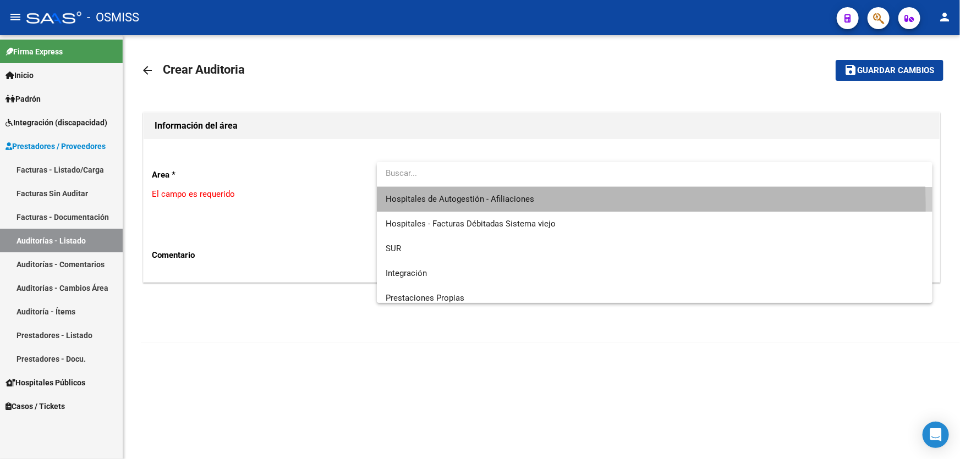
click at [505, 206] on span "Hospitales de Autogestión - Afiliaciones" at bounding box center [655, 199] width 538 height 25
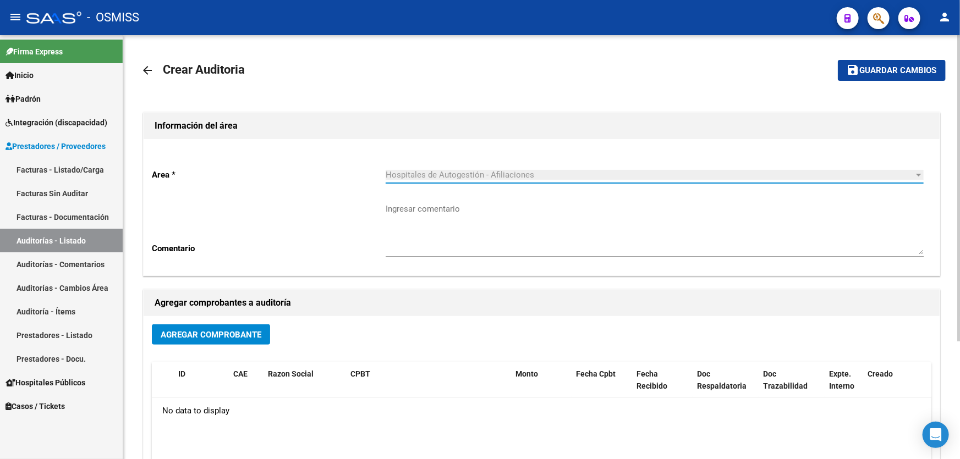
click at [266, 325] on button "Agregar Comprobante" at bounding box center [211, 335] width 118 height 20
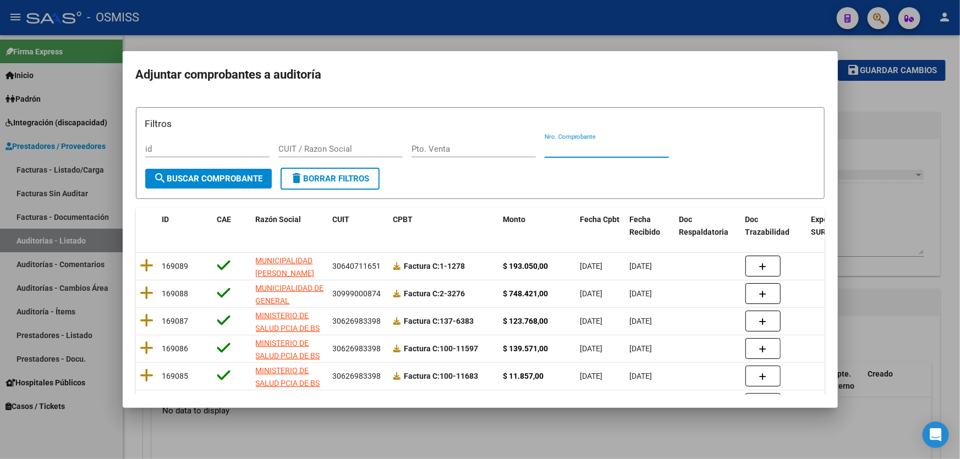
click at [604, 152] on input "Nro. Comprobante" at bounding box center [607, 149] width 124 height 10
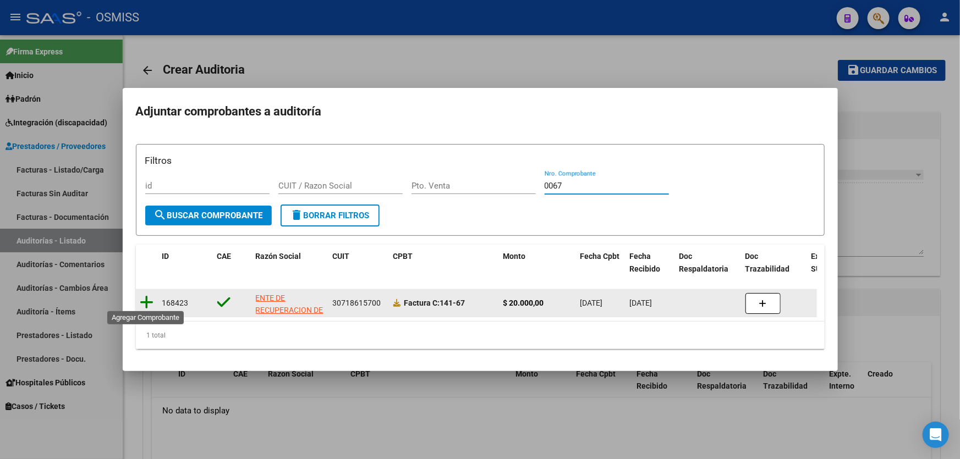
type input "0067"
click at [148, 298] on icon at bounding box center [147, 302] width 14 height 15
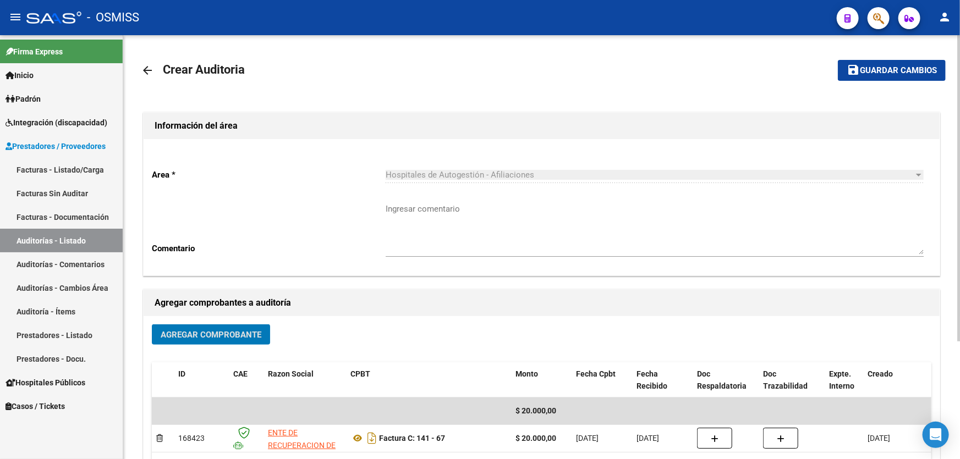
click at [858, 75] on mat-icon "save" at bounding box center [853, 69] width 13 height 13
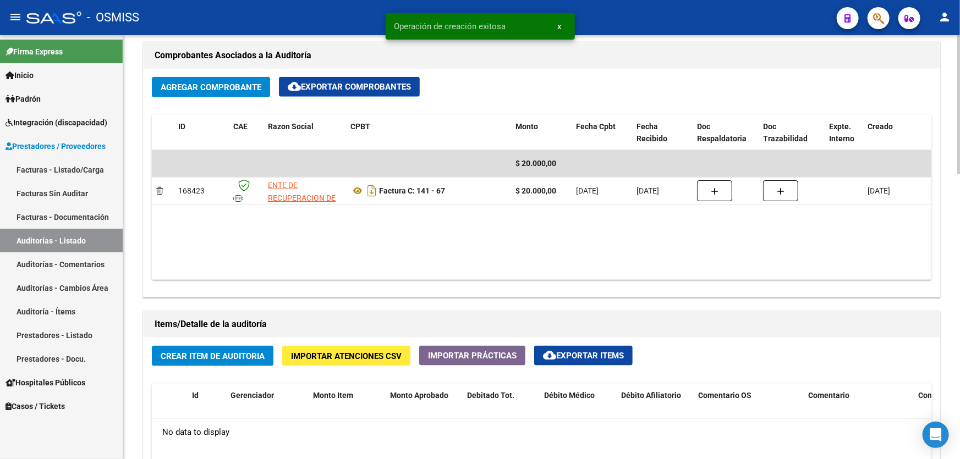
scroll to position [600, 0]
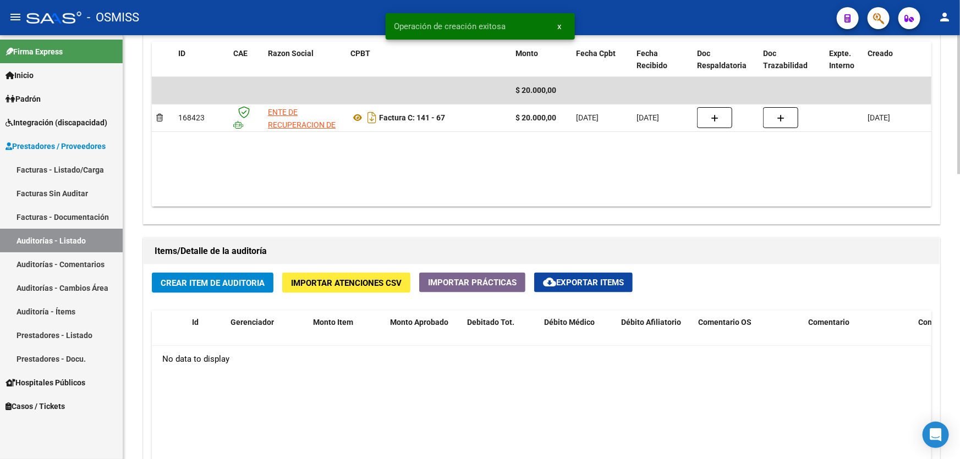
click at [226, 273] on button "Crear Item de Auditoria" at bounding box center [213, 283] width 122 height 20
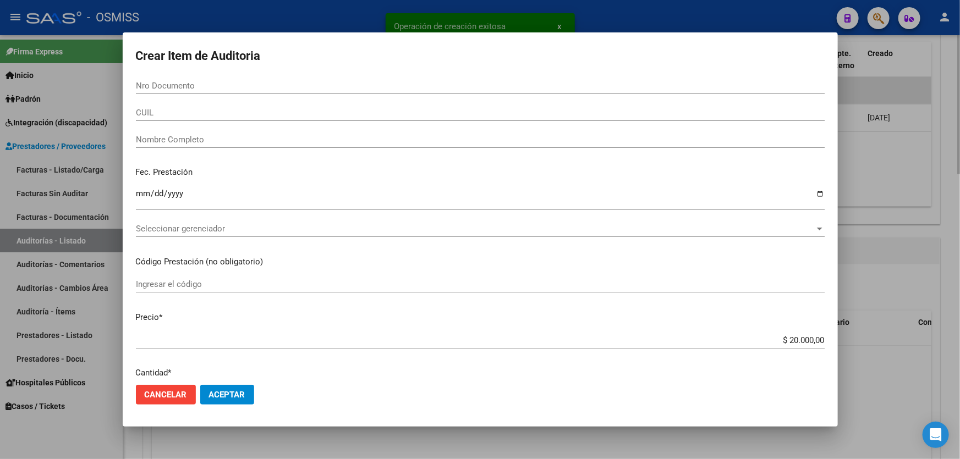
paste input "27141839"
type input "27141839"
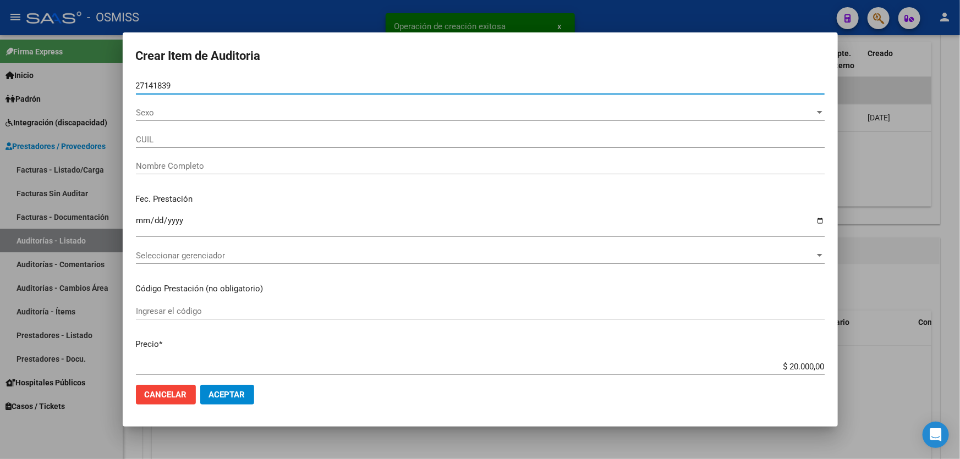
type input "27271418391"
type input "[PERSON_NAME] [PERSON_NAME]"
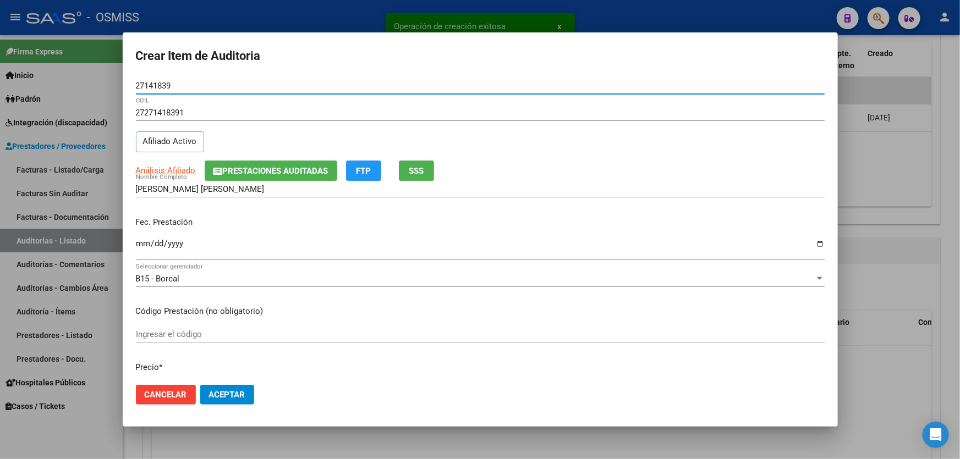
type input "27141839"
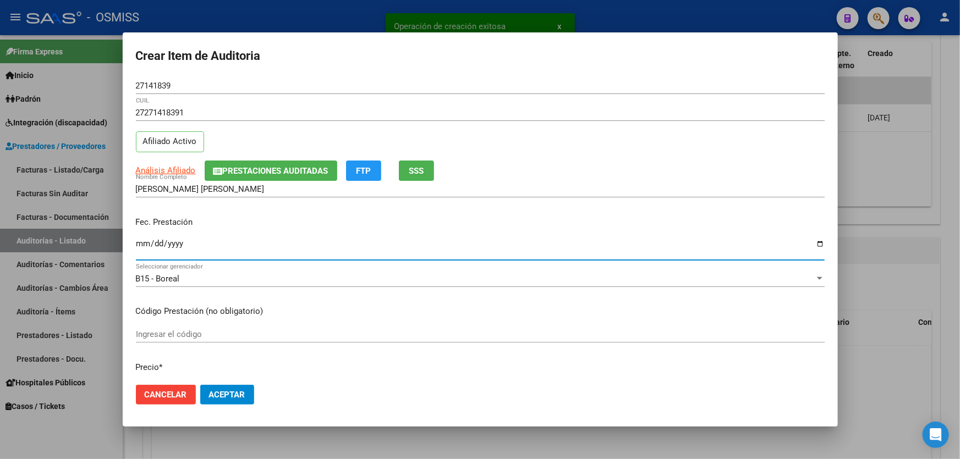
click at [136, 244] on input "Ingresar la fecha" at bounding box center [480, 248] width 689 height 18
type input "[DATE]"
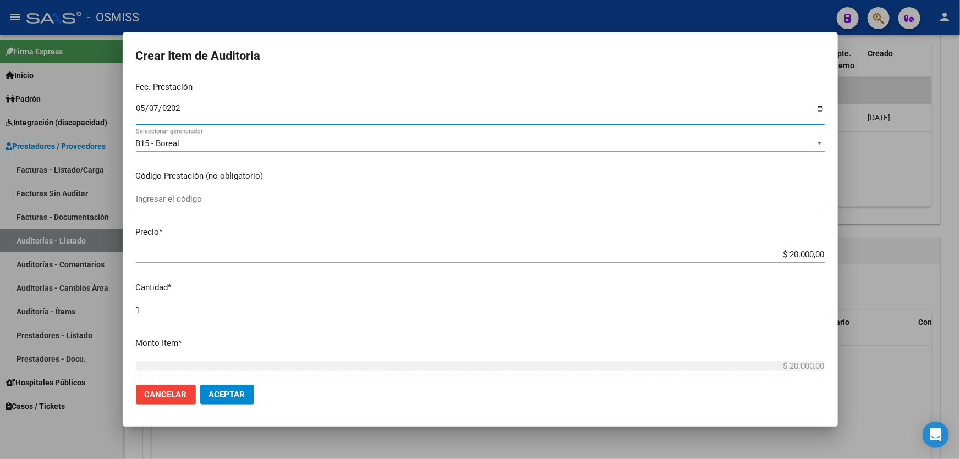
scroll to position [150, 0]
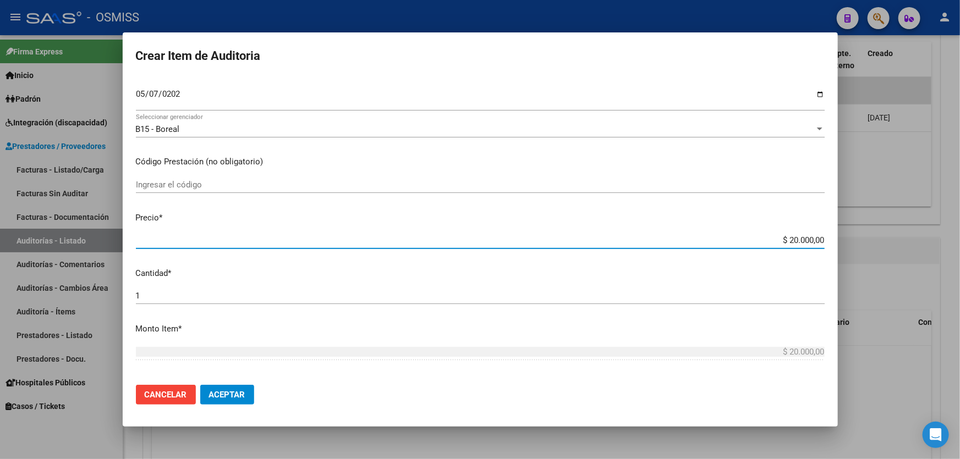
drag, startPoint x: 743, startPoint y: 239, endPoint x: 849, endPoint y: 225, distance: 106.0
click at [849, 225] on div "Crear Item de Auditoria 27141839 Nro Documento 27271418391 CUIL Afiliado Activo…" at bounding box center [480, 229] width 960 height 459
type input "$ 0,01"
type input "$ 0,10"
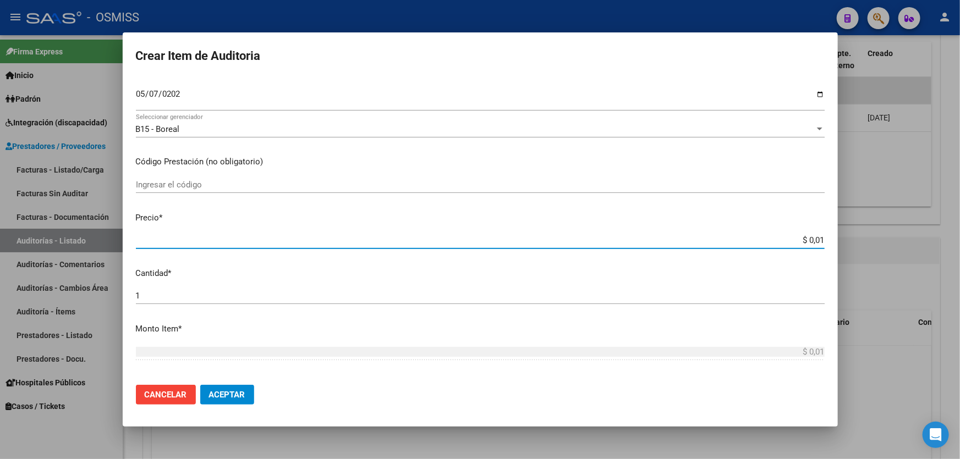
type input "$ 0,10"
type input "$ 1,00"
type input "$ 10,00"
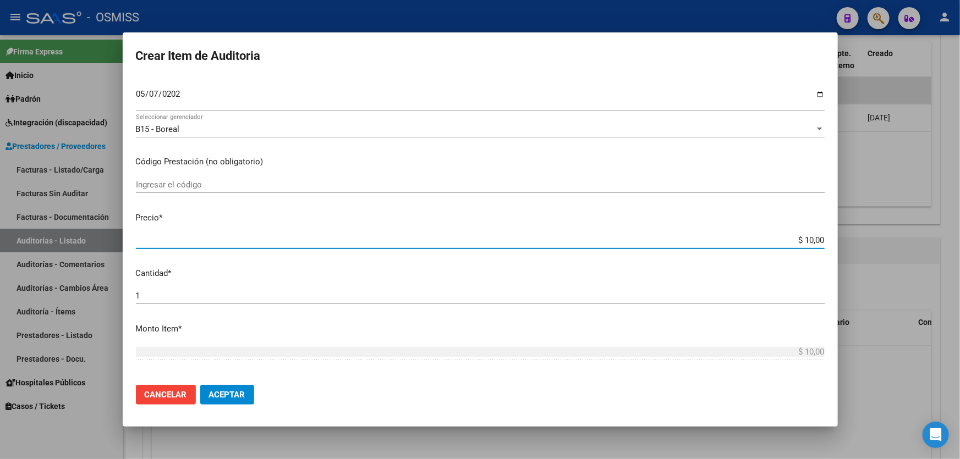
type input "$ 100,00"
type input "$ 1.000,00"
type input "$ 10.000,00"
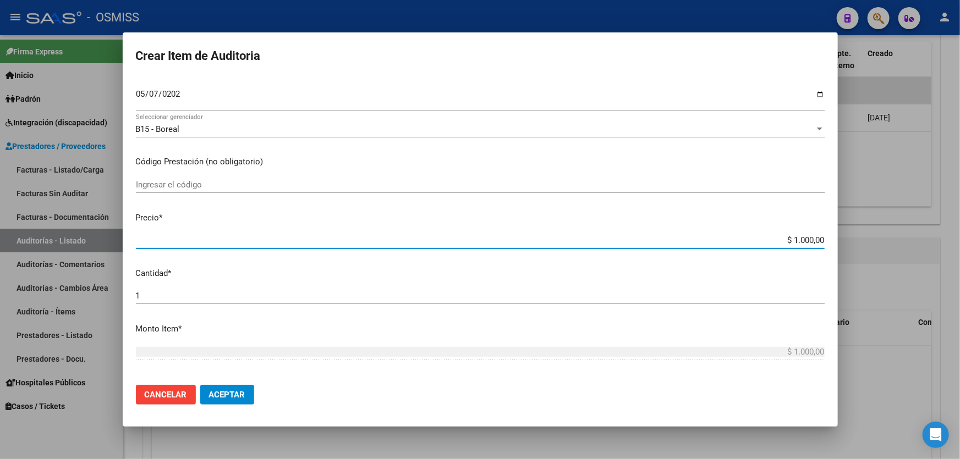
type input "$ 10.000,00"
type input "$ 100.000,00"
type input "$ 10.000,00"
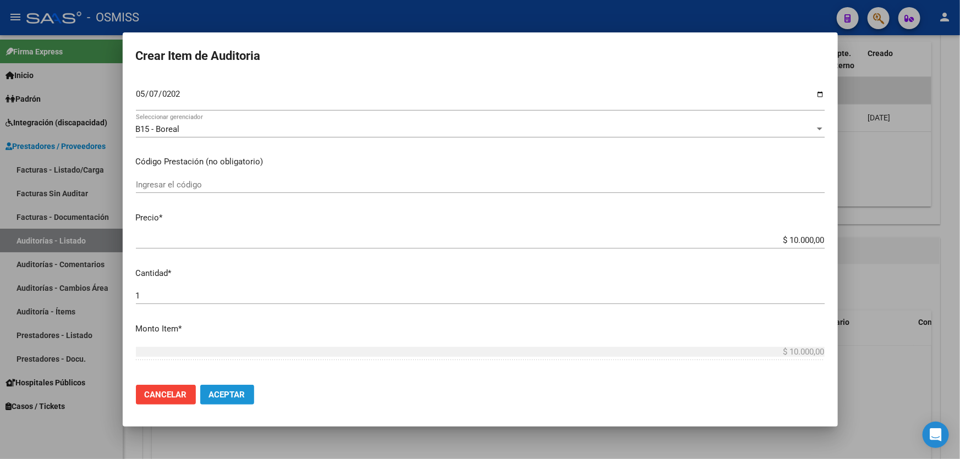
click at [220, 391] on span "Aceptar" at bounding box center [227, 395] width 36 height 10
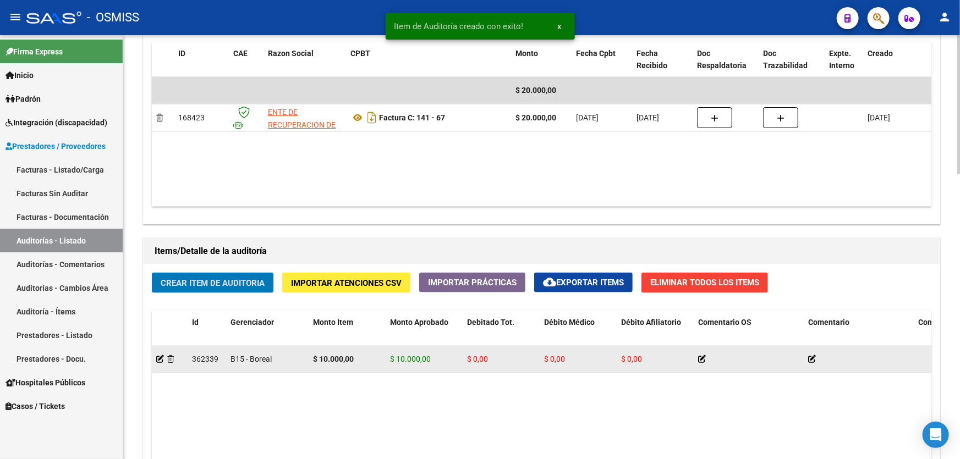
scroll to position [600, 0]
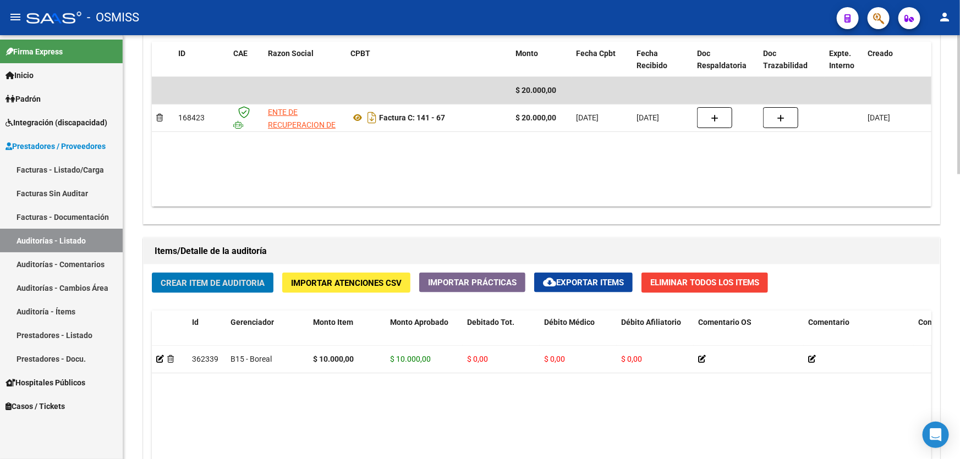
click at [223, 283] on span "Crear Item de Auditoria" at bounding box center [213, 283] width 104 height 10
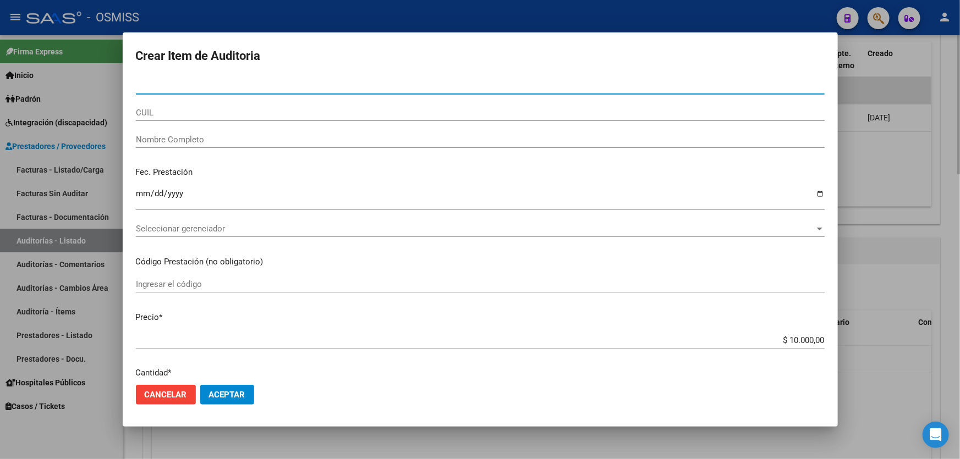
paste input "30434602"
type input "30434602"
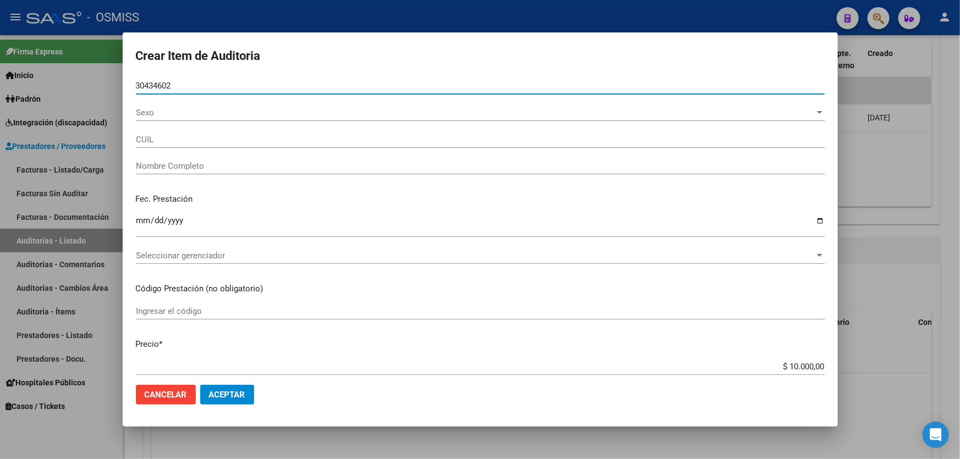
type input "27304346022"
type input "[PERSON_NAME] [PERSON_NAME]"
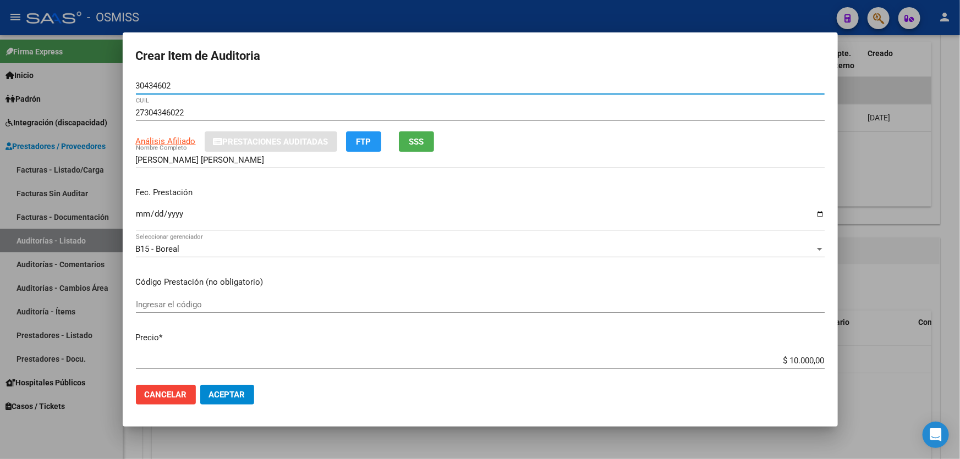
type input "30434602"
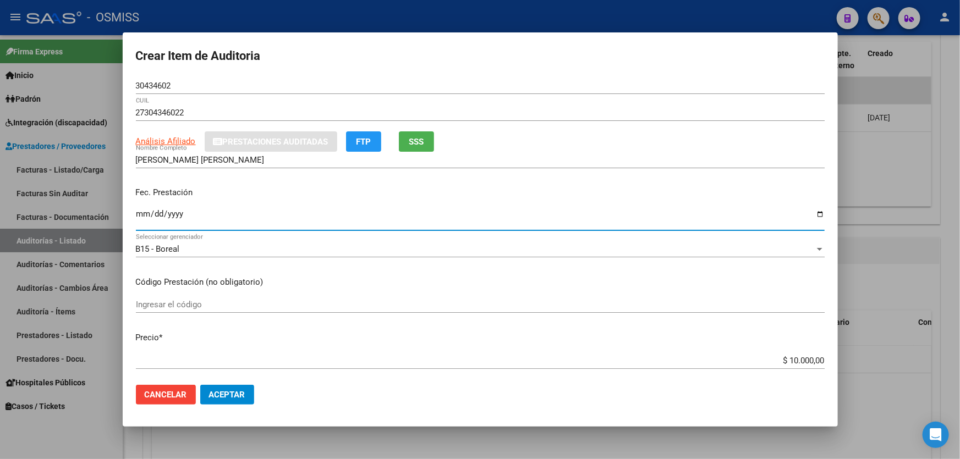
click at [142, 219] on input "Ingresar la fecha" at bounding box center [480, 219] width 689 height 18
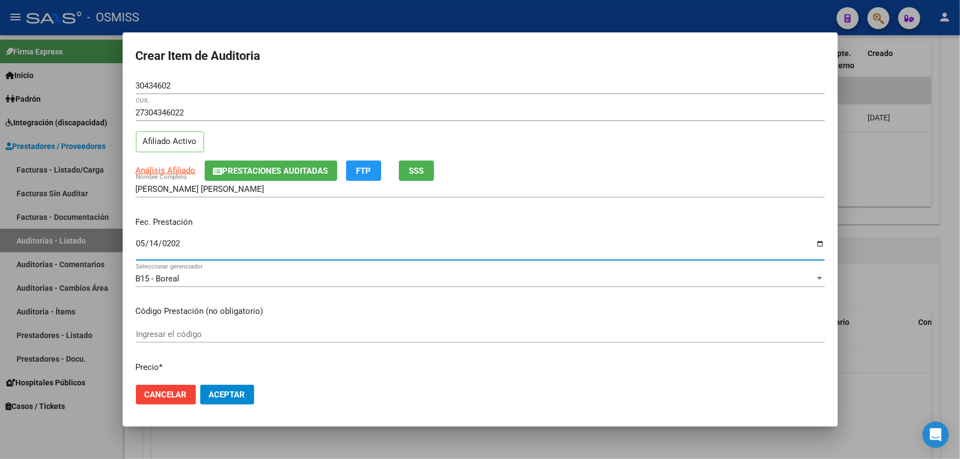
type input "[DATE]"
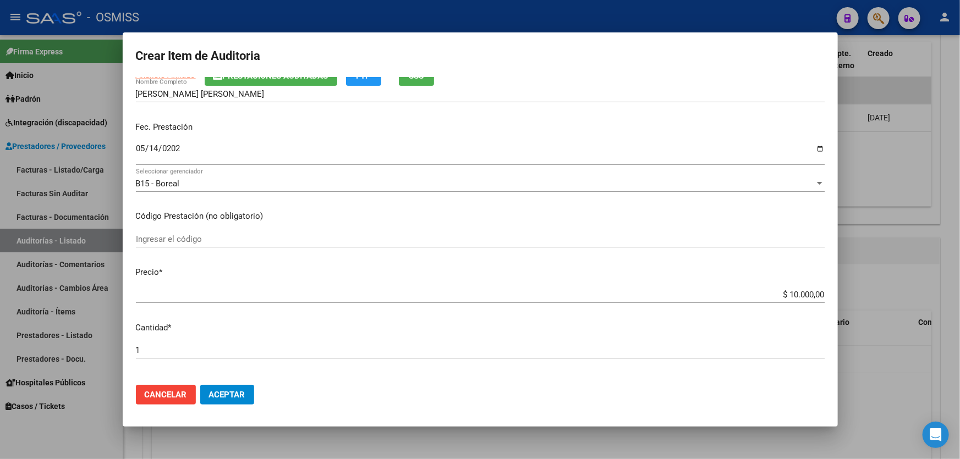
scroll to position [100, 0]
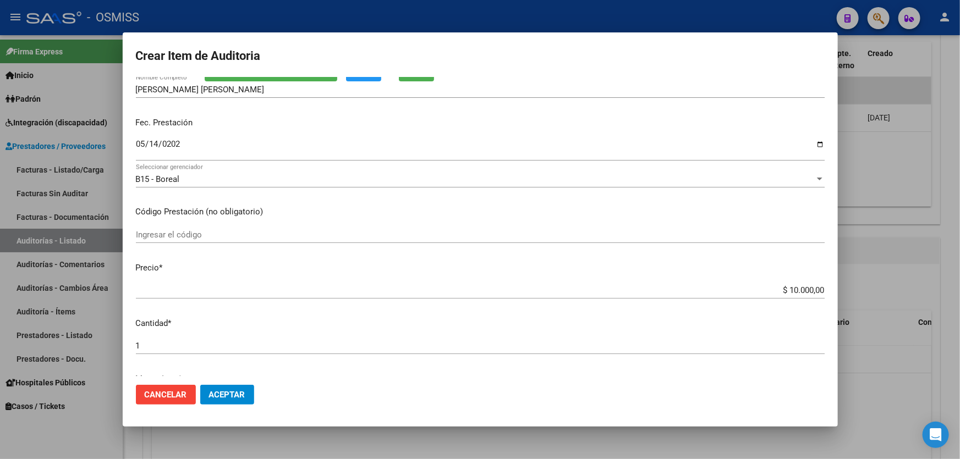
click at [232, 400] on button "Aceptar" at bounding box center [227, 395] width 54 height 20
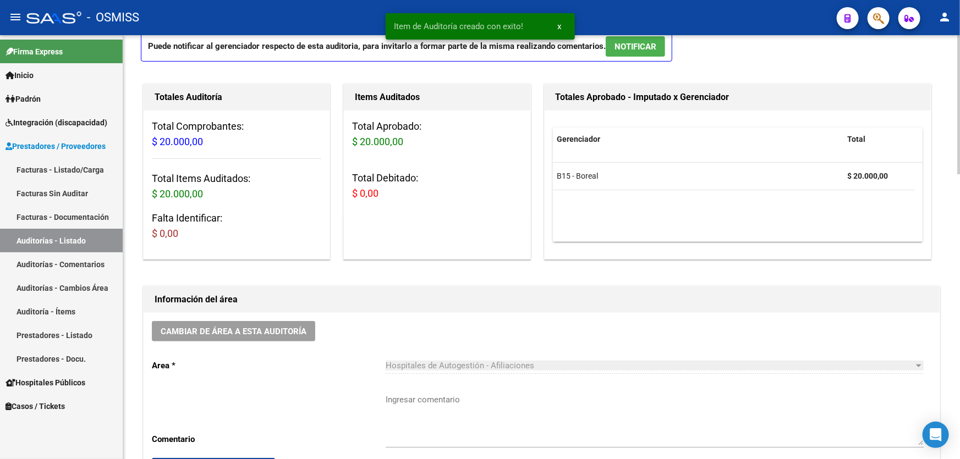
scroll to position [200, 0]
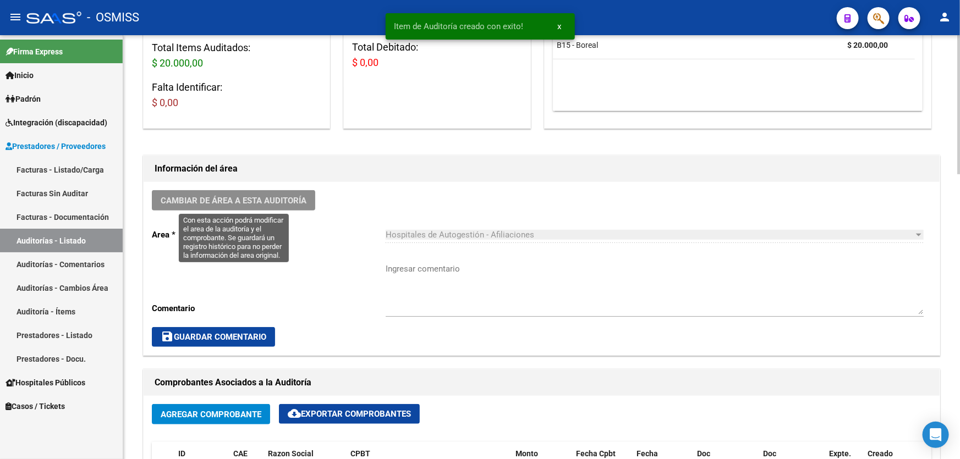
click at [258, 209] on button "Cambiar de área a esta auditoría" at bounding box center [233, 200] width 163 height 20
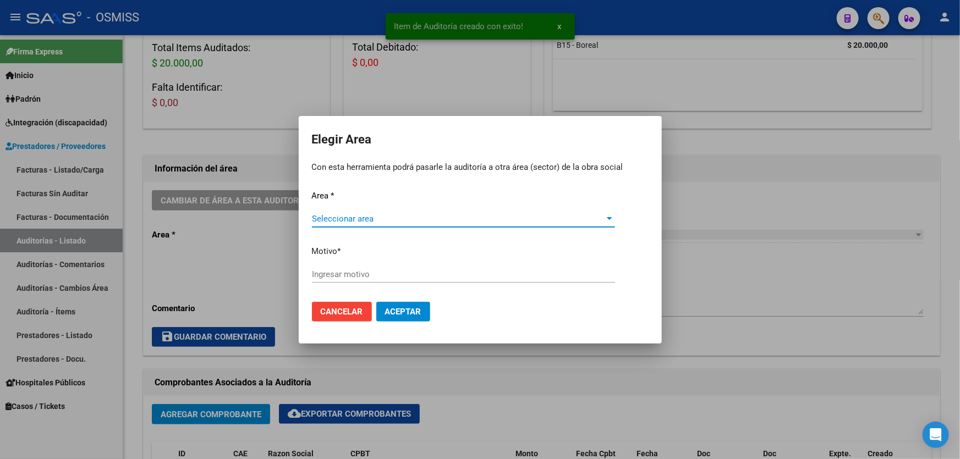
click at [362, 216] on span "Seleccionar area" at bounding box center [458, 219] width 293 height 10
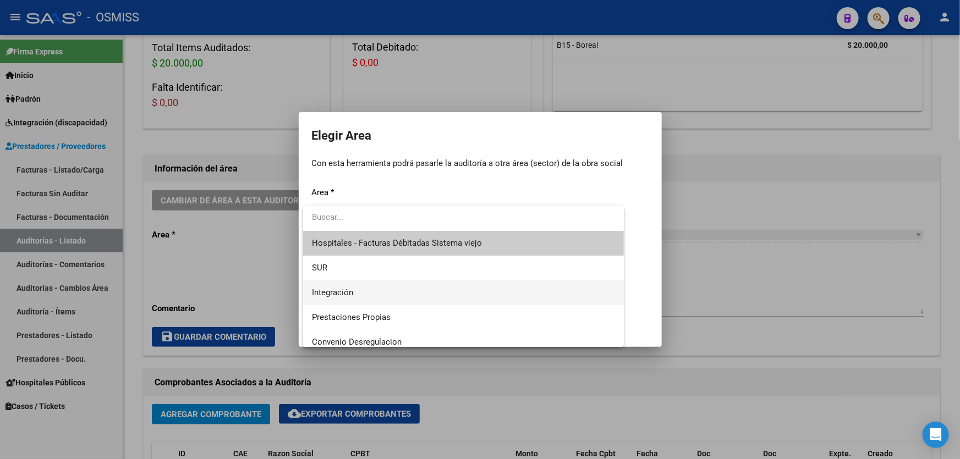
scroll to position [150, 0]
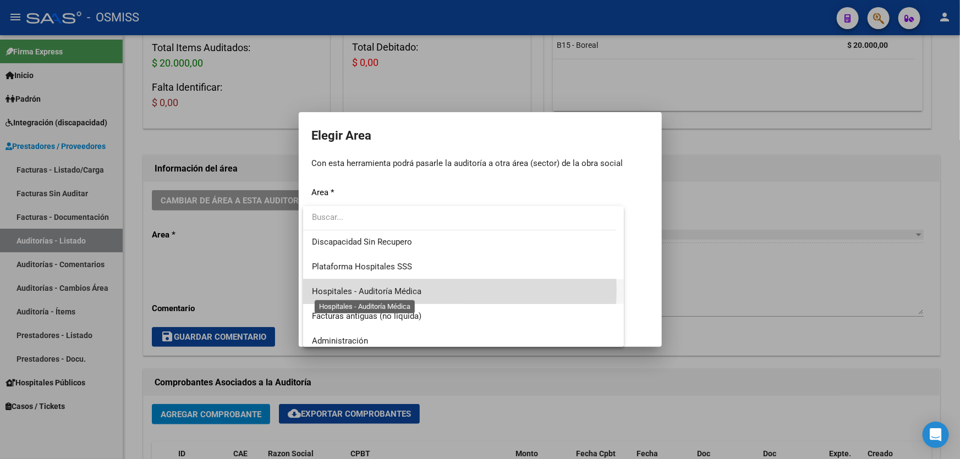
click at [401, 290] on span "Hospitales - Auditoría Médica" at bounding box center [367, 292] width 110 height 10
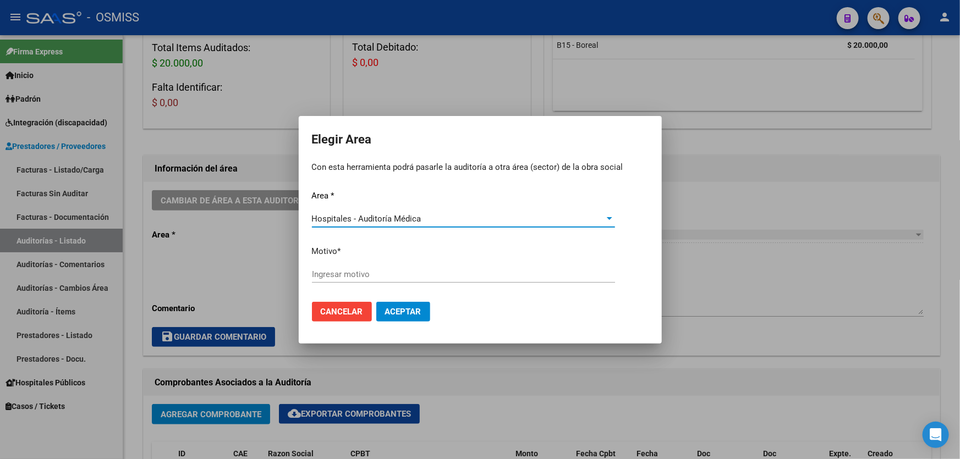
click at [401, 283] on div "Ingresar motivo" at bounding box center [463, 279] width 303 height 27
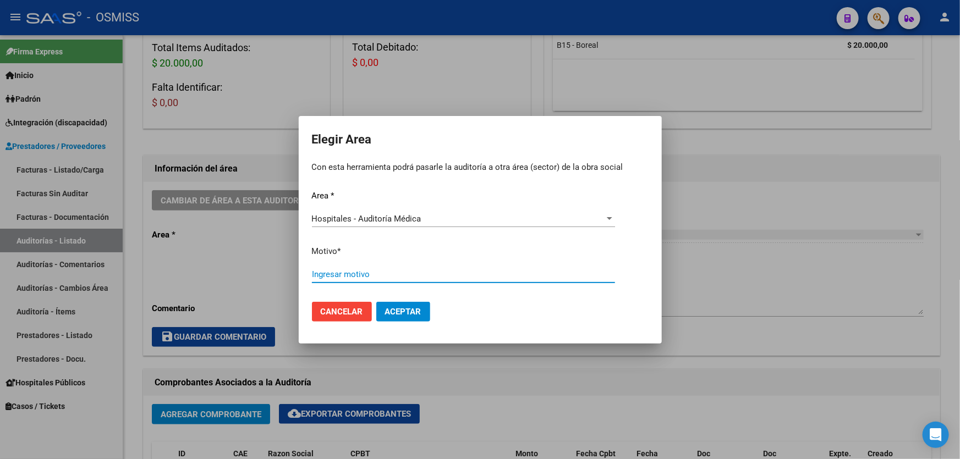
drag, startPoint x: 402, startPoint y: 271, endPoint x: 395, endPoint y: 271, distance: 6.6
click at [398, 271] on input "Ingresar motivo" at bounding box center [463, 275] width 303 height 10
type input "AUDITADO"
click at [408, 322] on mat-dialog-actions "Cancelar Aceptar" at bounding box center [480, 311] width 337 height 37
click at [408, 314] on span "Aceptar" at bounding box center [403, 312] width 36 height 10
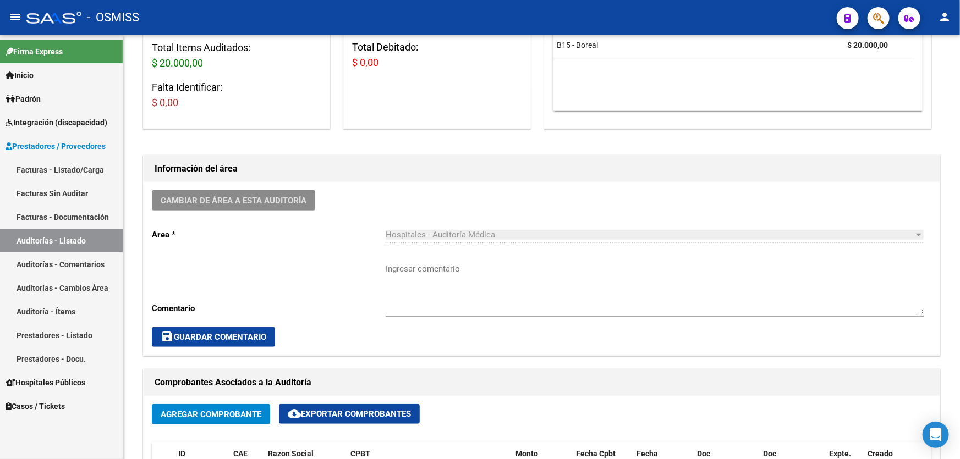
click at [92, 242] on link "Auditorías - Listado" at bounding box center [61, 241] width 123 height 24
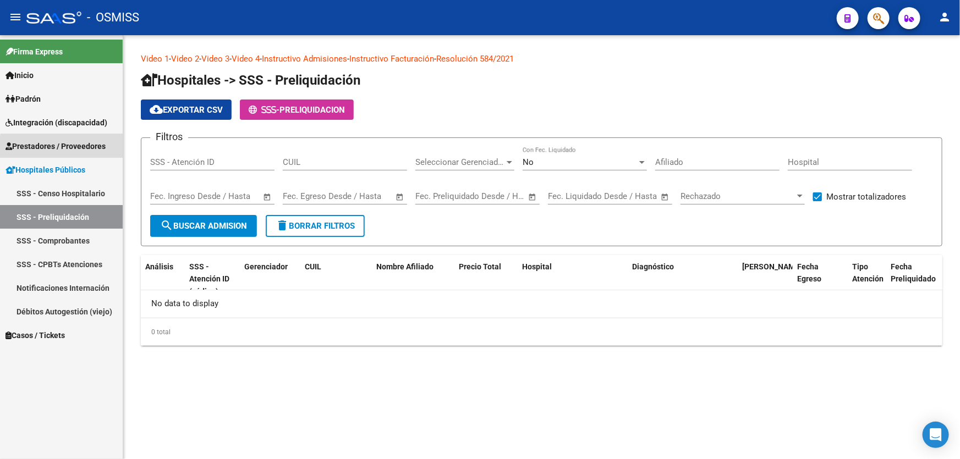
click at [99, 150] on span "Prestadores / Proveedores" at bounding box center [56, 146] width 100 height 12
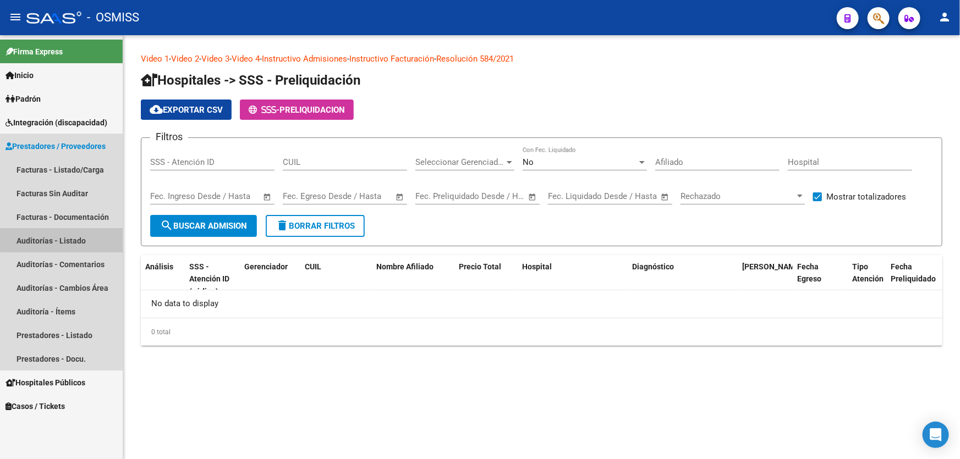
click at [99, 240] on link "Auditorías - Listado" at bounding box center [61, 241] width 123 height 24
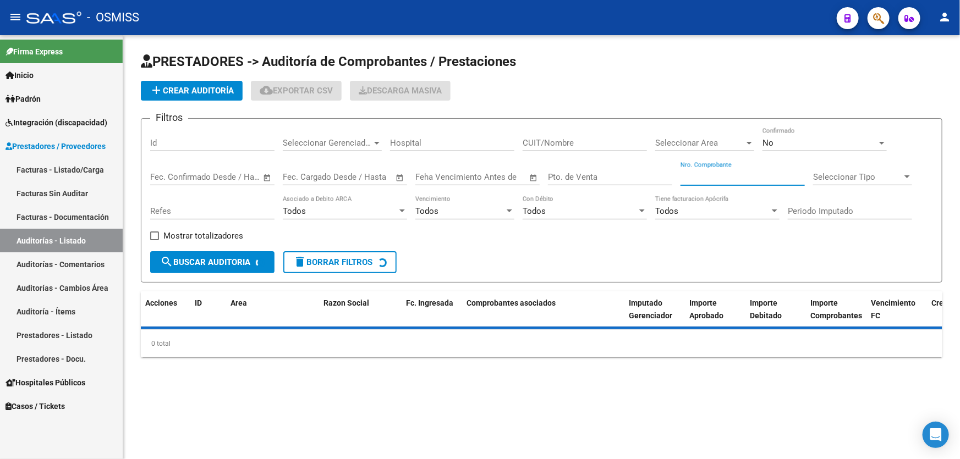
click at [712, 177] on input "Nro. Comprobante" at bounding box center [743, 177] width 124 height 10
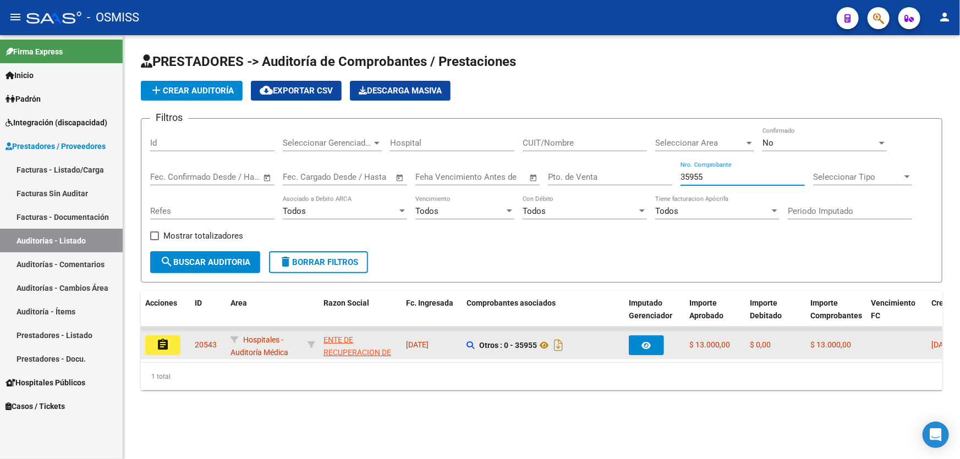
type input "35955"
click at [161, 351] on button "assignment" at bounding box center [162, 346] width 35 height 20
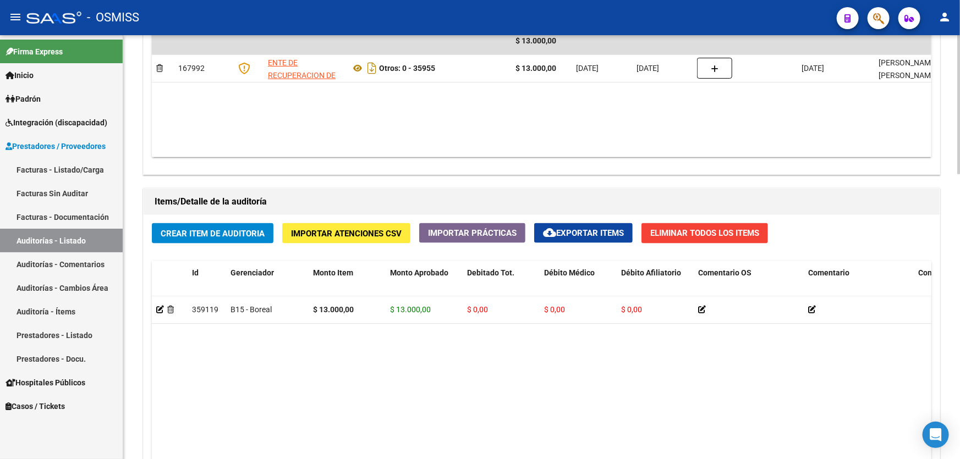
scroll to position [750, 0]
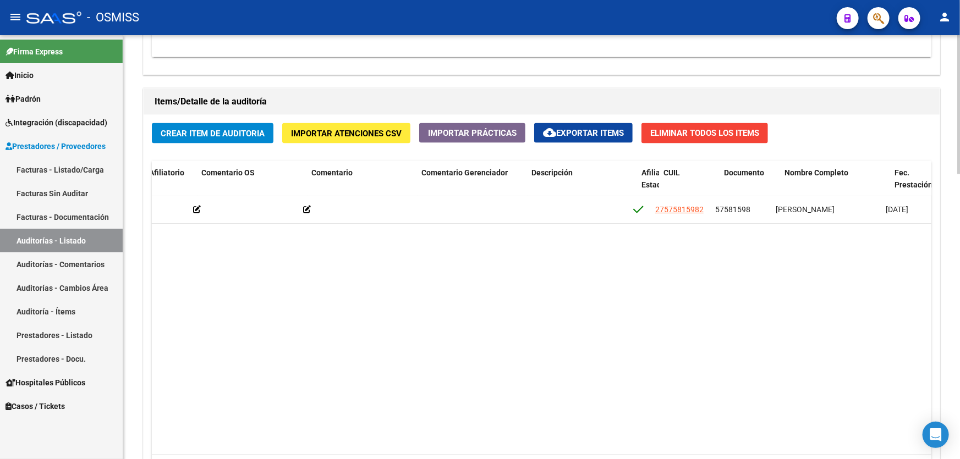
drag, startPoint x: 547, startPoint y: 267, endPoint x: 597, endPoint y: 262, distance: 50.4
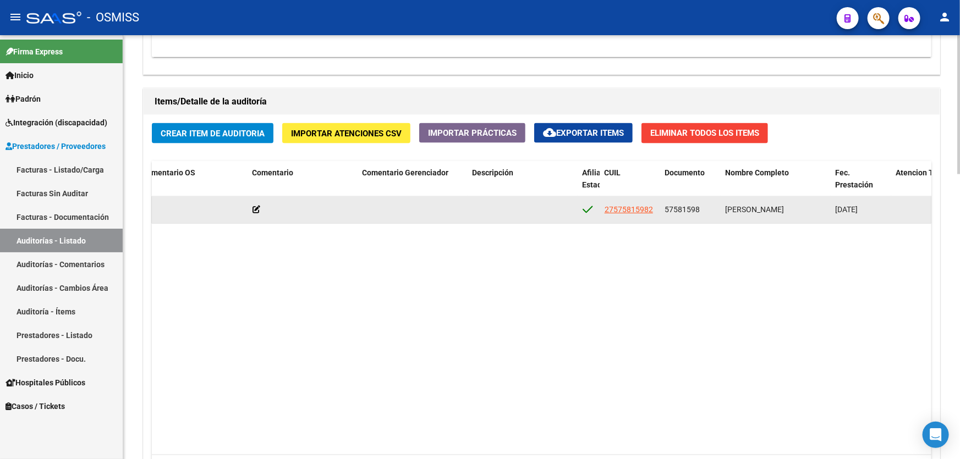
drag, startPoint x: 664, startPoint y: 206, endPoint x: 701, endPoint y: 203, distance: 36.5
click at [701, 204] on div "57581598" at bounding box center [691, 210] width 52 height 13
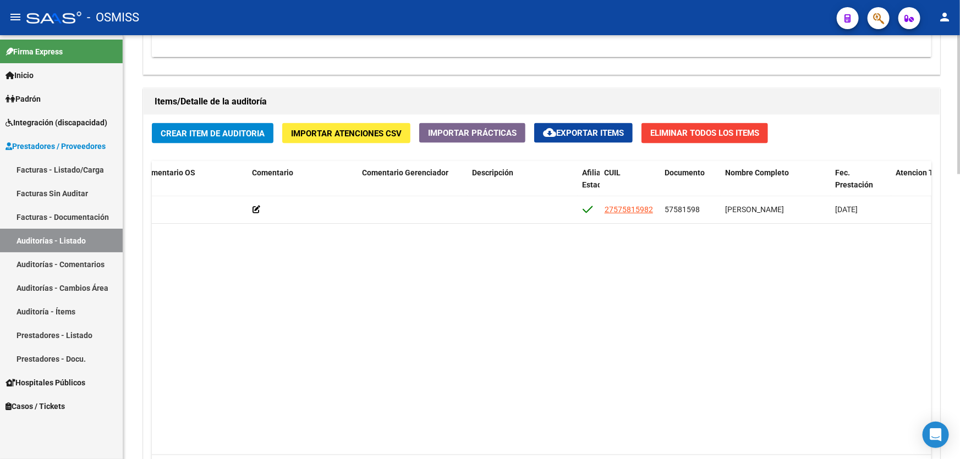
copy span "57581598"
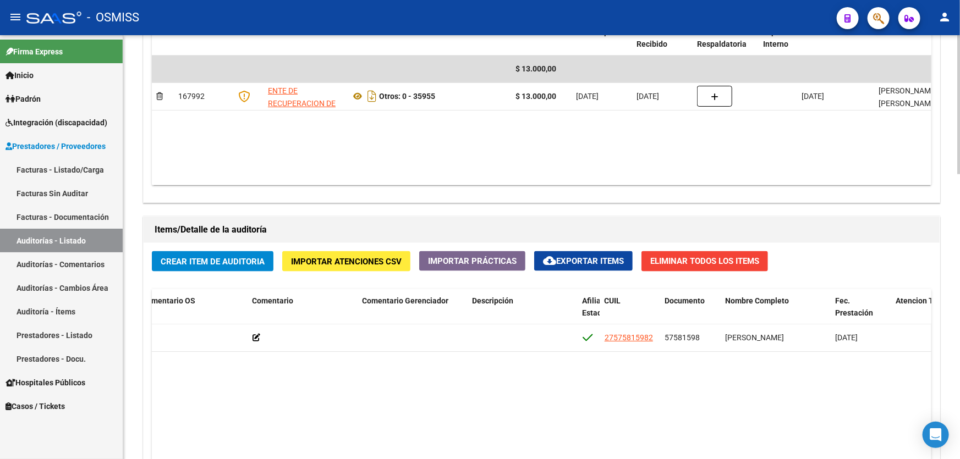
scroll to position [700, 0]
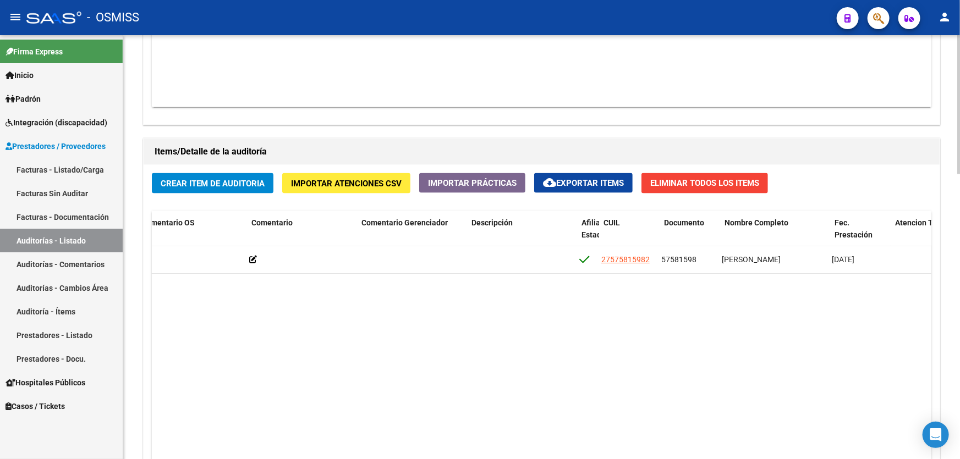
drag, startPoint x: 678, startPoint y: 292, endPoint x: 693, endPoint y: 292, distance: 14.9
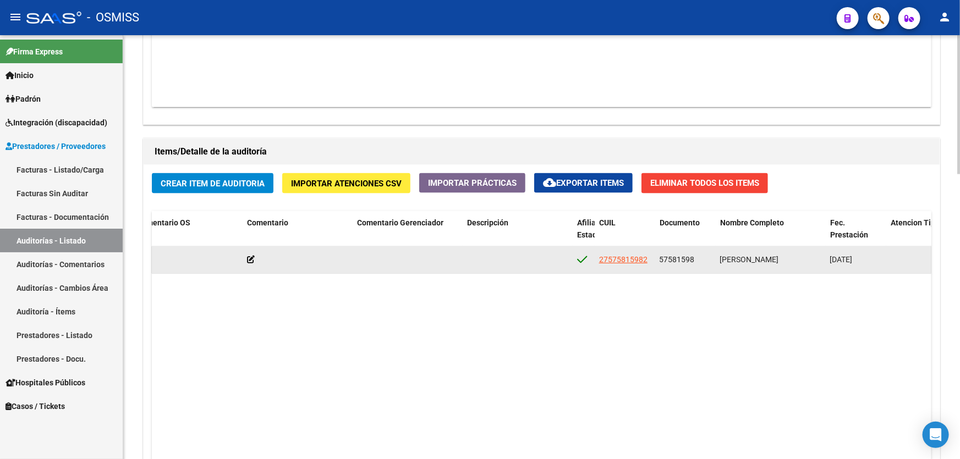
scroll to position [702, 0]
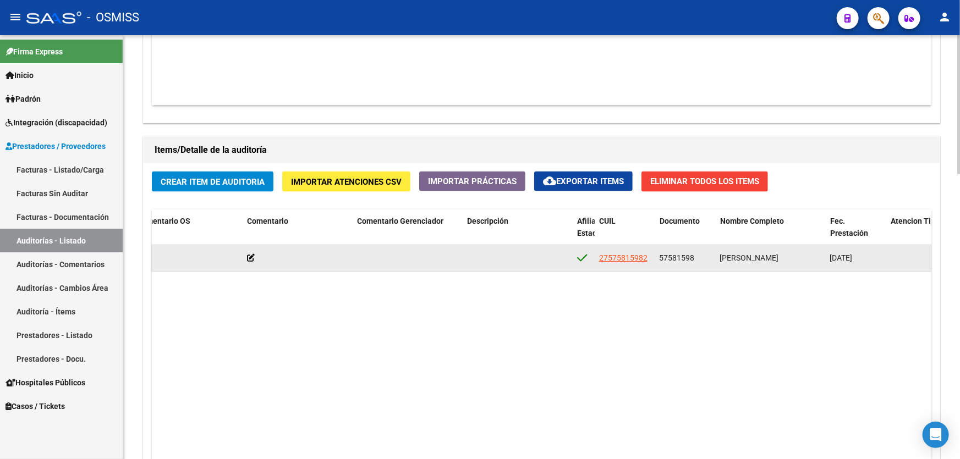
drag, startPoint x: 467, startPoint y: 262, endPoint x: 272, endPoint y: 253, distance: 194.5
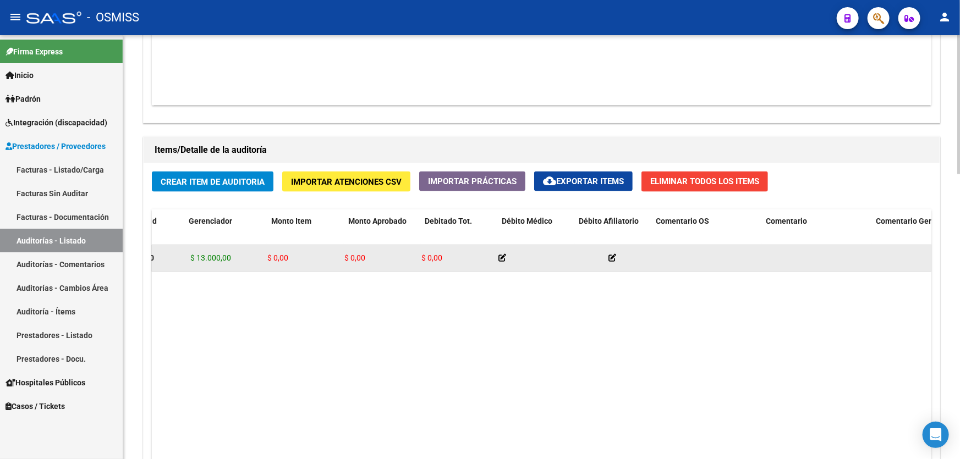
drag, startPoint x: 395, startPoint y: 300, endPoint x: 201, endPoint y: 269, distance: 195.7
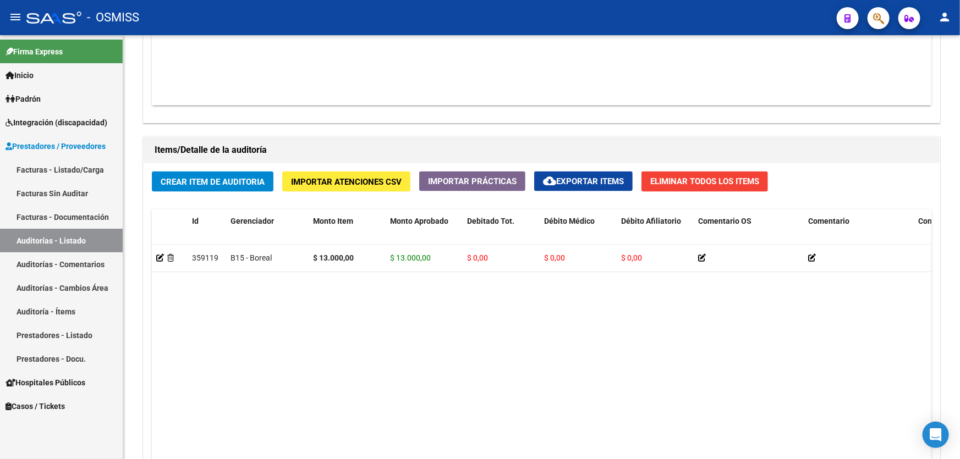
drag, startPoint x: 273, startPoint y: 268, endPoint x: 106, endPoint y: 256, distance: 168.2
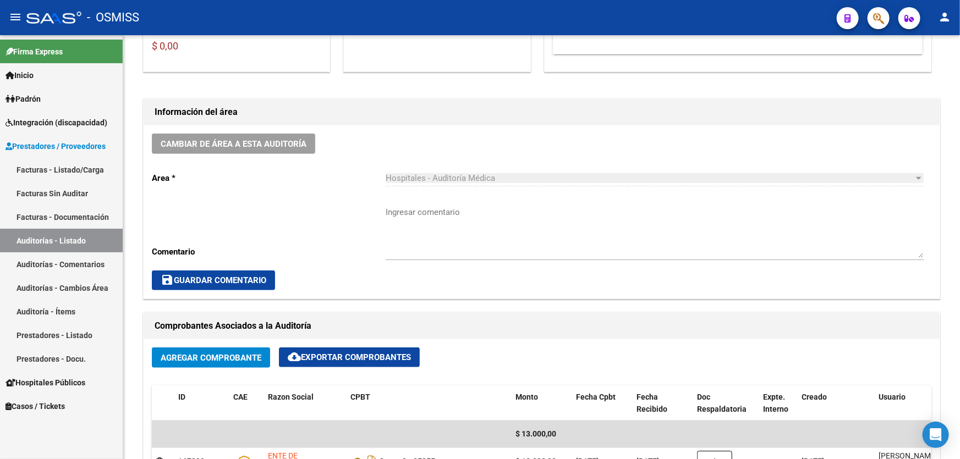
scroll to position [251, 0]
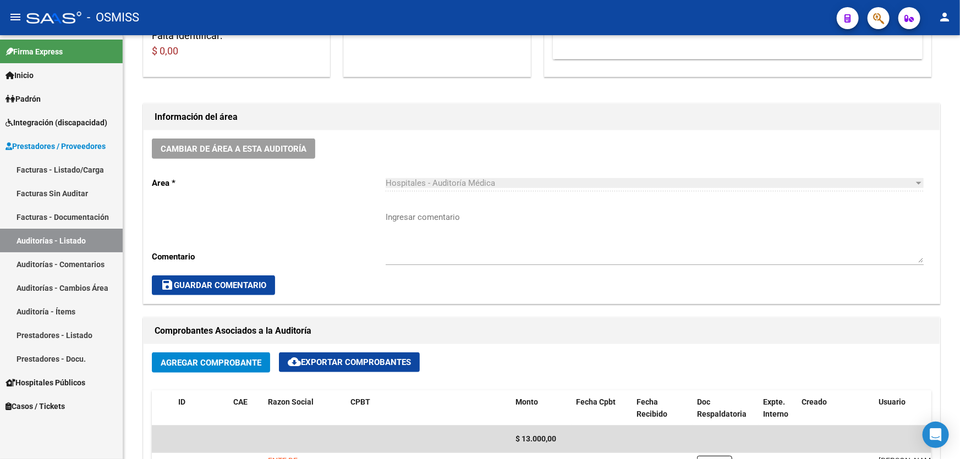
click at [68, 238] on link "Auditorías - Listado" at bounding box center [61, 241] width 123 height 24
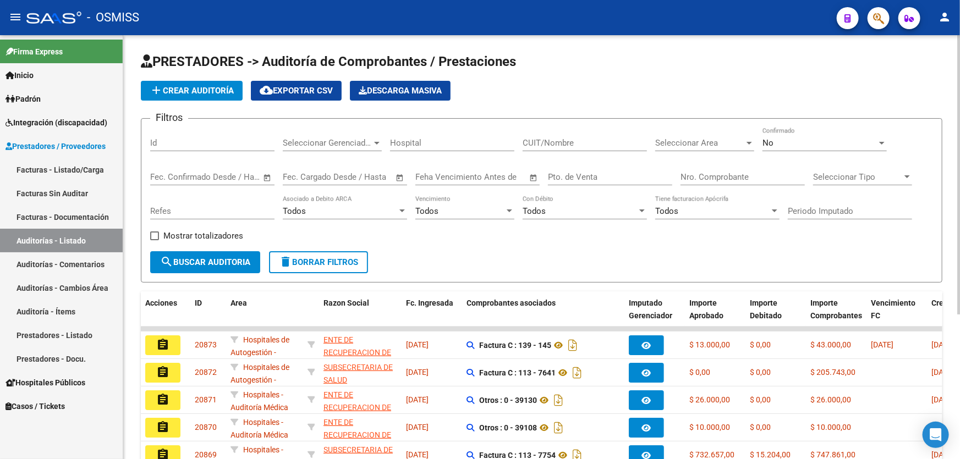
click at [699, 177] on input "Nro. Comprobante" at bounding box center [743, 177] width 124 height 10
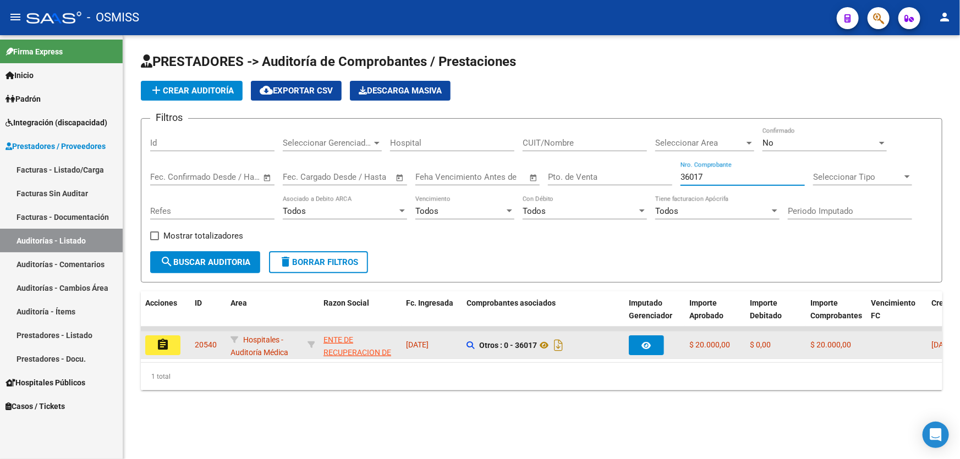
type input "36017"
click at [162, 345] on mat-icon "assignment" at bounding box center [162, 344] width 13 height 13
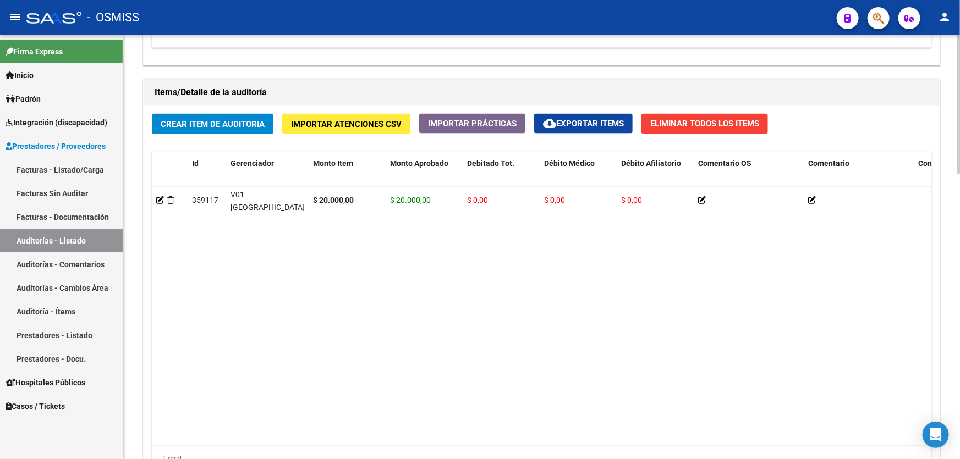
scroll to position [700, 0]
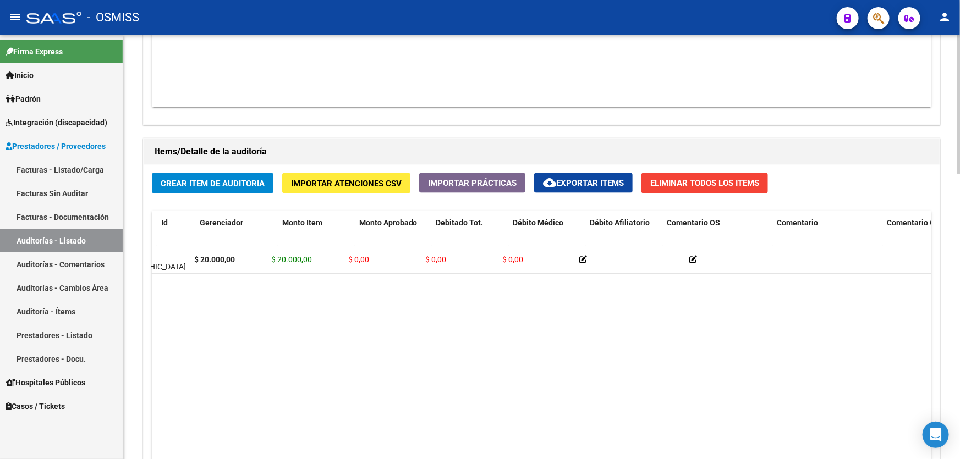
drag, startPoint x: 581, startPoint y: 293, endPoint x: 644, endPoint y: 302, distance: 63.3
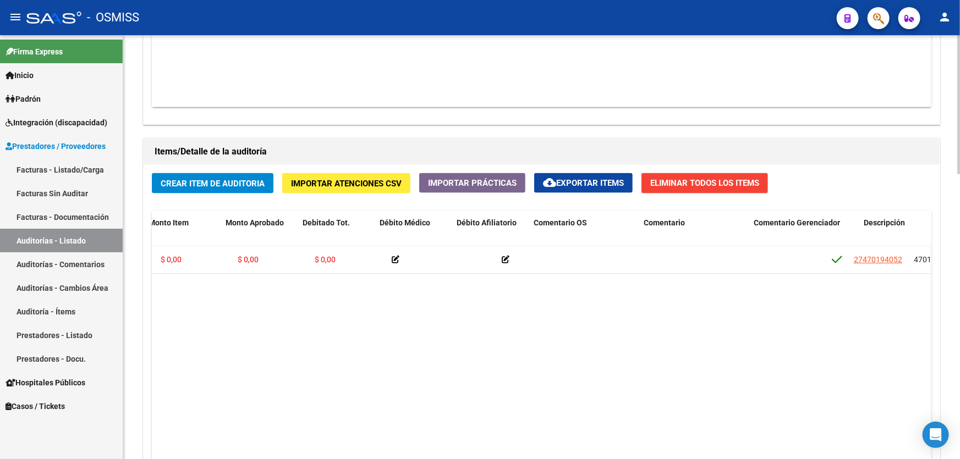
drag, startPoint x: 568, startPoint y: 305, endPoint x: 683, endPoint y: 303, distance: 115.0
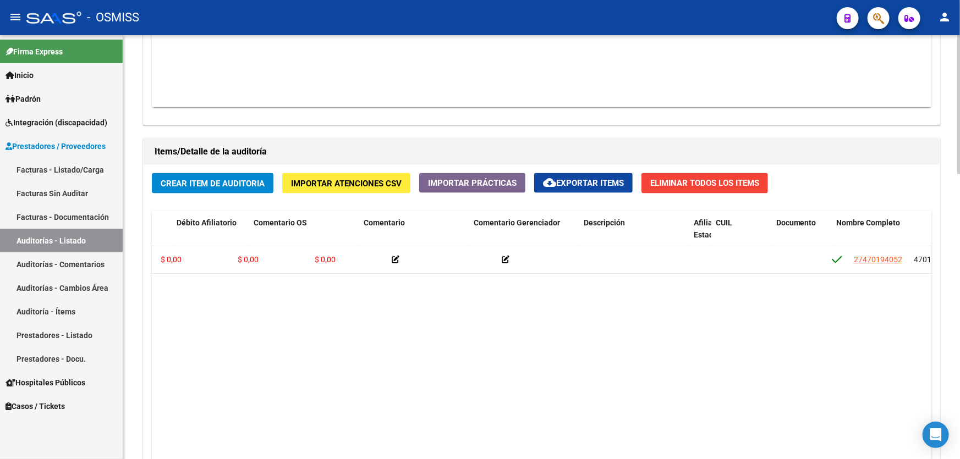
scroll to position [0, 445]
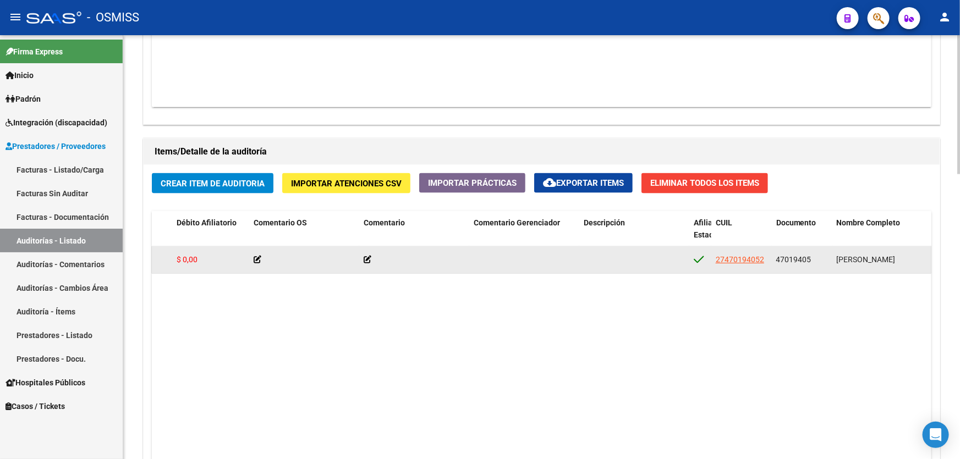
drag, startPoint x: 776, startPoint y: 258, endPoint x: 811, endPoint y: 260, distance: 34.2
click at [811, 260] on span "47019405" at bounding box center [793, 259] width 35 height 9
copy span "47019405"
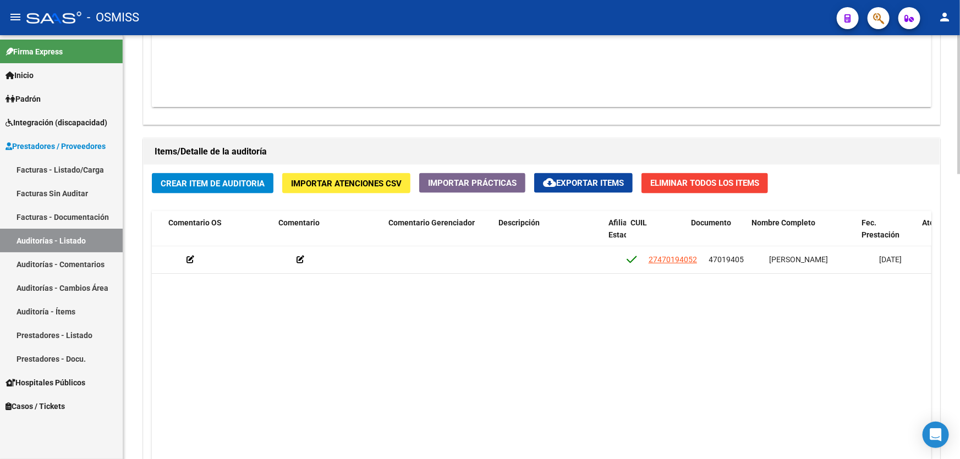
scroll to position [0, 529]
drag, startPoint x: 515, startPoint y: 272, endPoint x: 365, endPoint y: 278, distance: 149.2
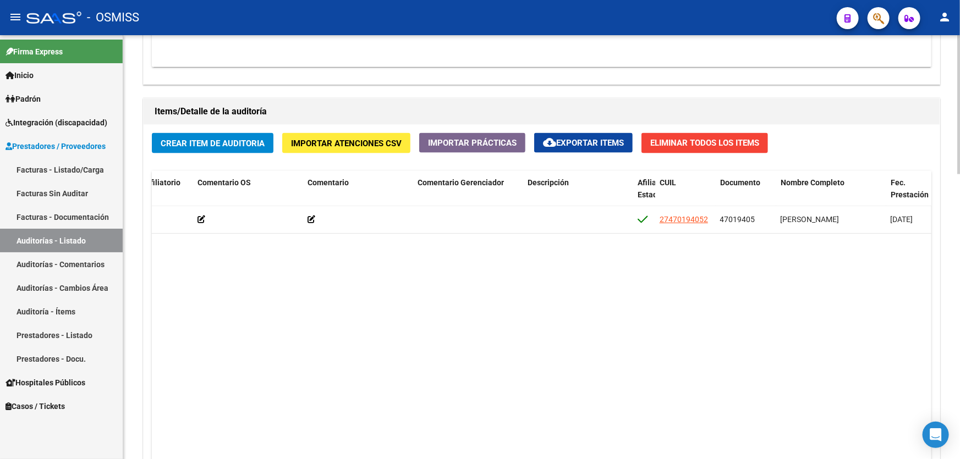
scroll to position [0, 0]
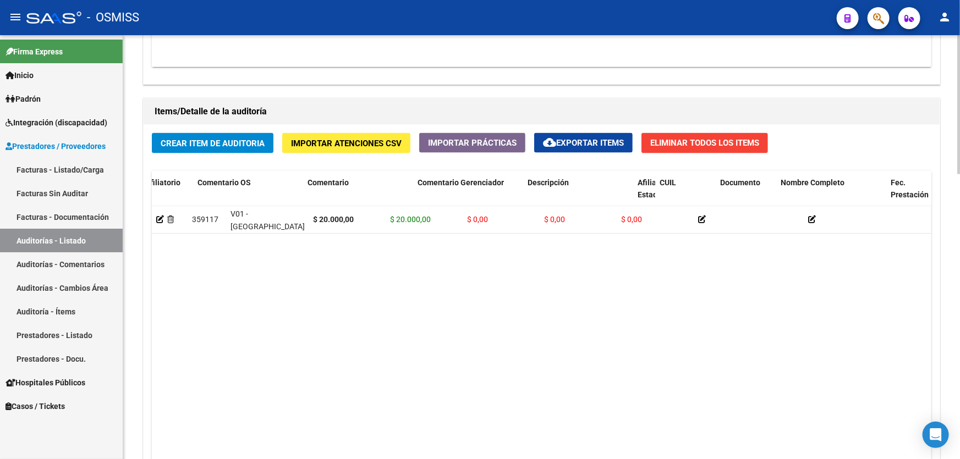
drag, startPoint x: 336, startPoint y: 299, endPoint x: 180, endPoint y: 297, distance: 155.2
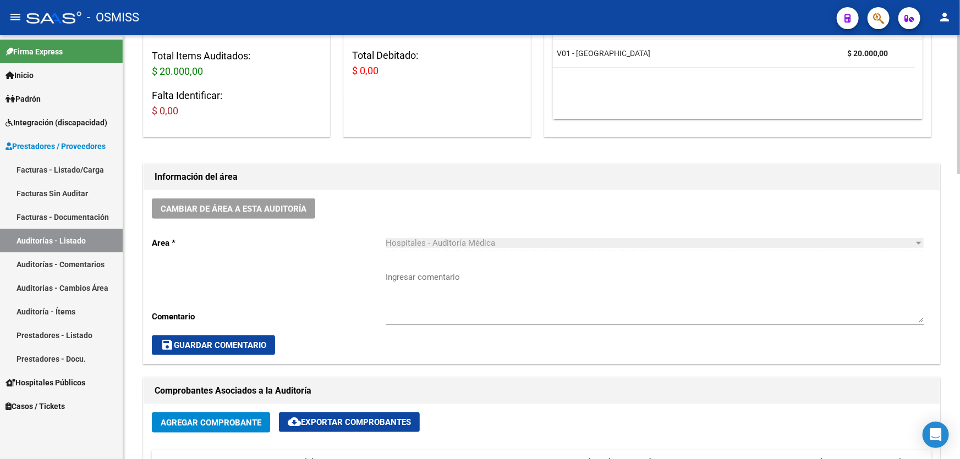
scroll to position [190, 0]
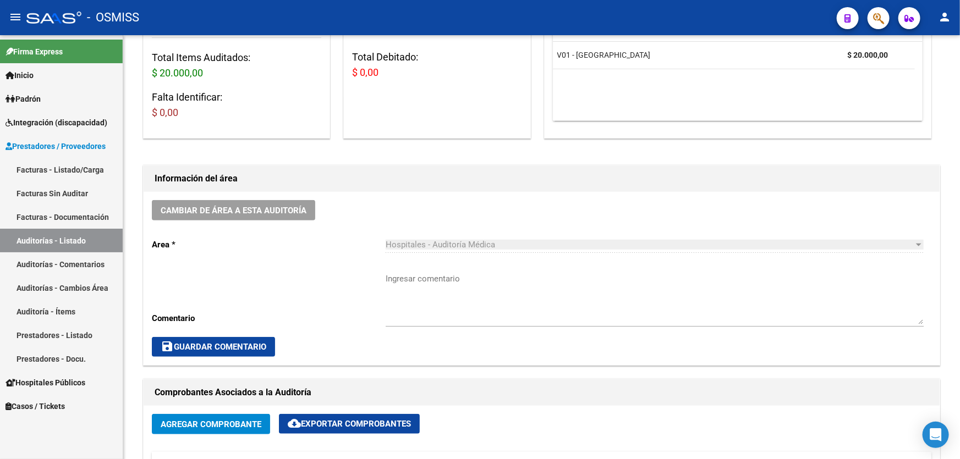
click at [72, 239] on link "Auditorías - Listado" at bounding box center [61, 241] width 123 height 24
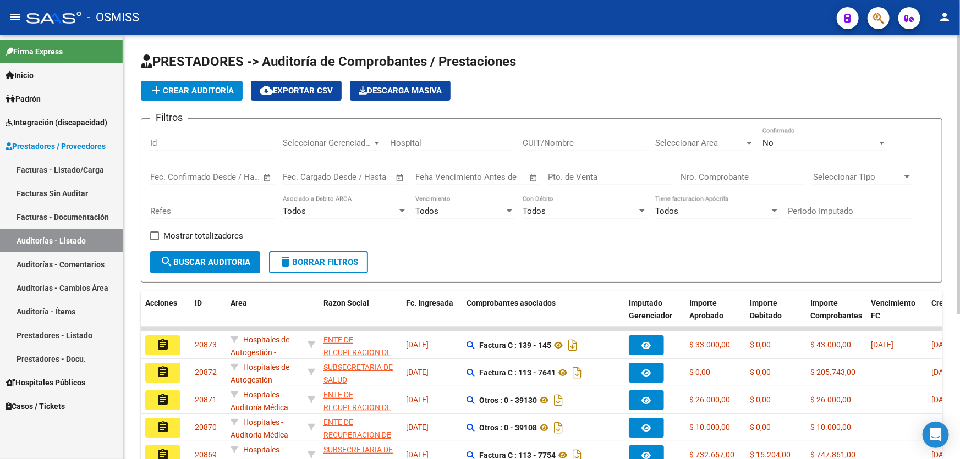
click at [745, 173] on input "Nro. Comprobante" at bounding box center [743, 177] width 124 height 10
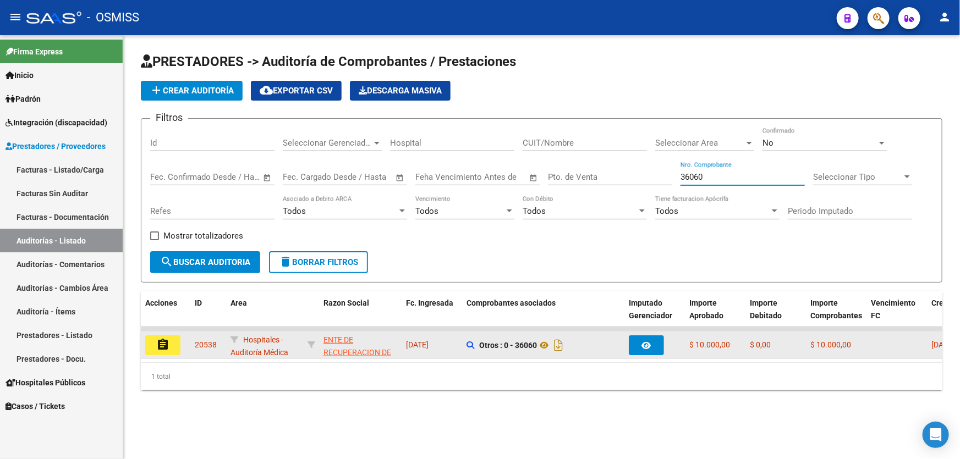
type input "36060"
click at [162, 352] on button "assignment" at bounding box center [162, 346] width 35 height 20
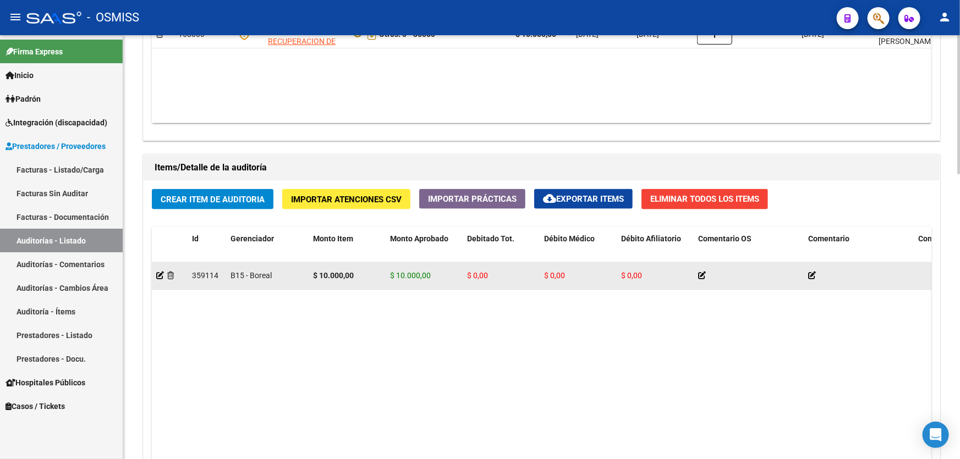
scroll to position [700, 0]
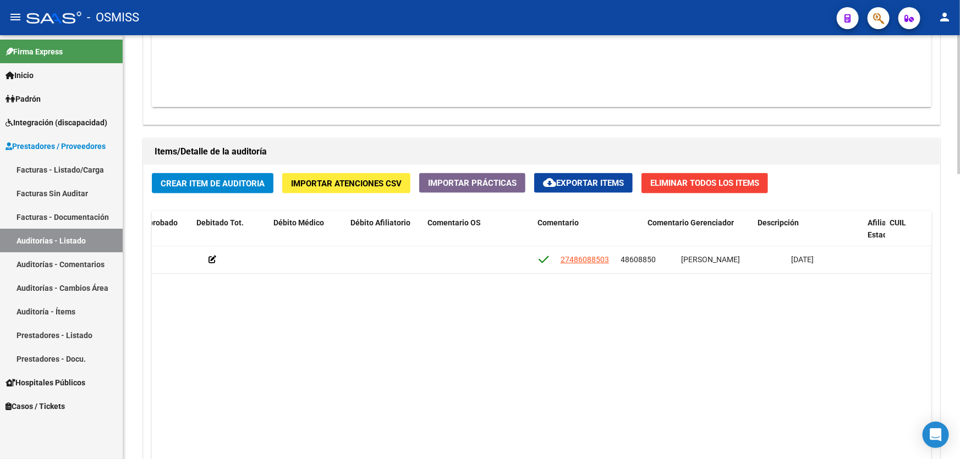
drag, startPoint x: 440, startPoint y: 280, endPoint x: 548, endPoint y: 285, distance: 108.0
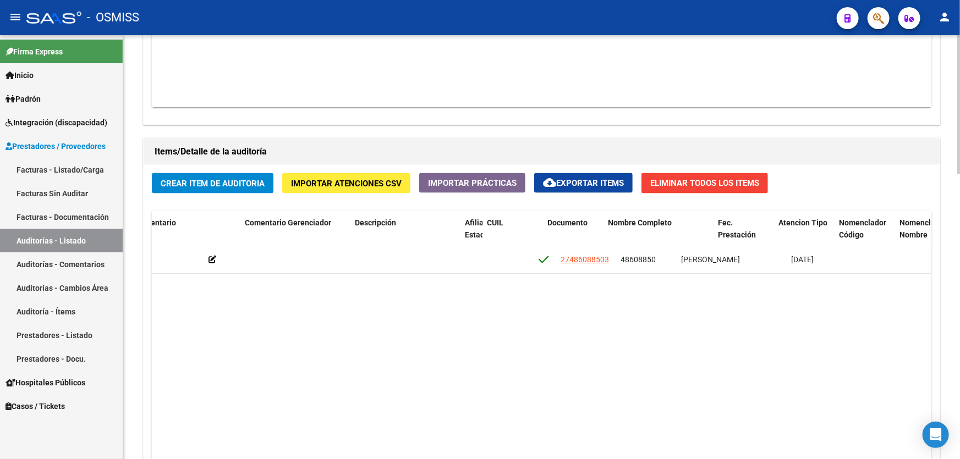
scroll to position [0, 673]
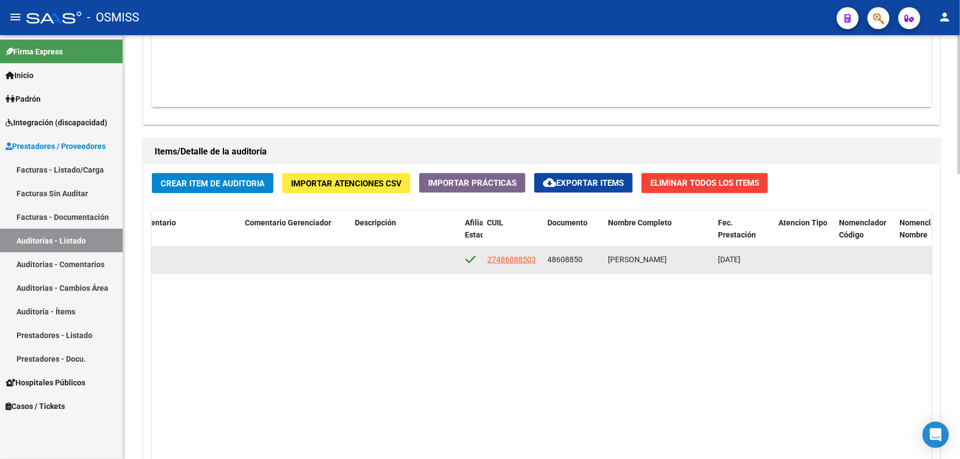
drag, startPoint x: 549, startPoint y: 259, endPoint x: 598, endPoint y: 258, distance: 49.5
click at [598, 258] on div "48608850" at bounding box center [574, 260] width 52 height 13
copy span "48608850"
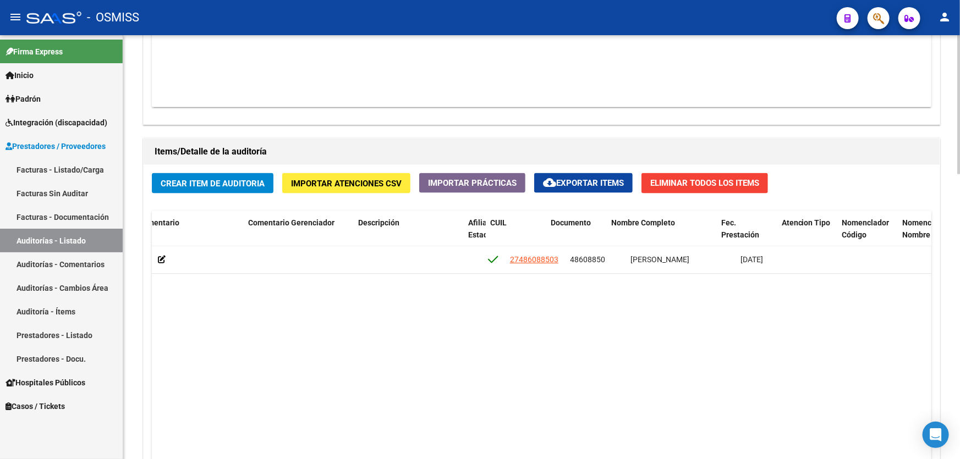
scroll to position [0, 0]
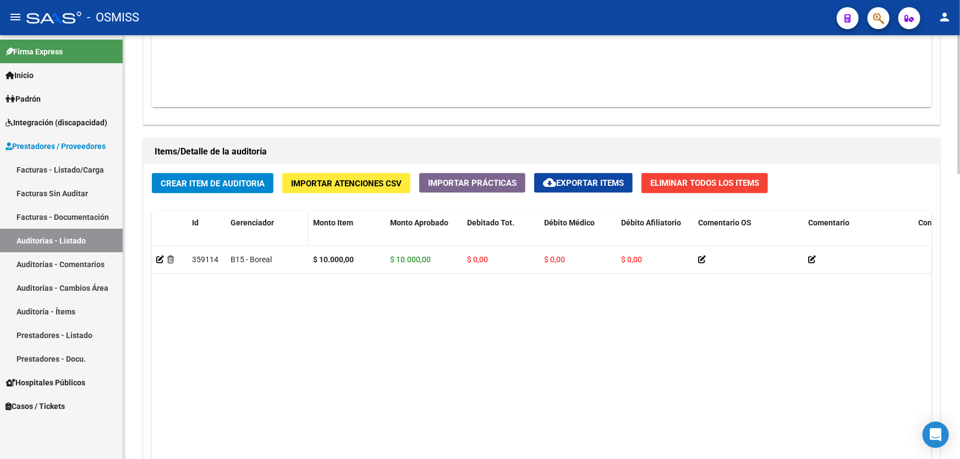
drag, startPoint x: 614, startPoint y: 315, endPoint x: 258, endPoint y: 221, distance: 367.7
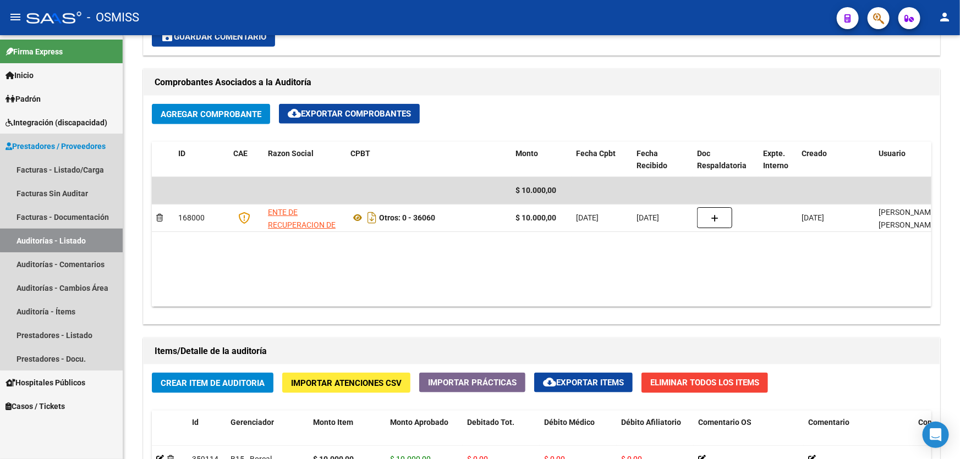
click at [75, 231] on link "Auditorías - Listado" at bounding box center [61, 241] width 123 height 24
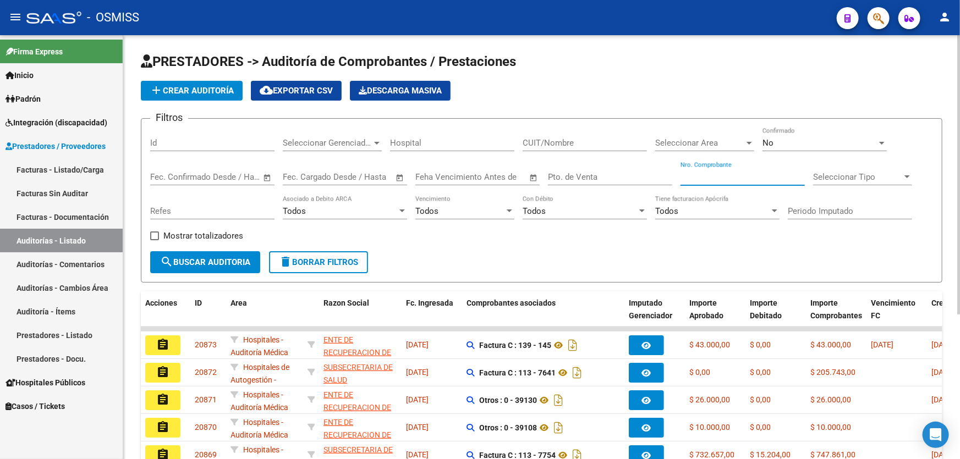
click at [710, 173] on input "Nro. Comprobante" at bounding box center [743, 177] width 124 height 10
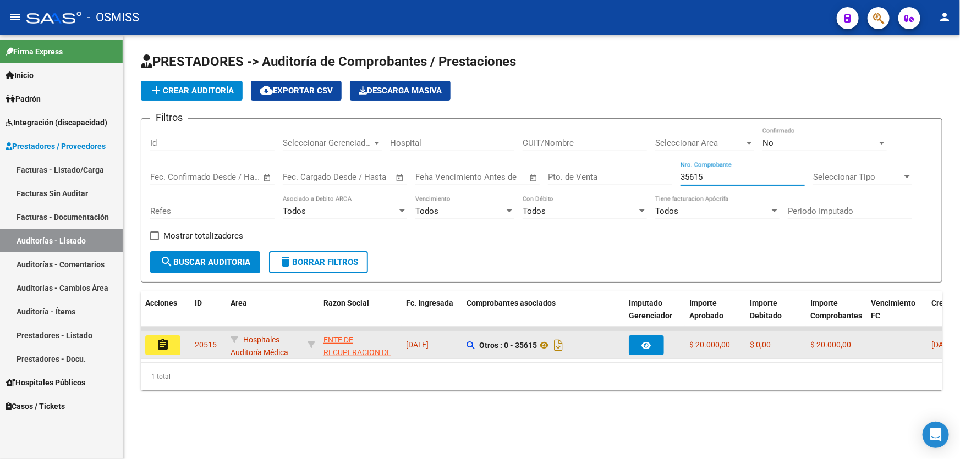
type input "35615"
click at [182, 347] on div "assignment" at bounding box center [165, 346] width 41 height 20
click at [171, 347] on button "assignment" at bounding box center [162, 346] width 35 height 20
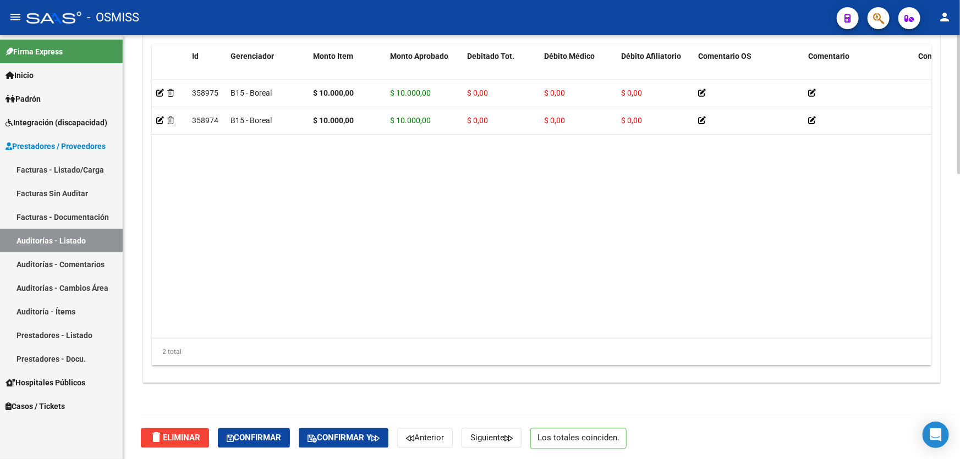
scroll to position [717, 0]
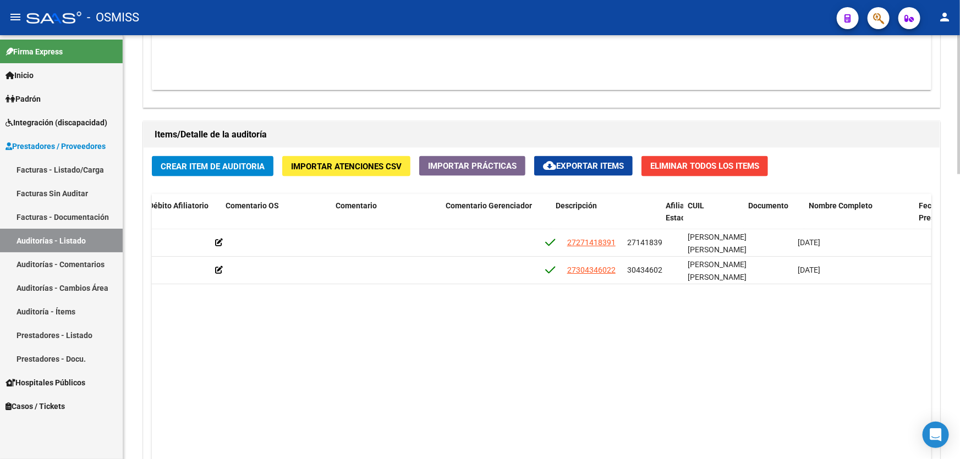
drag, startPoint x: 461, startPoint y: 311, endPoint x: 528, endPoint y: 311, distance: 67.7
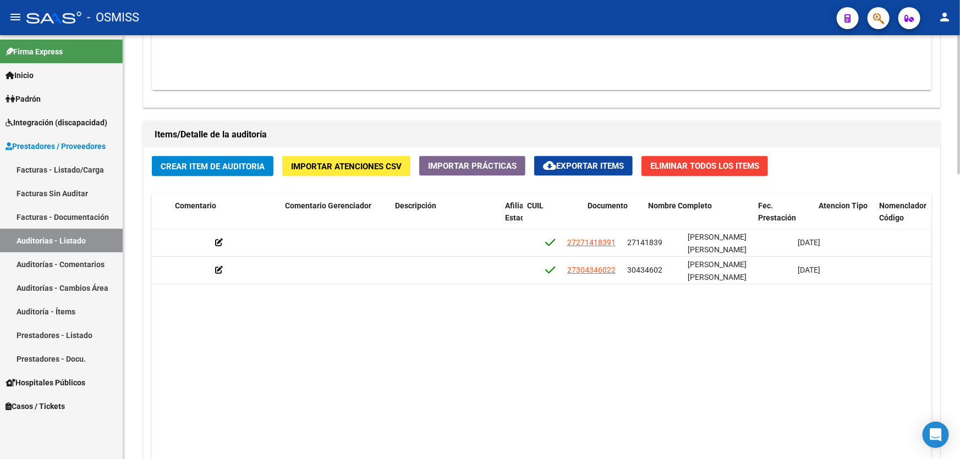
scroll to position [0, 633]
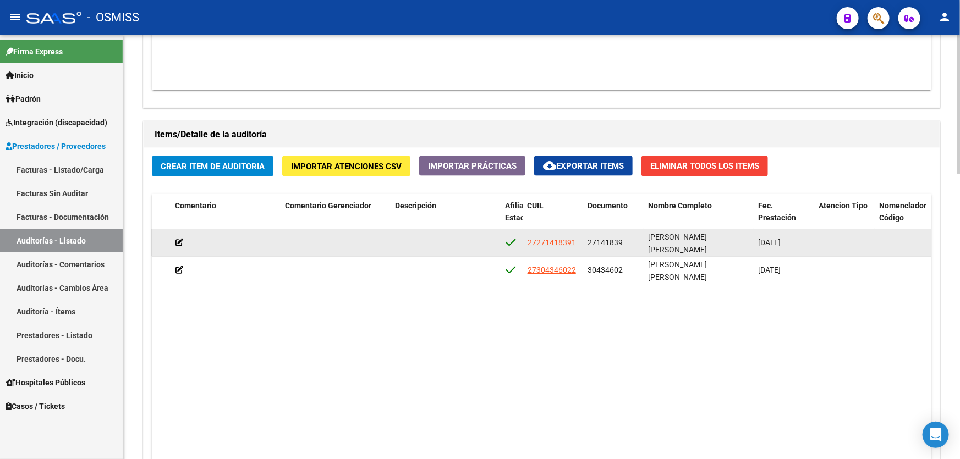
click at [590, 232] on datatable-body-cell "27141839" at bounding box center [614, 242] width 61 height 27
drag, startPoint x: 587, startPoint y: 241, endPoint x: 625, endPoint y: 242, distance: 37.4
click at [625, 242] on div "27141839" at bounding box center [614, 243] width 52 height 13
copy span "27141839"
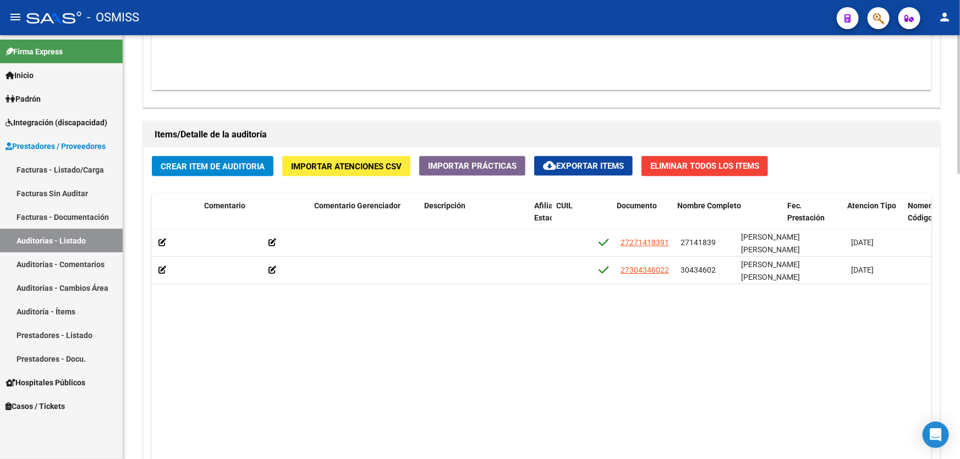
scroll to position [0, 73]
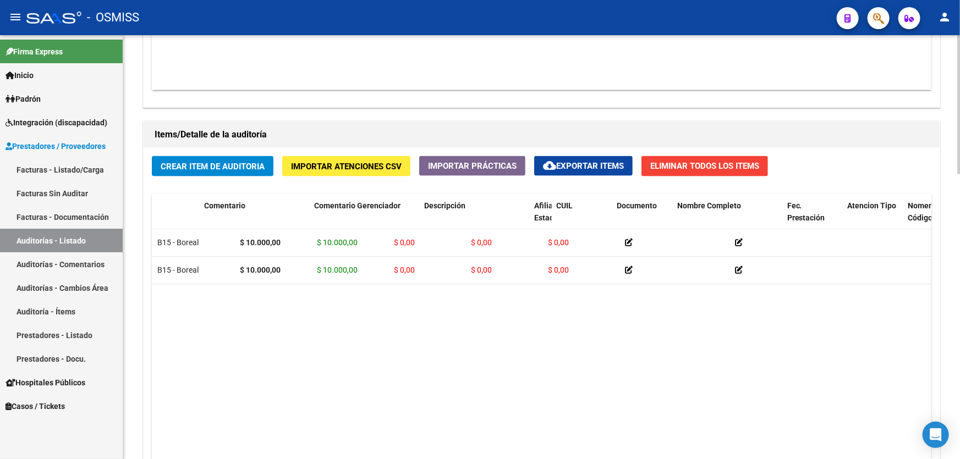
drag, startPoint x: 526, startPoint y: 329, endPoint x: 375, endPoint y: 330, distance: 151.3
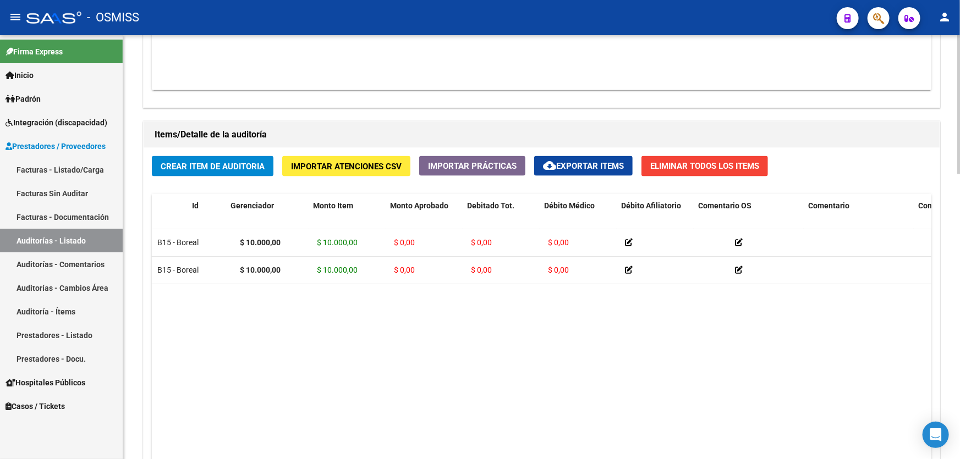
scroll to position [0, 0]
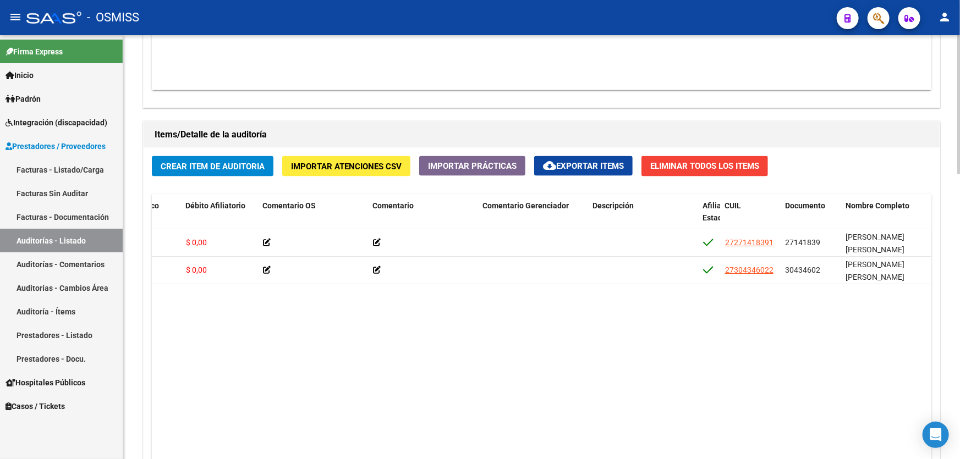
drag, startPoint x: 407, startPoint y: 325, endPoint x: 484, endPoint y: 330, distance: 76.7
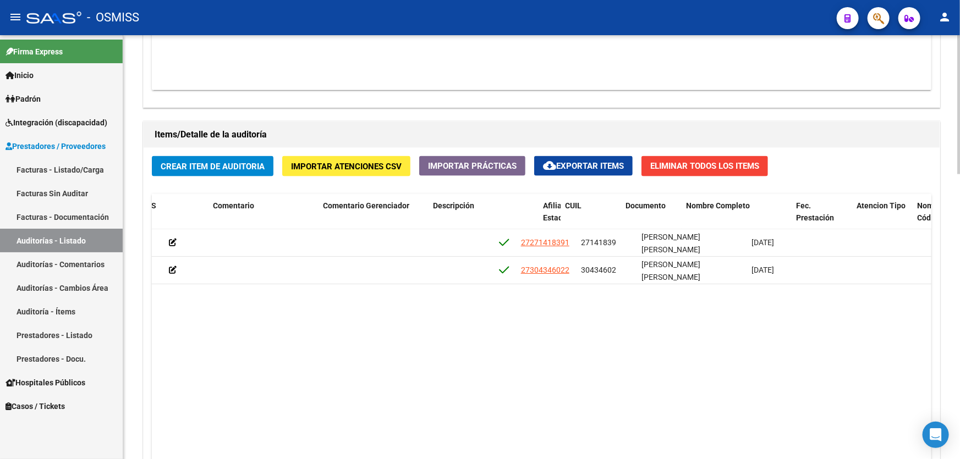
drag, startPoint x: 500, startPoint y: 319, endPoint x: 544, endPoint y: 320, distance: 43.5
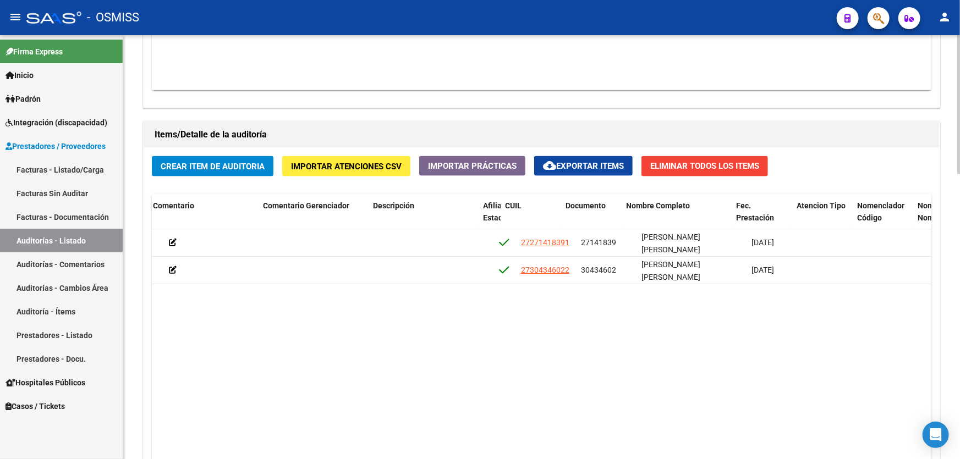
scroll to position [0, 655]
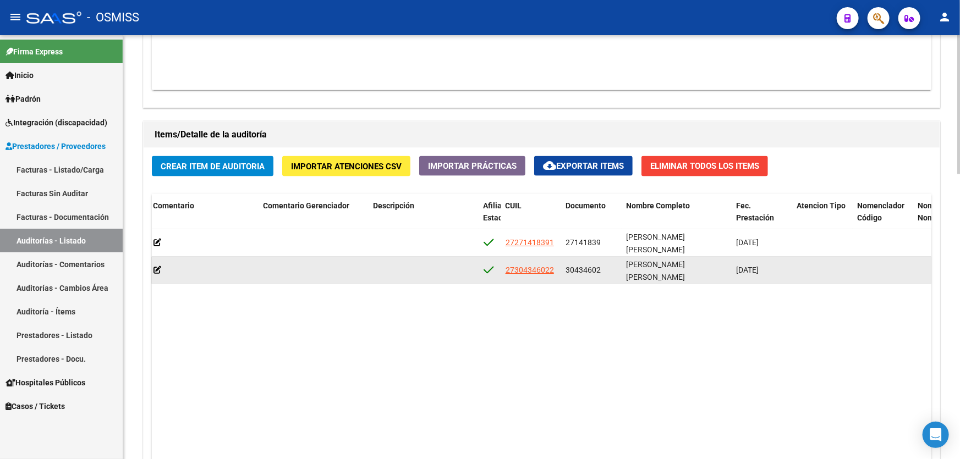
drag, startPoint x: 563, startPoint y: 269, endPoint x: 603, endPoint y: 264, distance: 39.4
click at [603, 264] on datatable-body-cell "30434602" at bounding box center [592, 270] width 61 height 27
copy span "30434602"
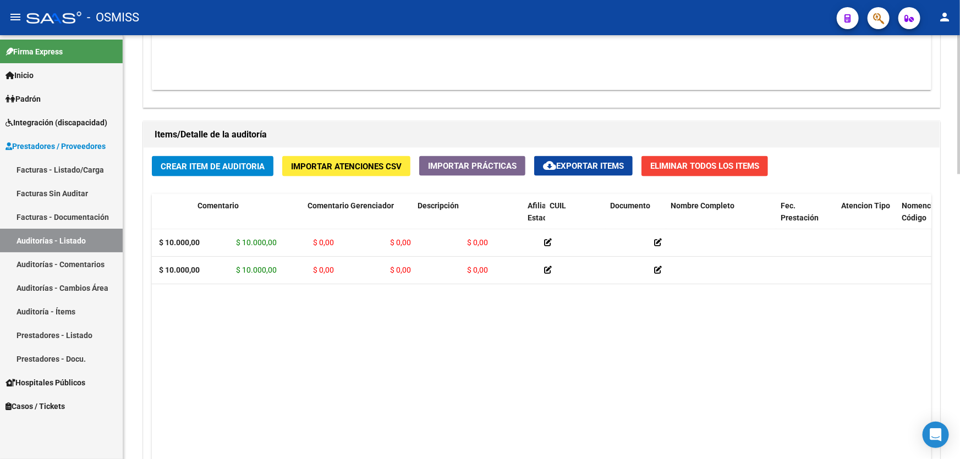
scroll to position [0, 0]
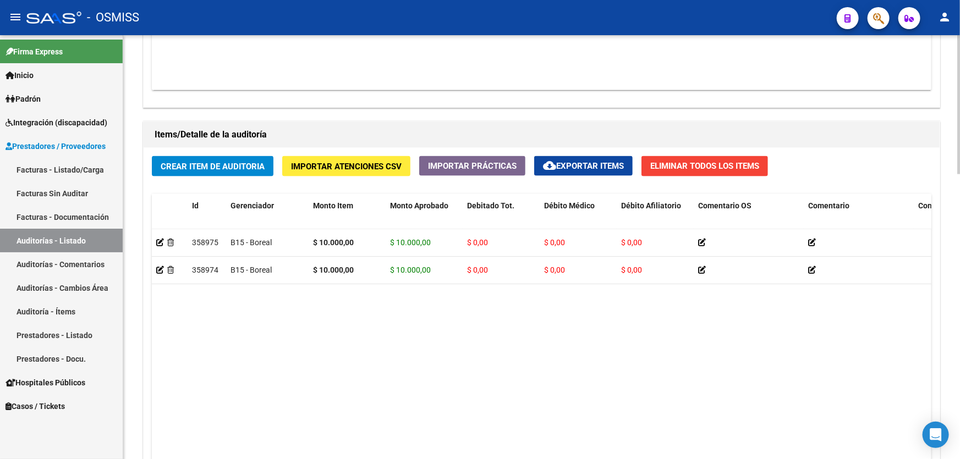
drag, startPoint x: 488, startPoint y: 291, endPoint x: 349, endPoint y: 287, distance: 138.7
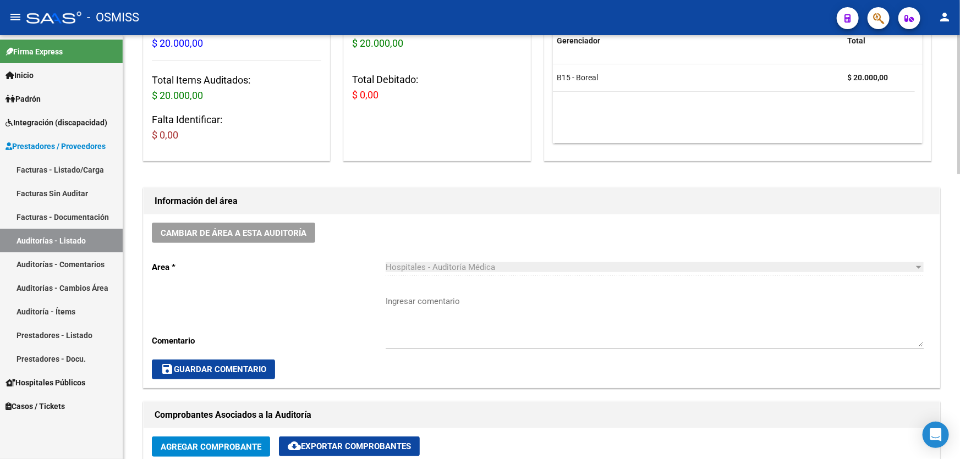
scroll to position [167, 0]
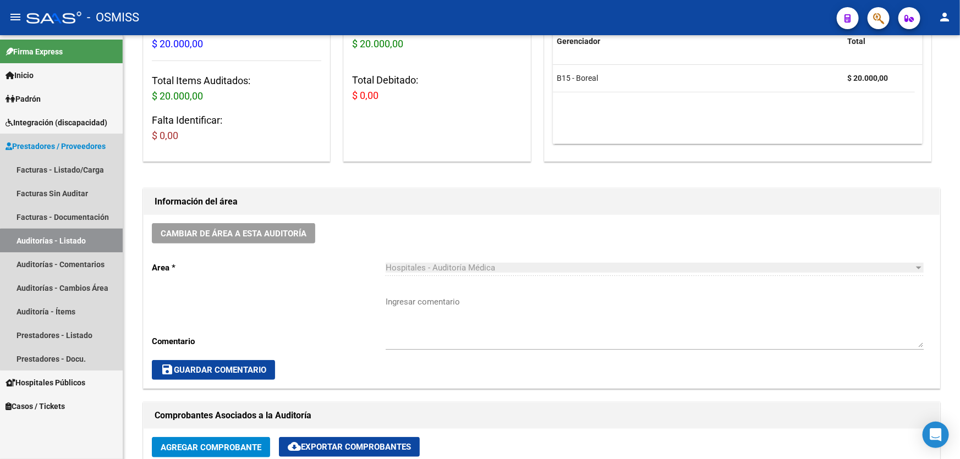
click at [96, 245] on link "Auditorías - Listado" at bounding box center [61, 241] width 123 height 24
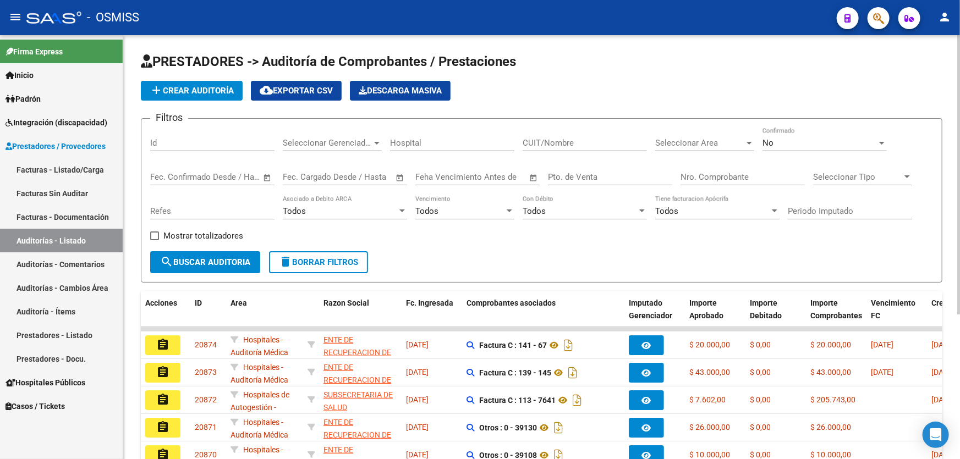
click at [202, 89] on span "add Crear Auditoría" at bounding box center [192, 91] width 84 height 10
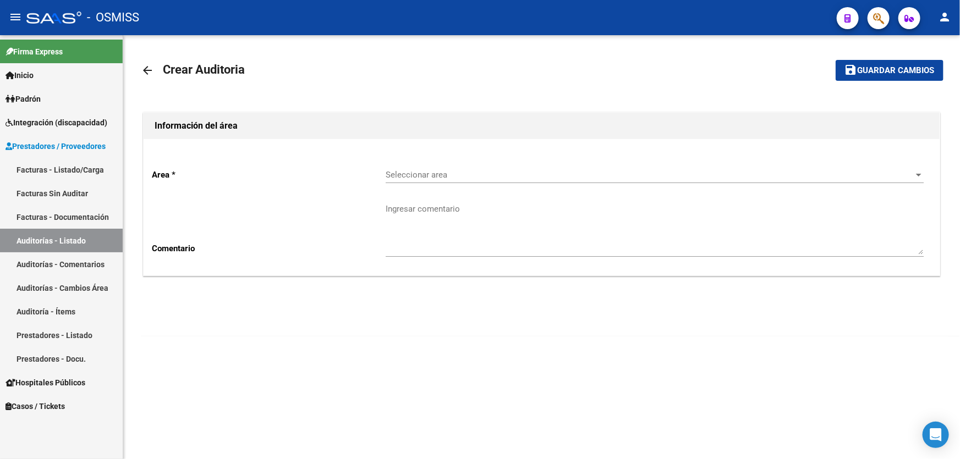
click at [425, 177] on span "Seleccionar area" at bounding box center [650, 175] width 528 height 10
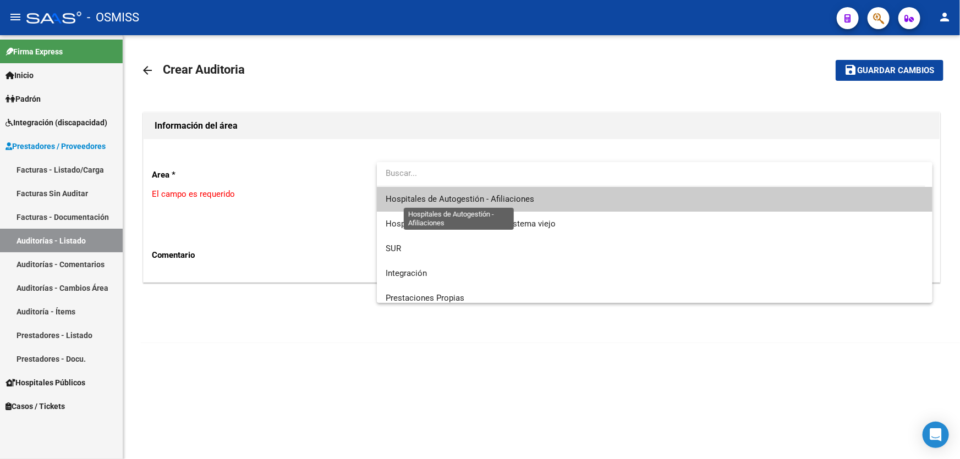
click at [448, 194] on span "Hospitales de Autogestión - Afiliaciones" at bounding box center [460, 199] width 149 height 10
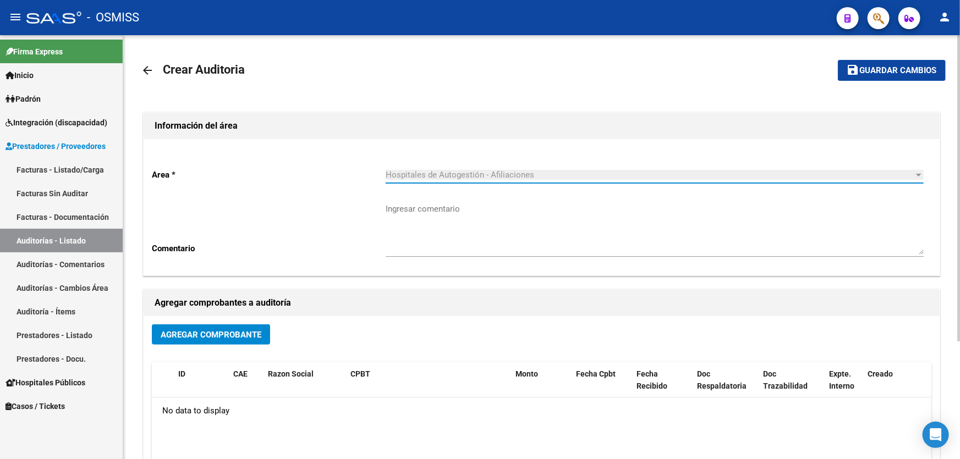
click at [233, 320] on div "Agregar Comprobante ID CAE Razon Social CPBT Monto Fecha Cpbt Fecha Recibido Do…" at bounding box center [542, 430] width 796 height 228
click at [236, 330] on span "Agregar Comprobante" at bounding box center [211, 335] width 101 height 10
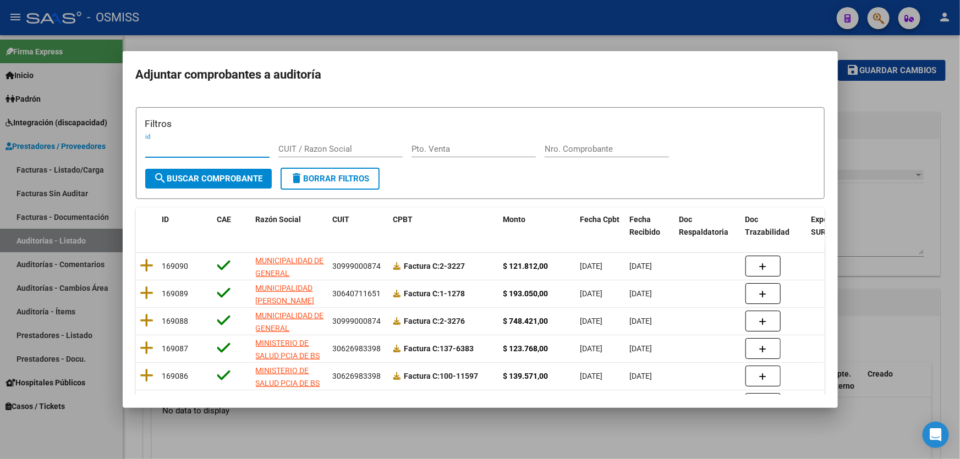
click at [588, 145] on input "Nro. Comprobante" at bounding box center [607, 149] width 124 height 10
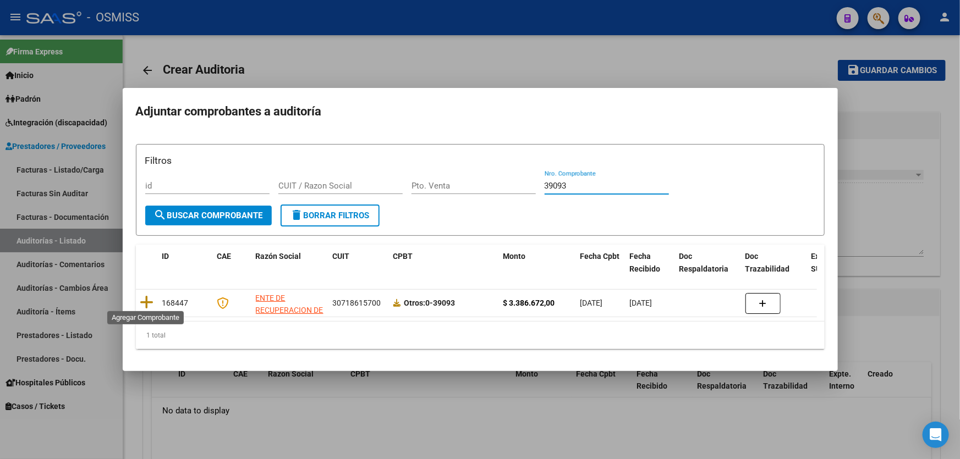
type input "39093"
click at [146, 296] on icon at bounding box center [147, 302] width 14 height 15
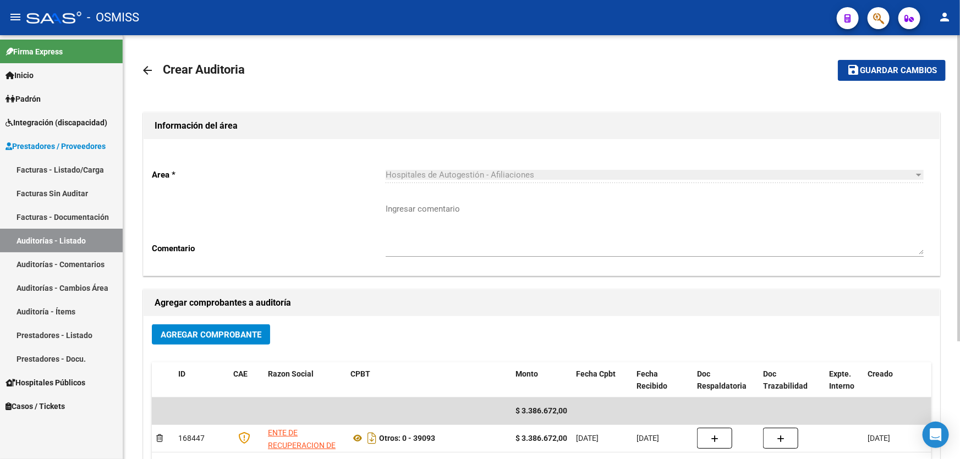
click at [853, 83] on mat-toolbar-row "save Guardar cambios" at bounding box center [862, 70] width 168 height 35
click at [863, 79] on button "save Guardar cambios" at bounding box center [892, 70] width 108 height 20
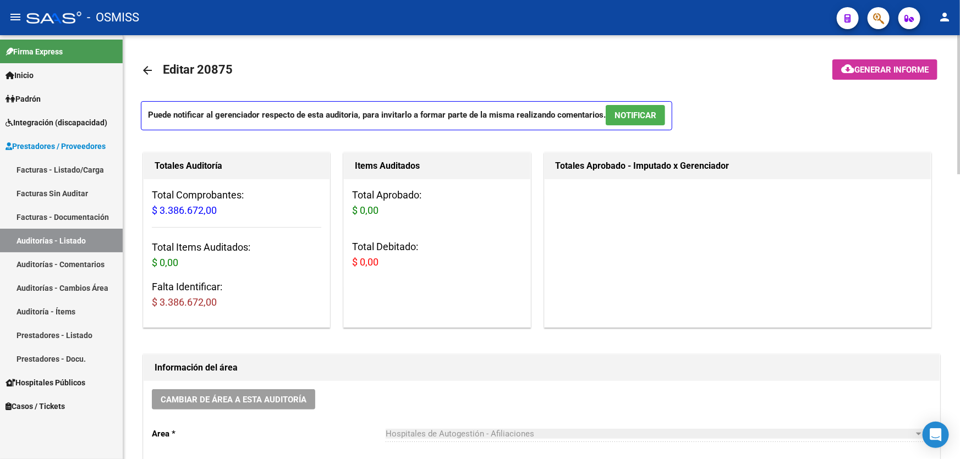
click at [335, 227] on div "Totales Auditoría Total Comprobantes: $ 3.386.672,00 Total Items Auditados: $ 0…" at bounding box center [241, 240] width 200 height 180
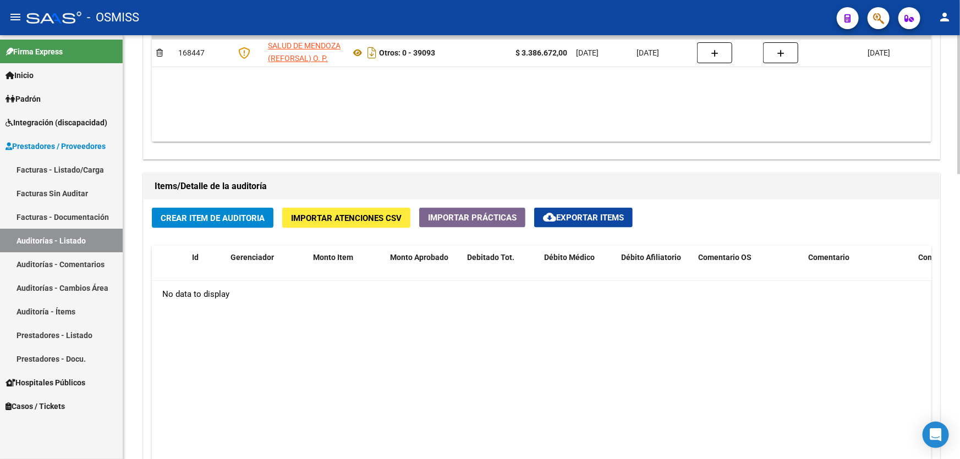
scroll to position [750, 0]
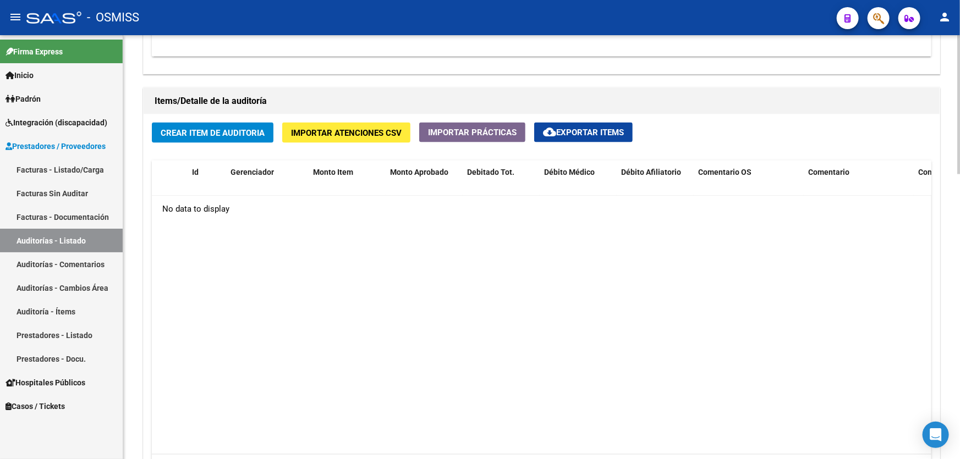
drag, startPoint x: 309, startPoint y: 333, endPoint x: 283, endPoint y: 242, distance: 94.4
click at [309, 333] on datatable-body "No data to display" at bounding box center [542, 325] width 780 height 259
click at [205, 128] on span "Crear Item de Auditoria" at bounding box center [213, 133] width 104 height 10
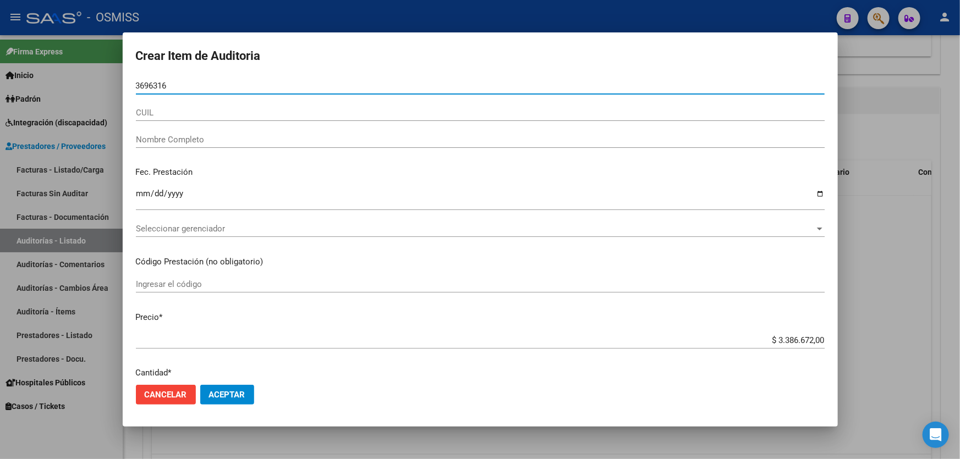
type input "36963169"
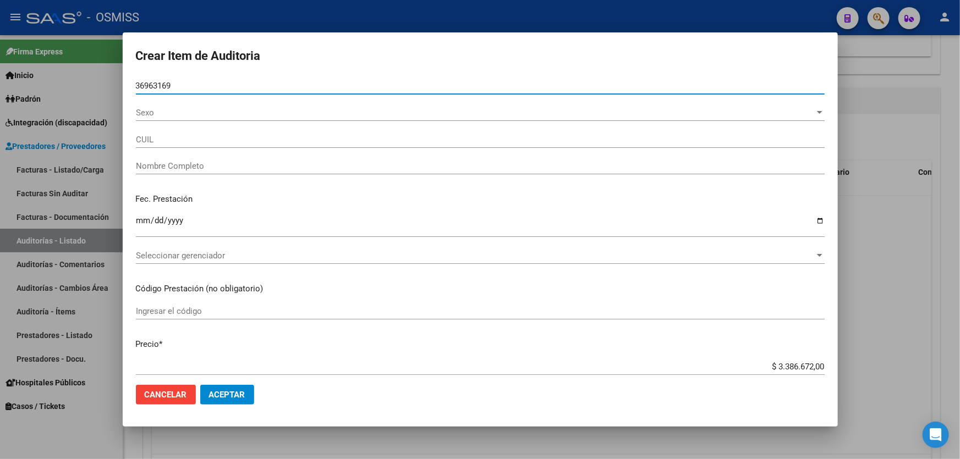
type input "27369631697"
type input "WERKALEC MARCELA RAQUEL"
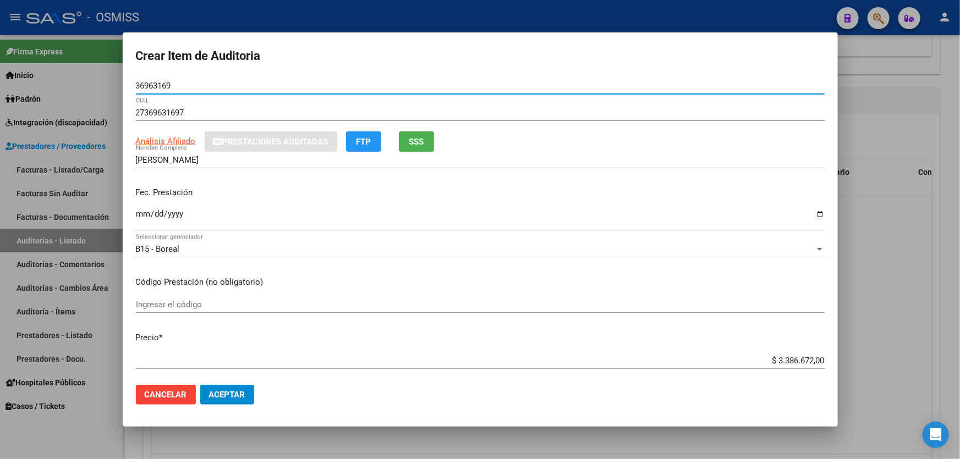
type input "36963169"
click at [140, 210] on input "Ingresar la fecha" at bounding box center [480, 219] width 689 height 18
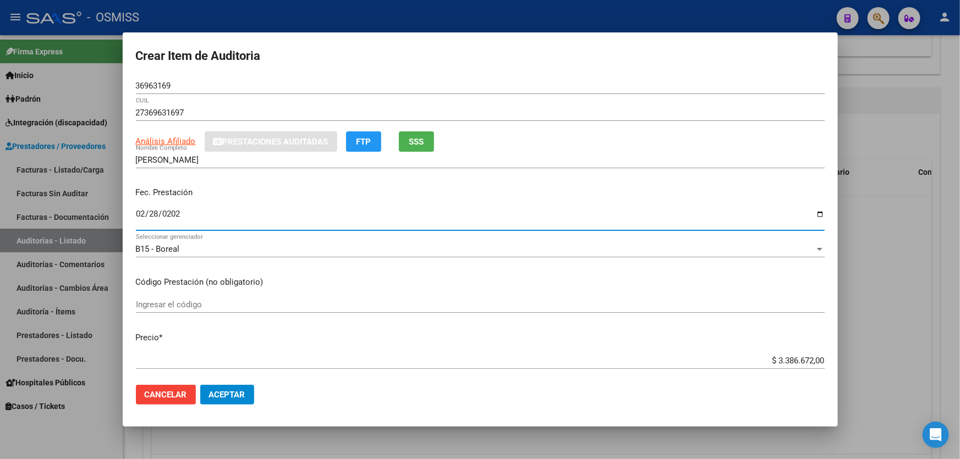
type input "2025-02-28"
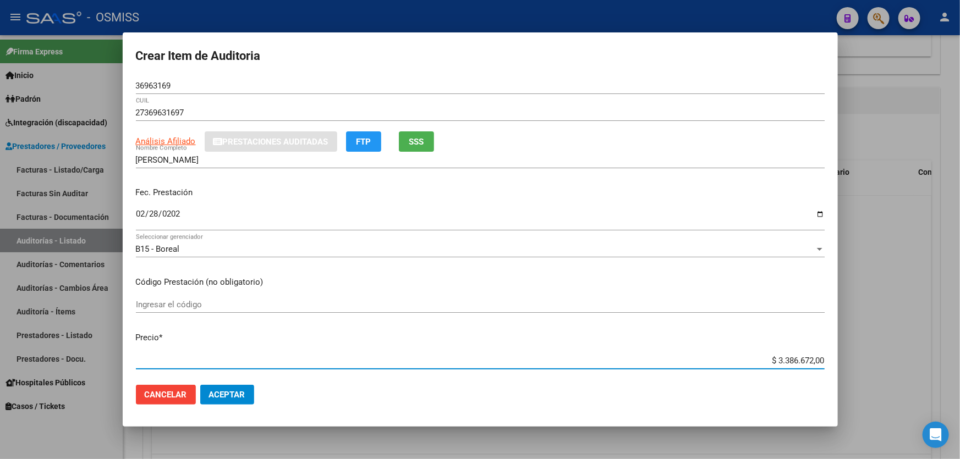
drag, startPoint x: 732, startPoint y: 356, endPoint x: 960, endPoint y: 335, distance: 228.8
click at [960, 338] on div "Crear Item de Auditoria 36963169 Nro Documento 27369631697 CUIL Análisis Afilia…" at bounding box center [480, 229] width 960 height 459
type input "$ 0,04"
type input "$ 0,43"
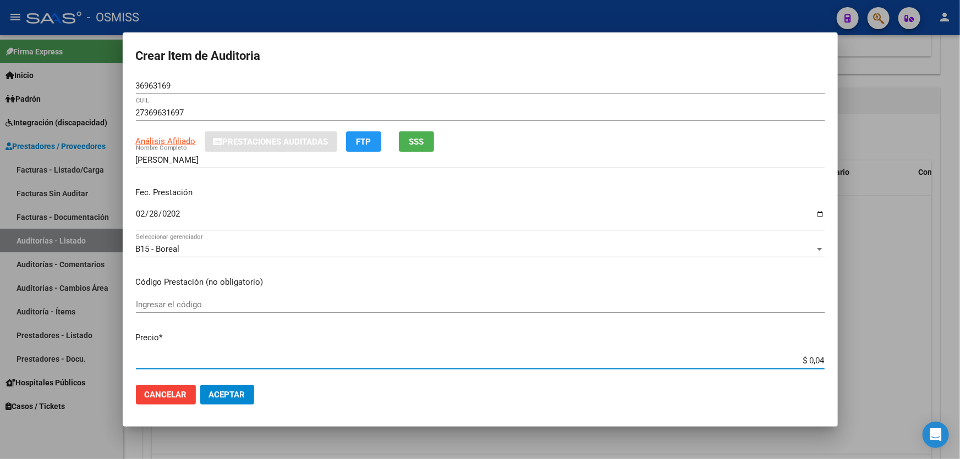
type input "$ 0,43"
type input "$ 4,30"
type input "$ 43,00"
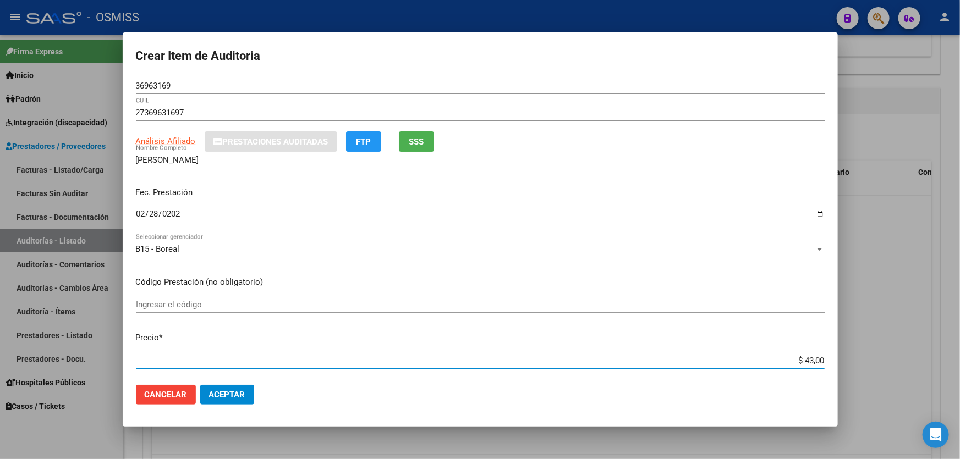
type input "$ 430,00"
type input "$ 4.300,00"
type input "$ 43.000,00"
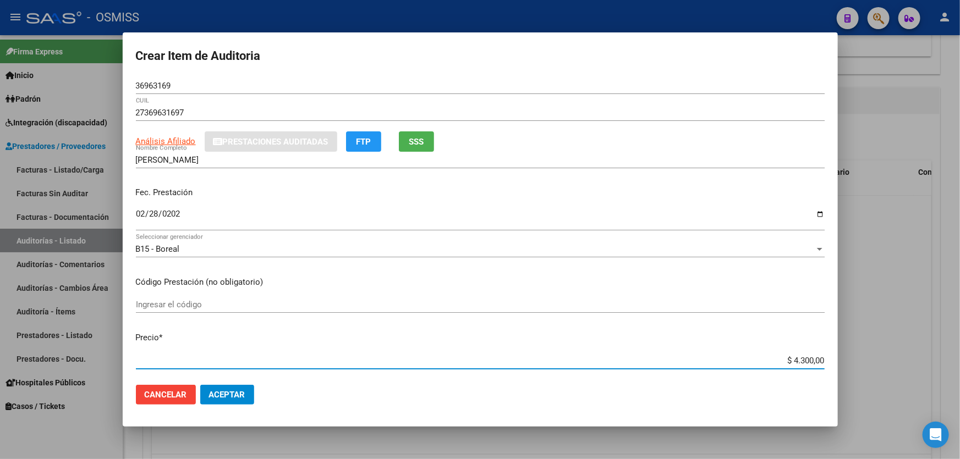
type input "$ 43.000,00"
click at [236, 402] on button "Aceptar" at bounding box center [227, 395] width 54 height 20
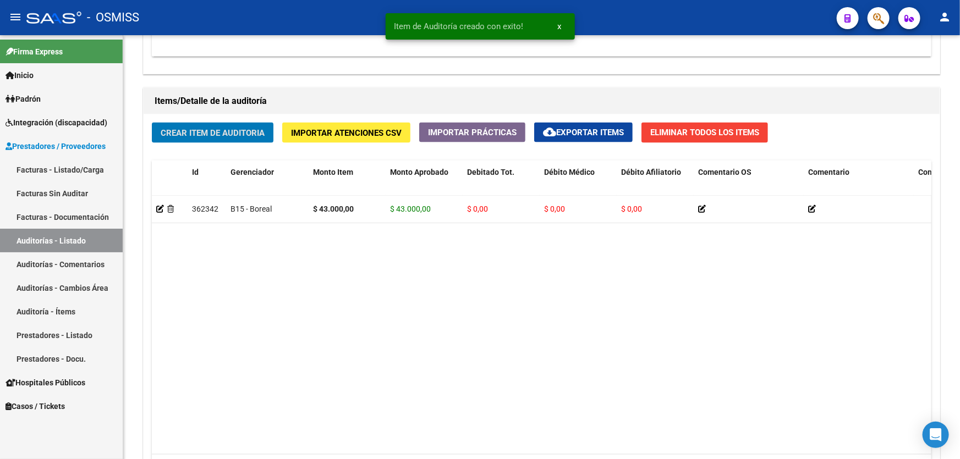
scroll to position [751, 0]
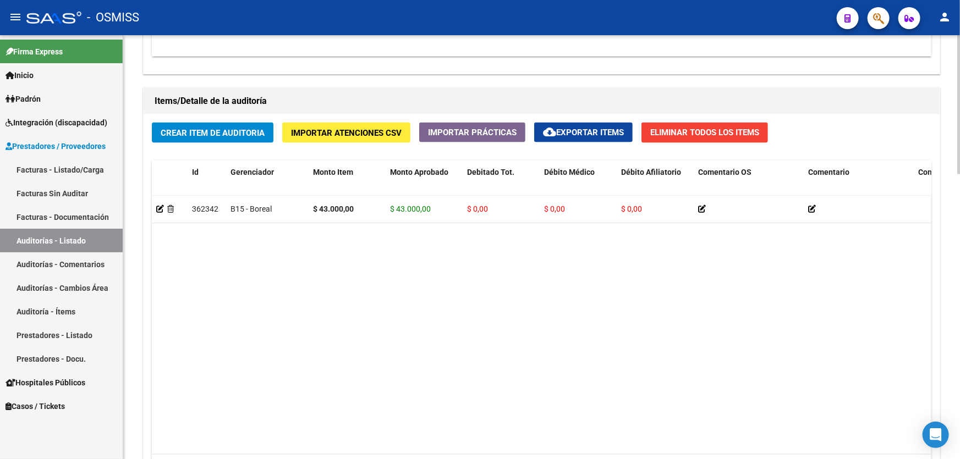
click at [303, 302] on datatable-body "362342 B15 - Boreal $ 43.000,00 $ 43.000,00 $ 0,00 $ 0,00 $ 0,00 27369631697 36…" at bounding box center [542, 325] width 780 height 259
click at [332, 308] on datatable-body "362342 B15 - Boreal $ 43.000,00 $ 43.000,00 $ 0,00 $ 0,00 $ 0,00 27369631697 36…" at bounding box center [542, 325] width 780 height 259
